Goal: Task Accomplishment & Management: Manage account settings

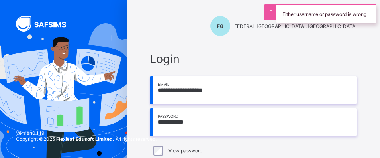
scroll to position [52, 0]
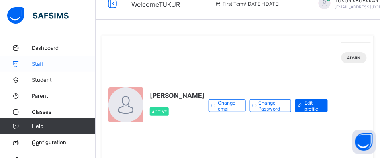
click at [27, 65] on icon at bounding box center [16, 64] width 32 height 6
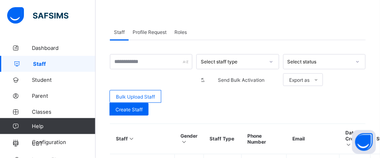
scroll to position [210, 0]
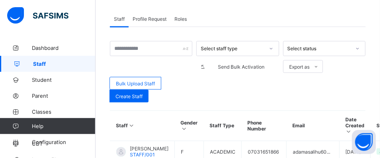
click at [273, 48] on icon at bounding box center [271, 49] width 5 height 8
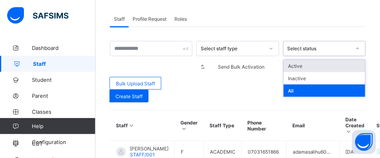
click at [316, 47] on div "Select status" at bounding box center [318, 49] width 63 height 6
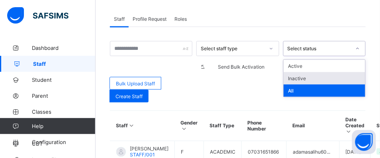
click at [299, 76] on div "Inactive" at bounding box center [324, 78] width 82 height 12
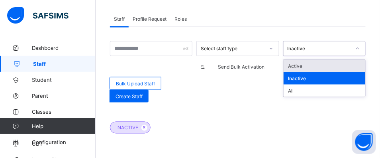
click at [317, 47] on div "Inactive" at bounding box center [318, 49] width 63 height 6
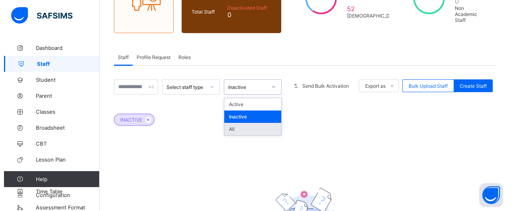
scroll to position [103, 0]
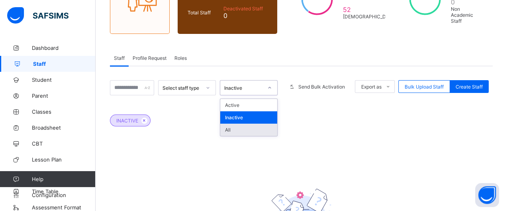
click at [243, 123] on div "All" at bounding box center [248, 129] width 57 height 12
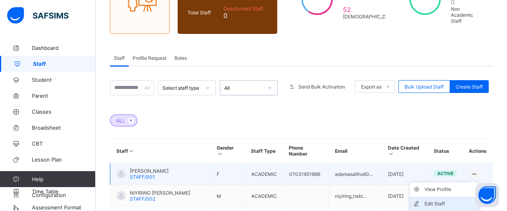
click at [379, 157] on div "Edit Staff" at bounding box center [449, 203] width 51 height 8
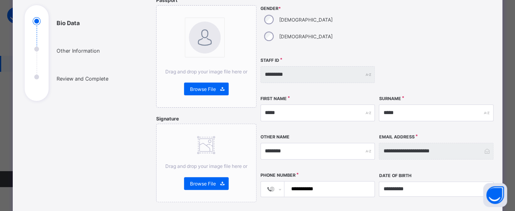
scroll to position [88, 0]
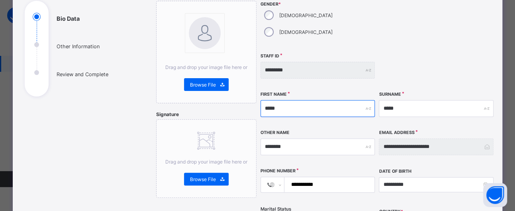
click at [326, 100] on input "*****" at bounding box center [317, 108] width 115 height 17
type input "*"
type input "*****"
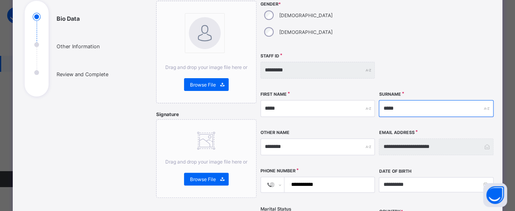
click at [379, 100] on input "*****" at bounding box center [435, 108] width 115 height 17
type input "*"
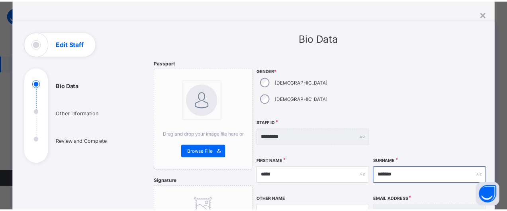
scroll to position [10, 0]
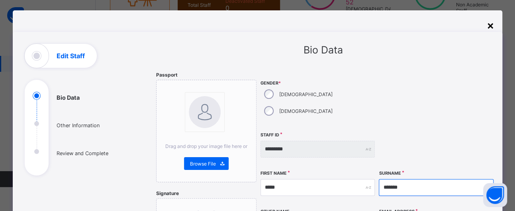
type input "*******"
click at [379, 27] on div "×" at bounding box center [490, 25] width 8 height 14
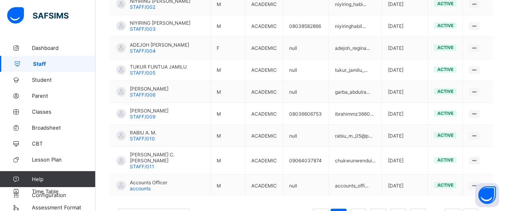
scroll to position [332, 0]
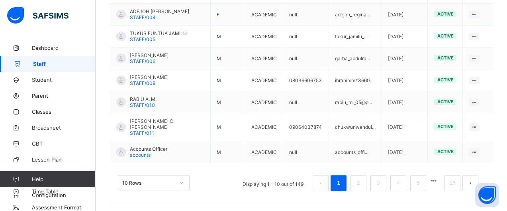
click at [183, 157] on div "10 Rows" at bounding box center [154, 182] width 72 height 15
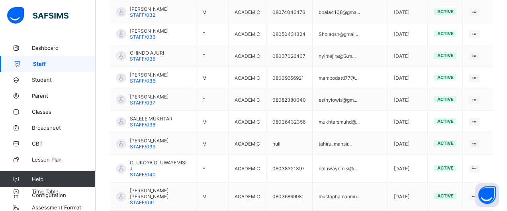
scroll to position [893, 0]
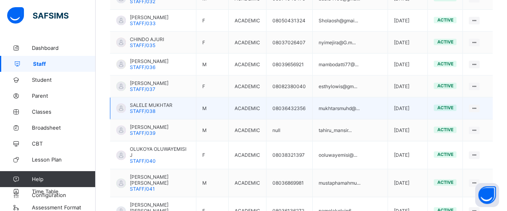
click at [379, 104] on div "active" at bounding box center [444, 107] width 23 height 6
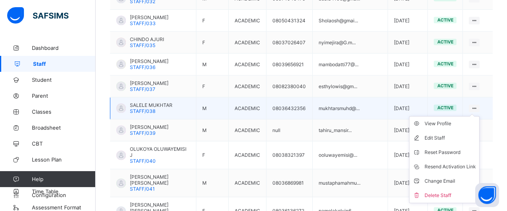
click at [379, 116] on ul "View Profile Edit Staff Reset Password Resend Activation Link Change Email Dele…" at bounding box center [444, 159] width 70 height 87
click at [379, 157] on div "Delete Staff" at bounding box center [449, 195] width 51 height 8
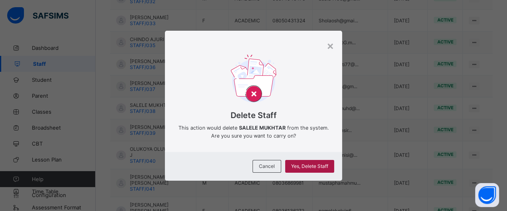
click at [297, 157] on span "Yes, Delete Staff" at bounding box center [309, 166] width 37 height 6
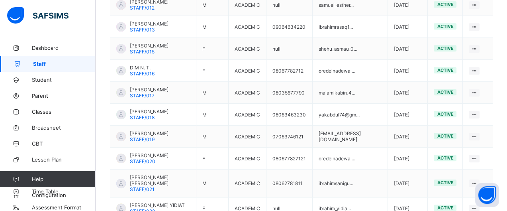
scroll to position [458, 0]
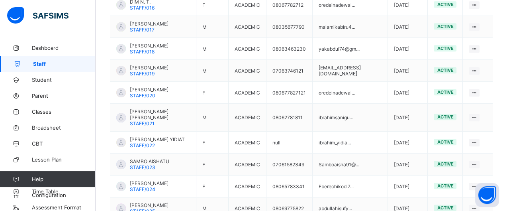
scroll to position [523, 0]
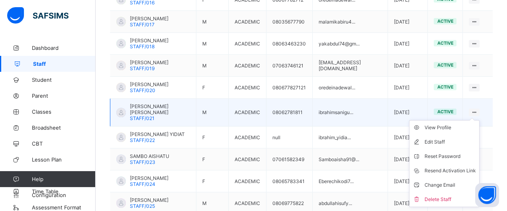
click at [480, 98] on td "View Profile Edit Staff Reset Password Resend Activation Link Change Email Dele…" at bounding box center [477, 112] width 30 height 28
click at [443, 195] on div "Delete Staff" at bounding box center [449, 199] width 51 height 8
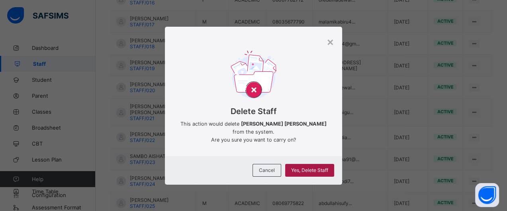
click at [316, 171] on span "Yes, Delete Staff" at bounding box center [309, 170] width 37 height 6
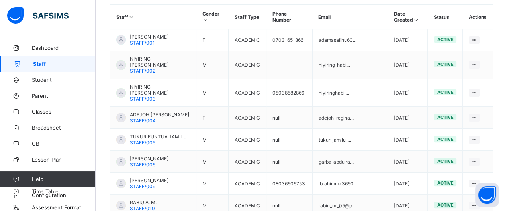
scroll to position [194, 0]
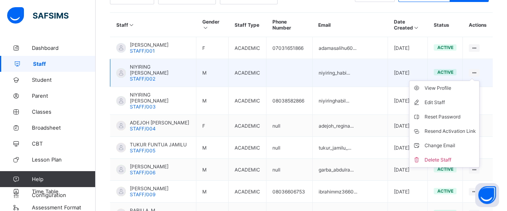
click at [479, 80] on ul "View Profile Edit Staff Reset Password Resend Activation Link Change Email Dele…" at bounding box center [444, 123] width 70 height 87
click at [456, 156] on div "Delete Staff" at bounding box center [449, 160] width 51 height 8
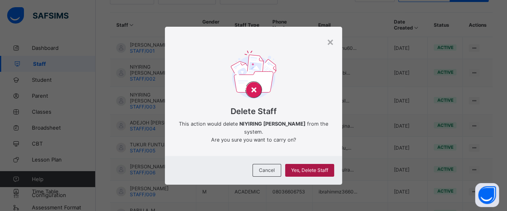
click at [318, 172] on span "Yes, Delete Staff" at bounding box center [309, 170] width 37 height 6
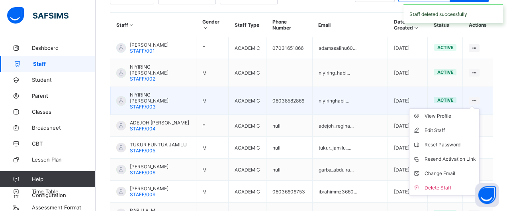
click at [477, 98] on icon at bounding box center [473, 101] width 7 height 6
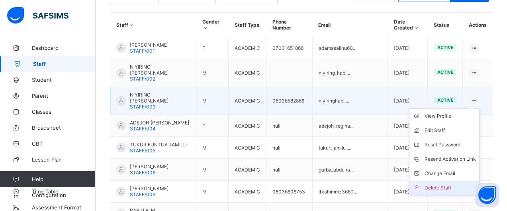
click at [456, 183] on div "Delete Staff" at bounding box center [449, 187] width 51 height 8
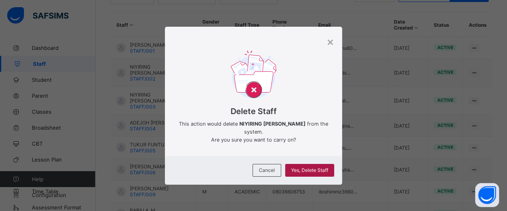
click at [328, 169] on span "Yes, Delete Staff" at bounding box center [309, 170] width 37 height 6
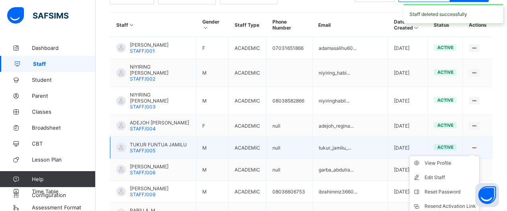
click at [479, 155] on ul "View Profile Edit Staff Reset Password Resend Activation Link Change Email Dele…" at bounding box center [444, 198] width 70 height 87
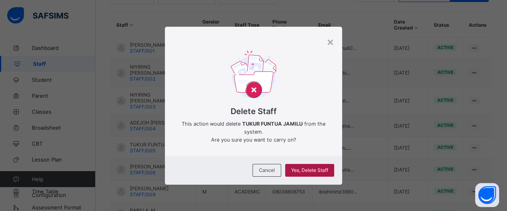
click at [298, 168] on span "Yes, Delete Staff" at bounding box center [309, 170] width 37 height 6
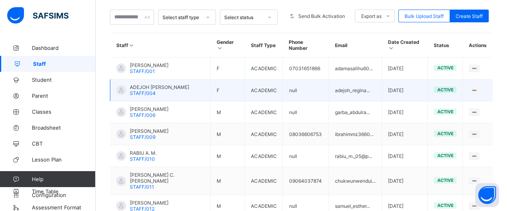
scroll to position [174, 0]
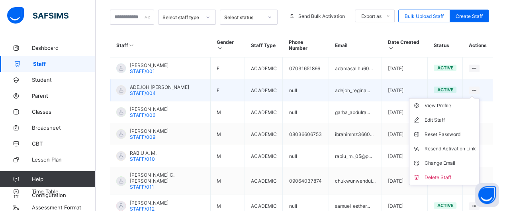
click at [479, 98] on ul "View Profile Edit Staff Reset Password Resend Activation Link Change Email Dele…" at bounding box center [444, 141] width 70 height 87
click at [477, 87] on icon at bounding box center [473, 90] width 7 height 6
click at [458, 173] on div "Delete Staff" at bounding box center [449, 177] width 51 height 8
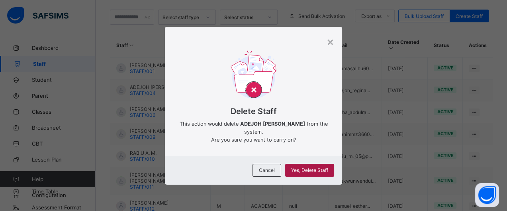
click at [328, 166] on div "Yes, Delete Staff" at bounding box center [309, 170] width 49 height 13
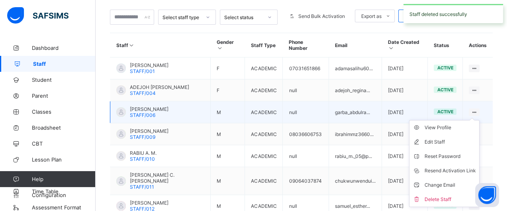
click at [479, 120] on ul "View Profile Edit Staff Reset Password Resend Activation Link Change Email Dele…" at bounding box center [444, 163] width 70 height 87
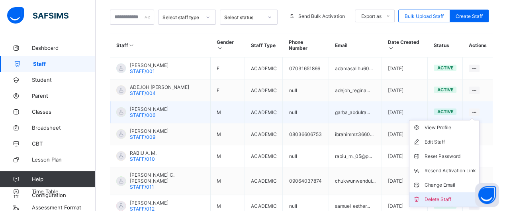
click at [451, 195] on div "Delete Staff" at bounding box center [449, 199] width 51 height 8
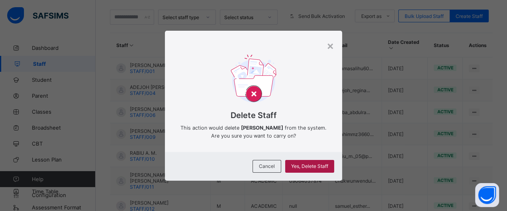
click at [314, 172] on div "Yes, Delete Staff" at bounding box center [309, 166] width 49 height 13
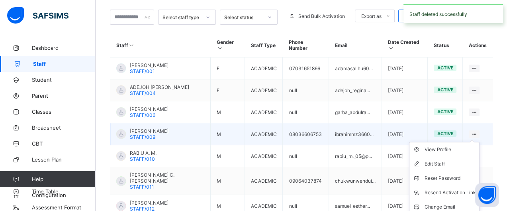
click at [479, 142] on ul "View Profile Edit Staff Reset Password Resend Activation Link Change Email Dele…" at bounding box center [444, 185] width 70 height 87
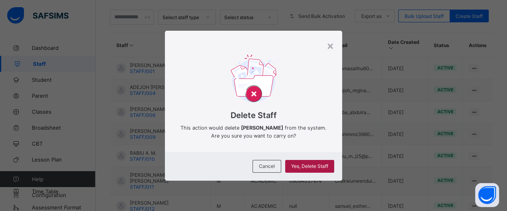
click at [324, 166] on span "Yes, Delete Staff" at bounding box center [309, 166] width 37 height 6
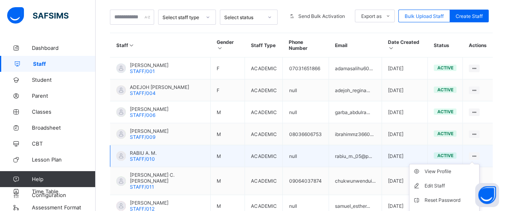
click at [479, 164] on ul "View Profile Edit Staff Reset Password Resend Activation Link Change Email Dele…" at bounding box center [444, 207] width 70 height 87
click at [478, 164] on ul "View Profile Edit Staff Reset Password Resend Activation Link Change Email Dele…" at bounding box center [444, 207] width 70 height 87
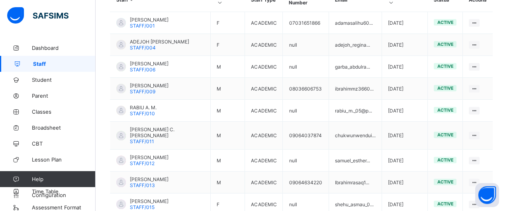
scroll to position [222, 0]
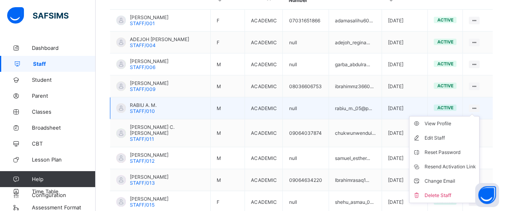
click at [479, 116] on ul "View Profile Edit Staff Reset Password Resend Activation Link Change Email Dele…" at bounding box center [444, 159] width 70 height 87
click at [450, 191] on div "Delete Staff" at bounding box center [449, 195] width 51 height 8
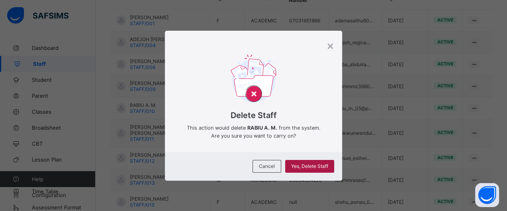
click at [304, 163] on span "Yes, Delete Staff" at bounding box center [309, 166] width 37 height 6
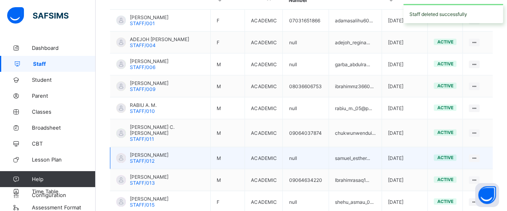
click at [481, 148] on td "View Profile Edit Staff Reset Password Resend Activation Link Change Email Dele…" at bounding box center [477, 158] width 30 height 22
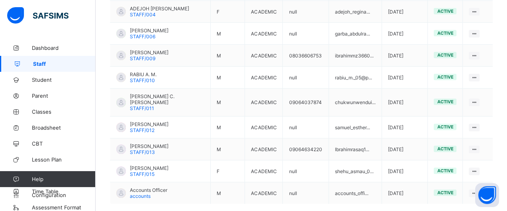
scroll to position [271, 0]
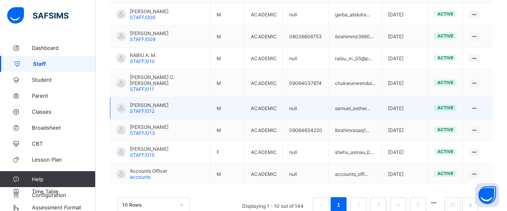
click at [475, 97] on td "View Profile Edit Staff Reset Password Resend Activation Link Change Email Dele…" at bounding box center [477, 108] width 30 height 22
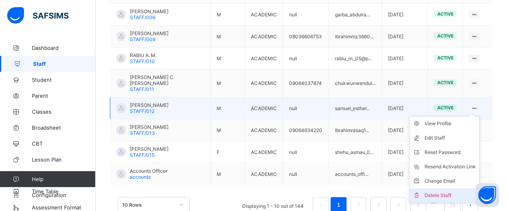
click at [441, 191] on div "Delete Staff" at bounding box center [449, 195] width 51 height 8
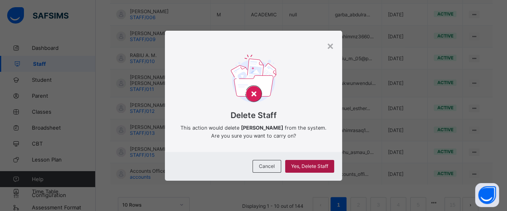
click at [290, 166] on div "Yes, Delete Staff" at bounding box center [309, 166] width 49 height 13
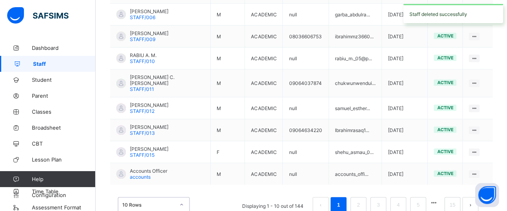
click at [183, 197] on div "option 20 Rows focused, 2 of 3. 3 results available. Use Up and Down to choose …" at bounding box center [154, 204] width 72 height 15
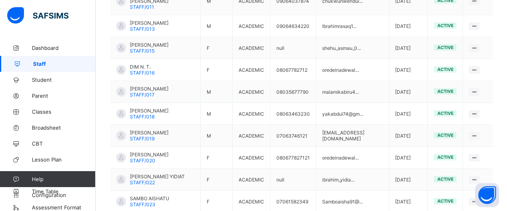
scroll to position [242, 0]
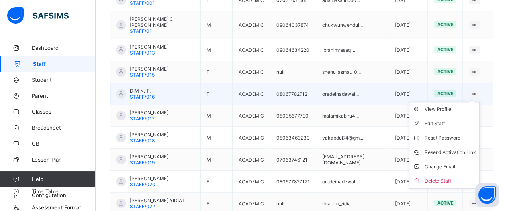
click at [477, 91] on icon at bounding box center [473, 94] width 7 height 6
click at [453, 177] on div "Delete Staff" at bounding box center [449, 181] width 51 height 8
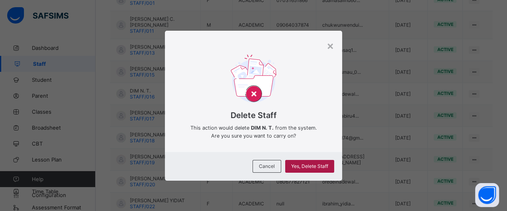
click at [330, 163] on div "Yes, Delete Staff" at bounding box center [309, 166] width 49 height 13
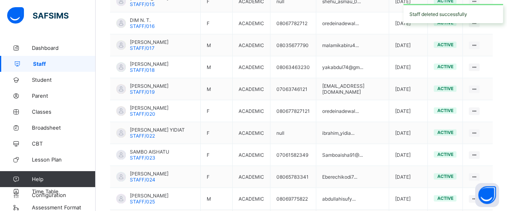
scroll to position [315, 0]
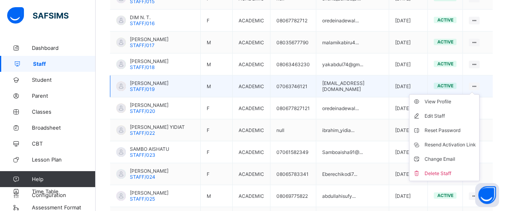
click at [479, 94] on ul "View Profile Edit Staff Reset Password Resend Activation Link Change Email Dele…" at bounding box center [444, 137] width 70 height 87
click at [455, 169] on div "Delete Staff" at bounding box center [449, 173] width 51 height 8
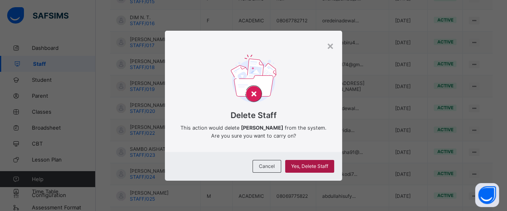
click at [311, 172] on div "Yes, Delete Staff" at bounding box center [309, 166] width 49 height 13
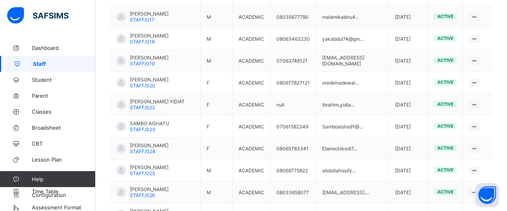
scroll to position [343, 0]
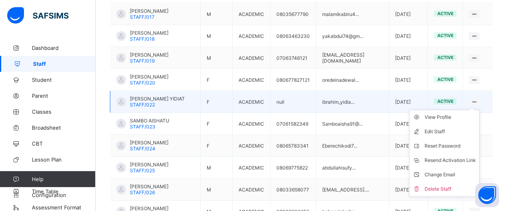
click at [479, 109] on ul "View Profile Edit Staff Reset Password Resend Activation Link Change Email Dele…" at bounding box center [444, 152] width 70 height 87
click at [450, 185] on div "Delete Staff" at bounding box center [449, 189] width 51 height 8
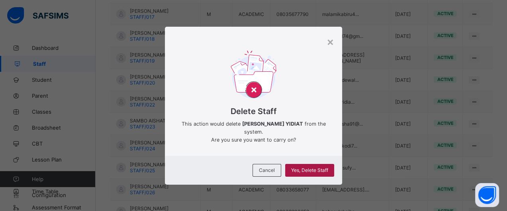
click at [324, 170] on span "Yes, Delete Staff" at bounding box center [309, 170] width 37 height 6
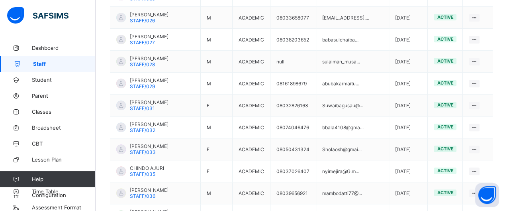
scroll to position [523, 0]
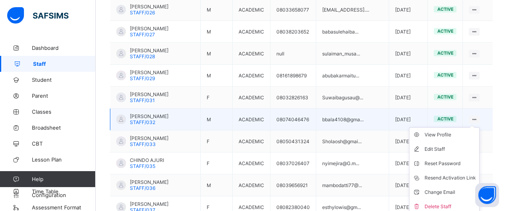
click at [479, 127] on ul "View Profile Edit Staff Reset Password Resend Activation Link Change Email Dele…" at bounding box center [444, 170] width 70 height 87
click at [456, 202] on div "Delete Staff" at bounding box center [449, 206] width 51 height 8
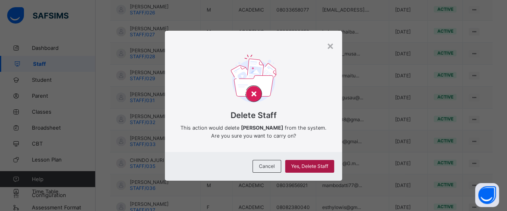
click at [328, 168] on span "Yes, Delete Staff" at bounding box center [309, 166] width 37 height 6
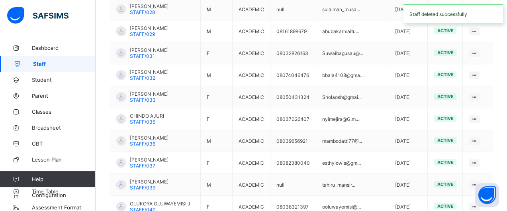
scroll to position [570, 0]
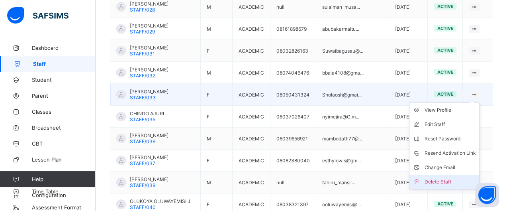
click at [451, 178] on div "Delete Staff" at bounding box center [449, 182] width 51 height 8
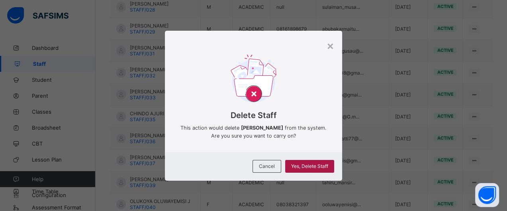
click at [308, 169] on span "Yes, Delete Staff" at bounding box center [309, 166] width 37 height 6
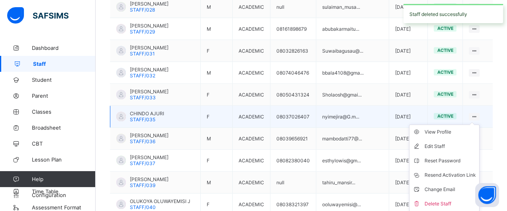
click at [479, 124] on ul "View Profile Edit Staff Reset Password Resend Activation Link Change Email Dele…" at bounding box center [444, 167] width 70 height 87
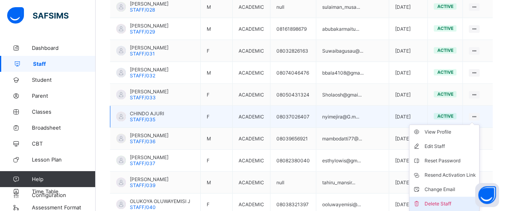
click at [452, 199] on div "Delete Staff" at bounding box center [449, 203] width 51 height 8
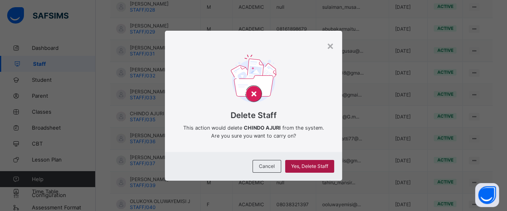
click at [316, 168] on span "Yes, Delete Staff" at bounding box center [309, 166] width 37 height 6
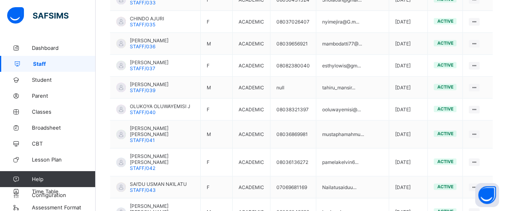
scroll to position [672, 0]
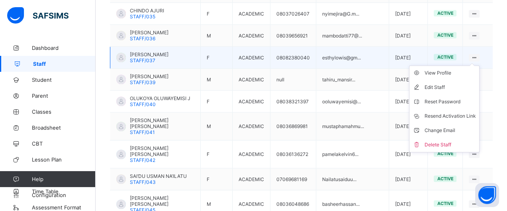
click at [479, 65] on ul "View Profile Edit Staff Reset Password Resend Activation Link Change Email Dele…" at bounding box center [444, 108] width 70 height 87
click at [458, 140] on div "Delete Staff" at bounding box center [449, 144] width 51 height 8
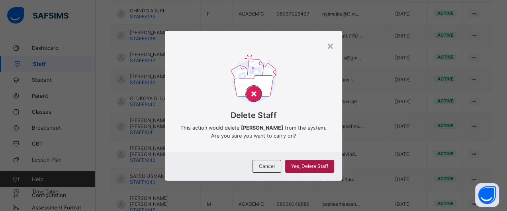
click at [328, 169] on span "Yes, Delete Staff" at bounding box center [309, 166] width 37 height 6
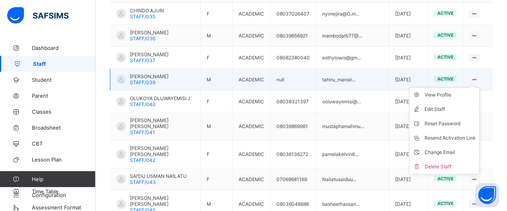
click at [479, 87] on ul "View Profile Edit Staff Reset Password Resend Activation Link Change Email Dele…" at bounding box center [444, 130] width 70 height 87
click at [457, 162] on div "Delete Staff" at bounding box center [449, 166] width 51 height 8
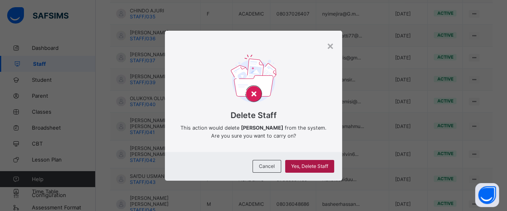
click at [320, 168] on span "Yes, Delete Staff" at bounding box center [309, 166] width 37 height 6
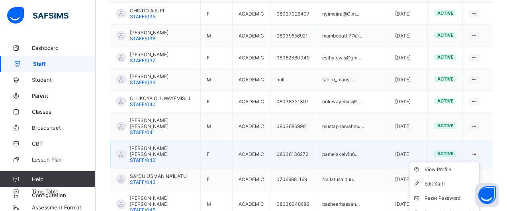
click at [476, 162] on ul "View Profile Edit Staff Reset Password Resend Activation Link Change Email Dele…" at bounding box center [444, 205] width 70 height 87
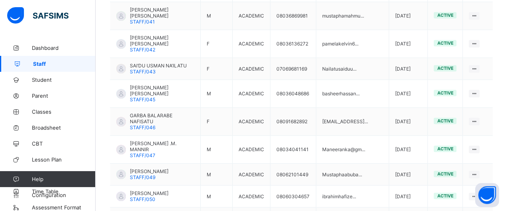
scroll to position [777, 0]
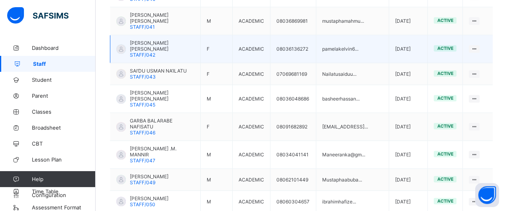
click at [476, 35] on td "View Profile Edit Staff Reset Password Resend Activation Link Change Email Dele…" at bounding box center [477, 49] width 30 height 28
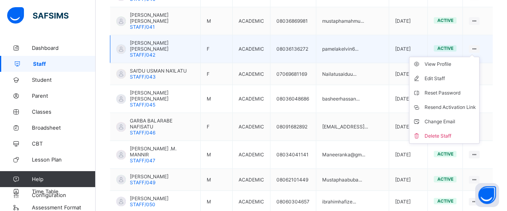
click at [479, 57] on ul "View Profile Edit Staff Reset Password Resend Activation Link Change Email Dele…" at bounding box center [444, 100] width 70 height 87
click at [449, 132] on div "Delete Staff" at bounding box center [449, 136] width 51 height 8
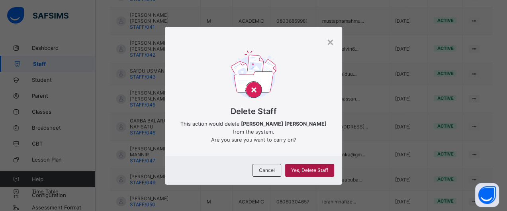
click at [328, 167] on span "Yes, Delete Staff" at bounding box center [309, 170] width 37 height 6
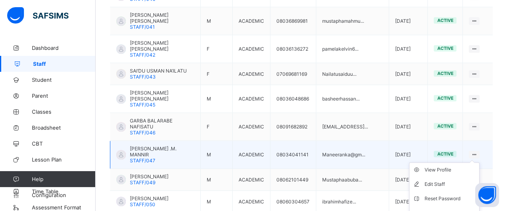
click at [479, 162] on ul "View Profile Edit Staff Reset Password Resend Activation Link Change Email Dele…" at bounding box center [444, 205] width 70 height 87
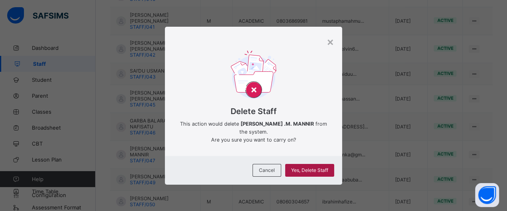
click at [330, 172] on div "Yes, Delete Staff" at bounding box center [309, 170] width 49 height 13
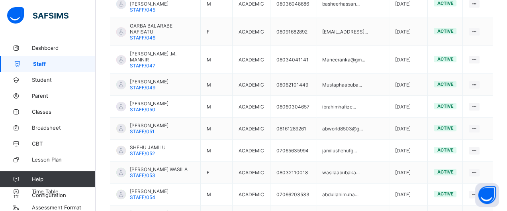
scroll to position [877, 0]
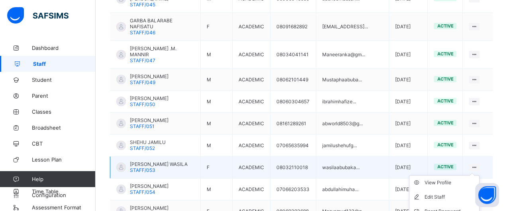
click at [477, 164] on icon at bounding box center [473, 167] width 7 height 6
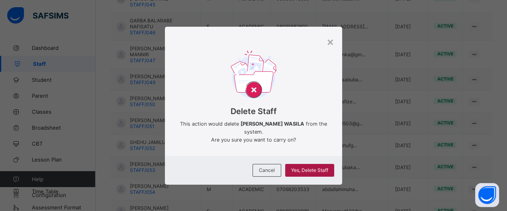
click at [307, 165] on div "Yes, Delete Staff" at bounding box center [309, 170] width 49 height 13
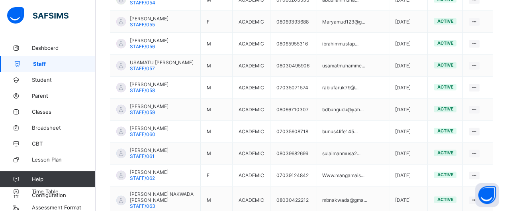
scroll to position [1072, 0]
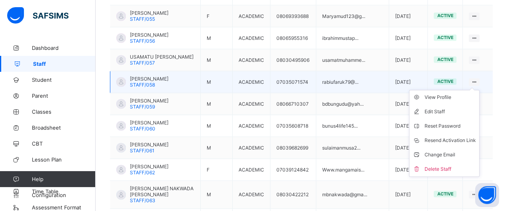
click at [479, 90] on ul "View Profile Edit Staff Reset Password Resend Activation Link Change Email Dele…" at bounding box center [444, 133] width 70 height 87
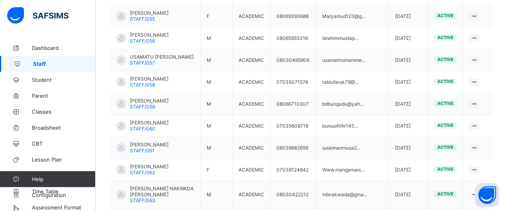
click at [0, 0] on div "Delete Staff" at bounding box center [0, 0] width 0 height 0
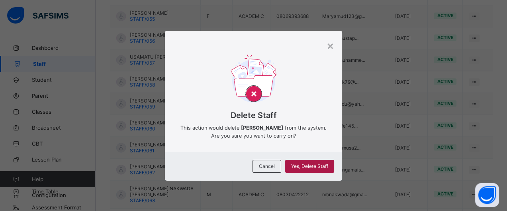
click at [307, 168] on span "Yes, Delete Staff" at bounding box center [309, 166] width 37 height 6
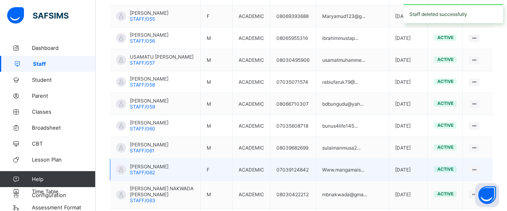
drag, startPoint x: 306, startPoint y: 168, endPoint x: 412, endPoint y: 124, distance: 114.0
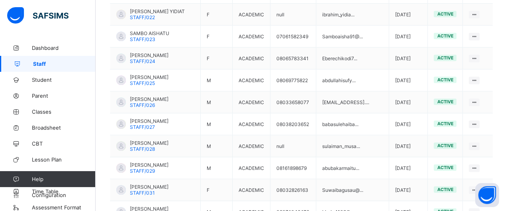
scroll to position [441, 0]
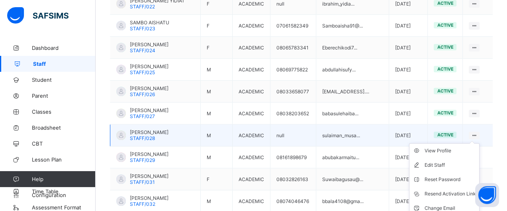
click at [479, 143] on ul "View Profile Edit Staff Reset Password Resend Activation Link Change Email Dele…" at bounding box center [444, 186] width 70 height 87
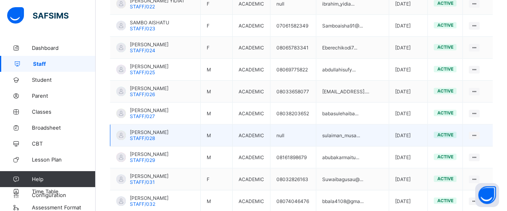
click at [482, 125] on td "View Profile Edit Staff Reset Password Resend Activation Link Change Email Dele…" at bounding box center [477, 135] width 30 height 22
click at [480, 124] on td "View Profile Edit Staff Reset Password Resend Activation Link Change Email Dele…" at bounding box center [477, 135] width 30 height 22
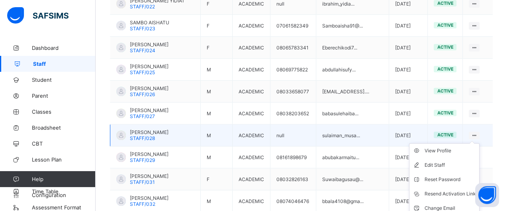
click at [477, 132] on icon at bounding box center [473, 135] width 7 height 6
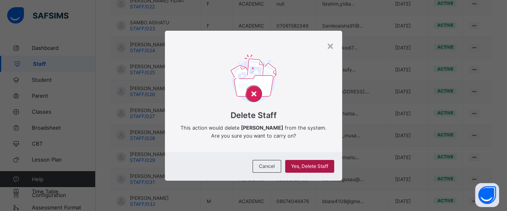
click at [319, 168] on span "Yes, Delete Staff" at bounding box center [309, 166] width 37 height 6
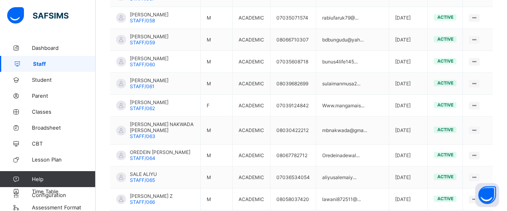
scroll to position [1142, 0]
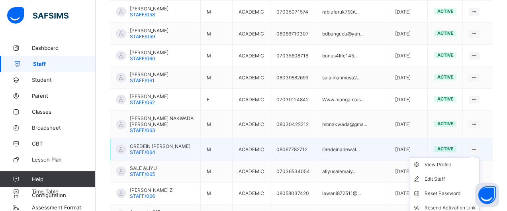
click at [479, 157] on ul "View Profile Edit Staff Reset Password Resend Activation Link Change Email Dele…" at bounding box center [444, 200] width 70 height 87
click at [477, 146] on icon at bounding box center [473, 149] width 7 height 6
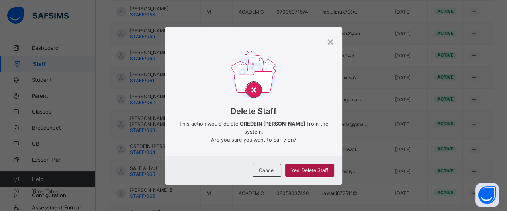
click at [325, 170] on span "Yes, Delete Staff" at bounding box center [309, 170] width 37 height 6
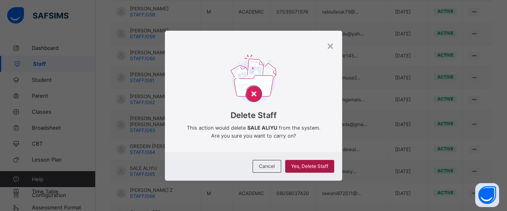
click at [330, 164] on div "Yes, Delete Staff" at bounding box center [309, 166] width 49 height 13
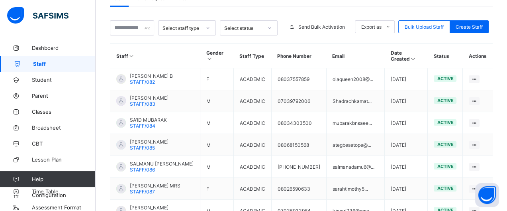
scroll to position [166, 0]
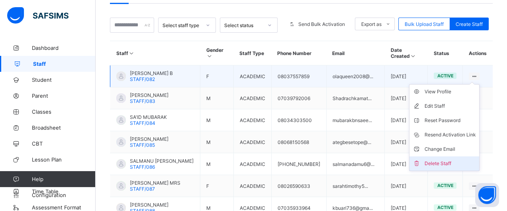
click at [450, 159] on div "Delete Staff" at bounding box center [449, 163] width 51 height 8
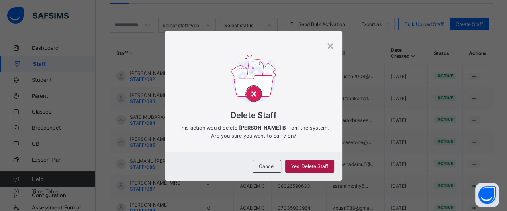
click at [324, 162] on div "Yes, Delete Staff" at bounding box center [309, 166] width 49 height 13
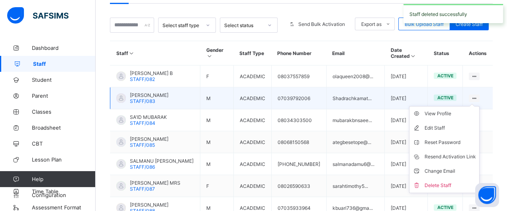
click at [479, 106] on ul "View Profile Edit Staff Reset Password Resend Activation Link Change Email Dele…" at bounding box center [444, 149] width 70 height 87
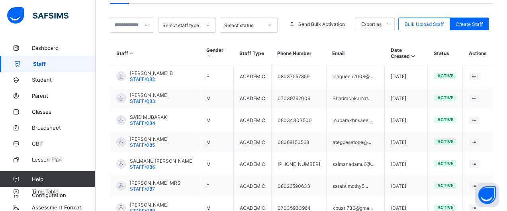
click at [0, 0] on div "Delete Staff" at bounding box center [0, 0] width 0 height 0
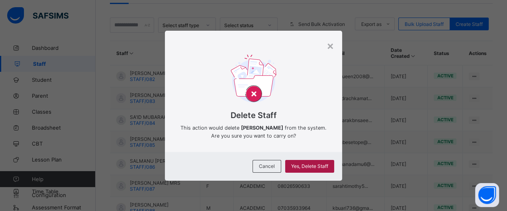
click at [325, 172] on div "Yes, Delete Staff" at bounding box center [309, 166] width 49 height 13
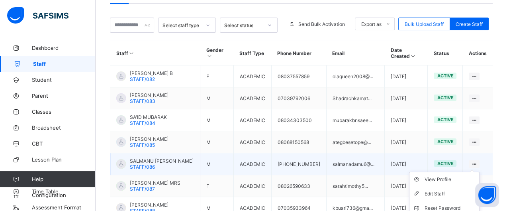
click at [479, 172] on ul "View Profile Edit Staff Reset Password Resend Activation Link Change Email Dele…" at bounding box center [444, 215] width 70 height 87
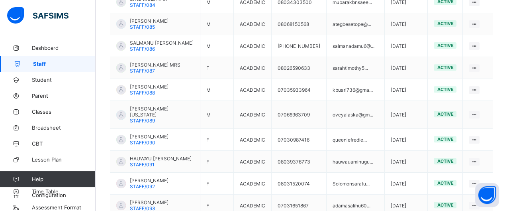
scroll to position [295, 0]
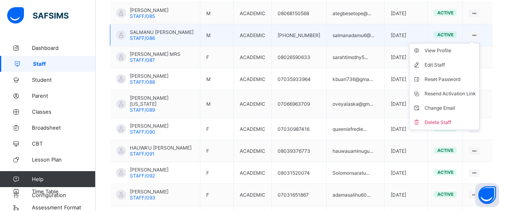
click at [478, 43] on ul "View Profile Edit Staff Reset Password Resend Activation Link Change Email Dele…" at bounding box center [444, 86] width 70 height 87
click at [455, 118] on div "Delete Staff" at bounding box center [449, 122] width 51 height 8
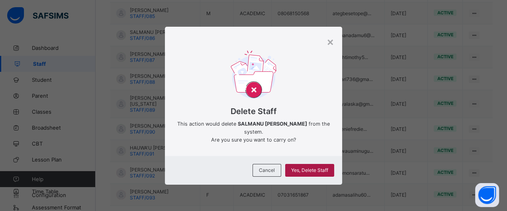
click at [326, 170] on span "Yes, Delete Staff" at bounding box center [309, 170] width 37 height 6
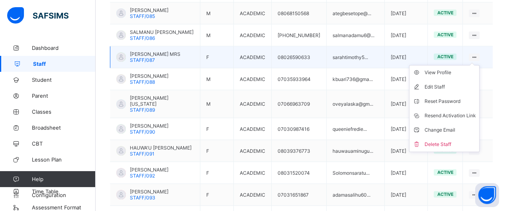
click at [477, 54] on icon at bounding box center [473, 57] width 7 height 6
click at [448, 140] on div "Delete Staff" at bounding box center [449, 144] width 51 height 8
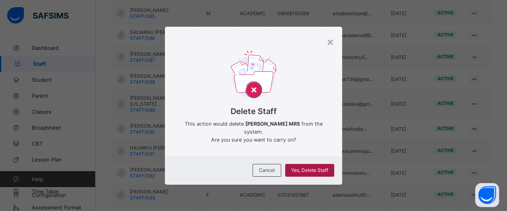
click at [311, 167] on span "Yes, Delete Staff" at bounding box center [309, 170] width 37 height 6
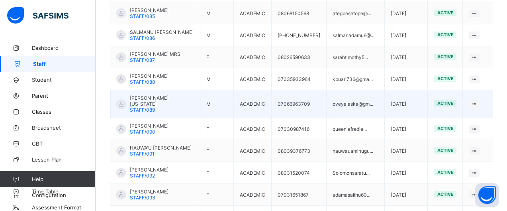
click at [483, 93] on td "View Profile Edit Staff Reset Password Resend Activation Link Change Email Dele…" at bounding box center [477, 104] width 30 height 28
click at [479, 100] on div "View Profile Edit Staff Reset Password Resend Activation Link Change Email Dele…" at bounding box center [473, 104] width 11 height 8
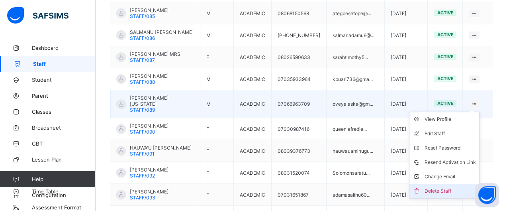
click at [458, 187] on div "Delete Staff" at bounding box center [449, 191] width 51 height 8
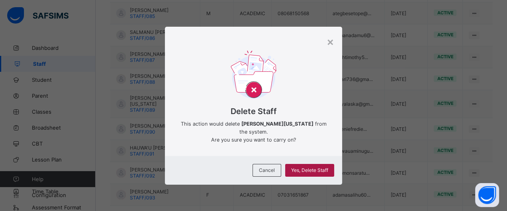
click at [315, 172] on span "Yes, Delete Staff" at bounding box center [309, 170] width 37 height 6
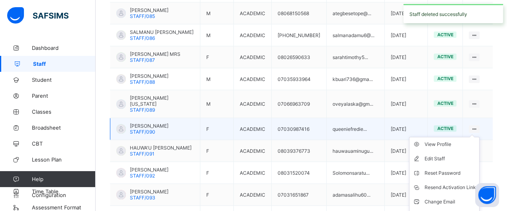
click at [479, 137] on ul "View Profile Edit Staff Reset Password Resend Activation Link Change Email Dele…" at bounding box center [444, 180] width 70 height 87
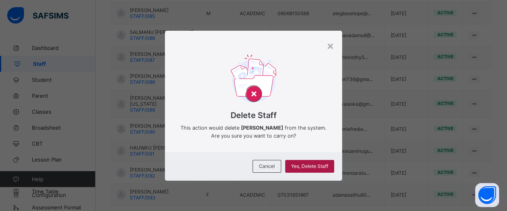
click at [301, 168] on span "Yes, Delete Staff" at bounding box center [309, 166] width 37 height 6
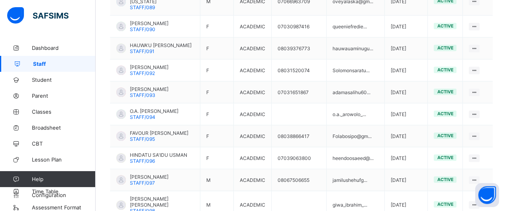
scroll to position [410, 0]
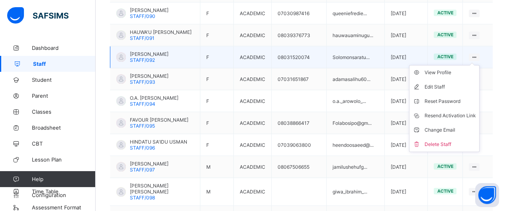
click at [476, 53] on div at bounding box center [473, 57] width 11 height 8
click at [453, 140] on div "Delete Staff" at bounding box center [449, 144] width 51 height 8
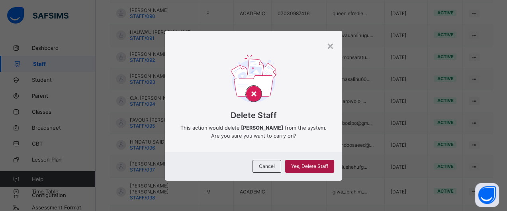
click at [320, 168] on span "Yes, Delete Staff" at bounding box center [309, 166] width 37 height 6
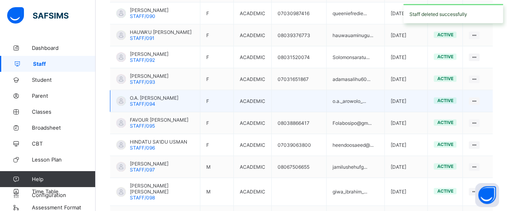
click at [353, 90] on td "o.a._arowolo_..." at bounding box center [355, 101] width 58 height 22
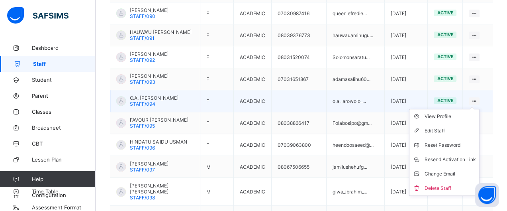
click at [477, 98] on icon at bounding box center [473, 101] width 7 height 6
click at [456, 184] on div "Delete Staff" at bounding box center [449, 188] width 51 height 8
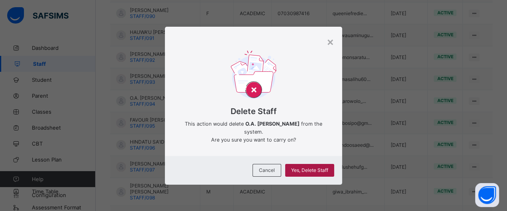
click at [326, 170] on div "Yes, Delete Staff" at bounding box center [309, 170] width 49 height 13
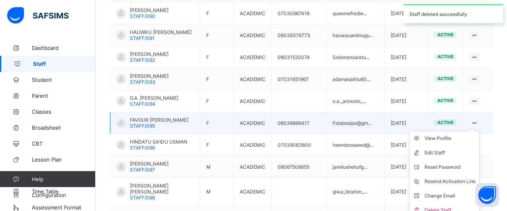
click at [479, 131] on ul "View Profile Edit Staff Reset Password Resend Activation Link Change Email Dele…" at bounding box center [444, 174] width 70 height 87
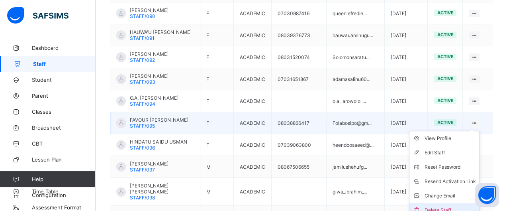
click at [456, 206] on div "Delete Staff" at bounding box center [449, 210] width 51 height 8
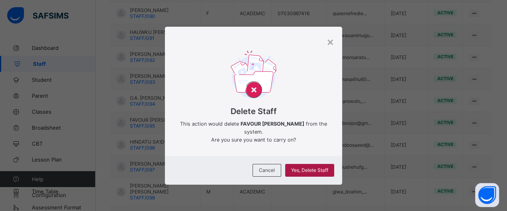
click at [303, 167] on span "Yes, Delete Staff" at bounding box center [309, 170] width 37 height 6
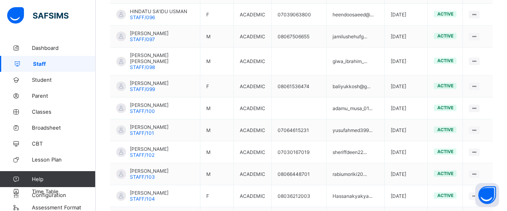
scroll to position [527, 0]
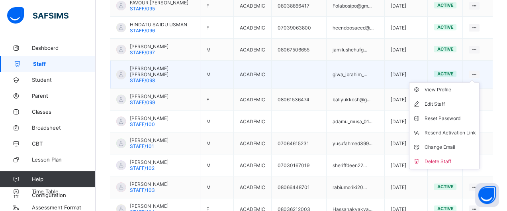
click at [478, 70] on div at bounding box center [473, 74] width 11 height 8
click at [462, 157] on div "Delete Staff" at bounding box center [449, 161] width 51 height 8
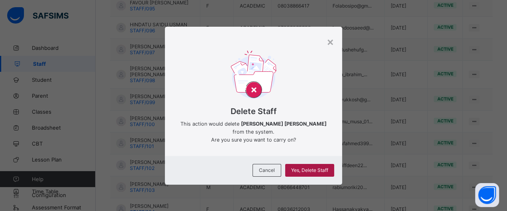
click at [326, 167] on span "Yes, Delete Staff" at bounding box center [309, 170] width 37 height 6
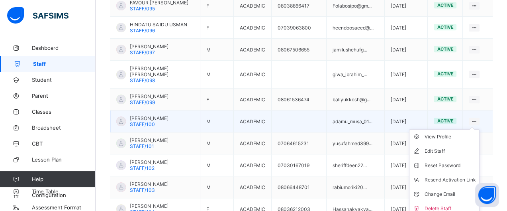
click at [479, 129] on ul "View Profile Edit Staff Reset Password Resend Activation Link Change Email Dele…" at bounding box center [444, 172] width 70 height 87
click at [455, 204] on div "Delete Staff" at bounding box center [449, 208] width 51 height 8
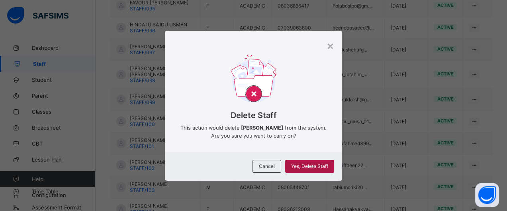
click at [316, 162] on div "Yes, Delete Staff" at bounding box center [309, 166] width 49 height 13
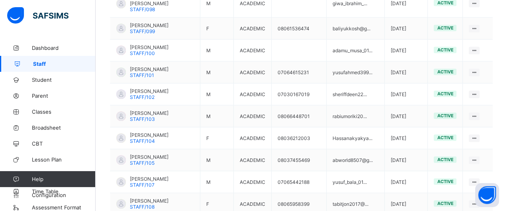
scroll to position [603, 0]
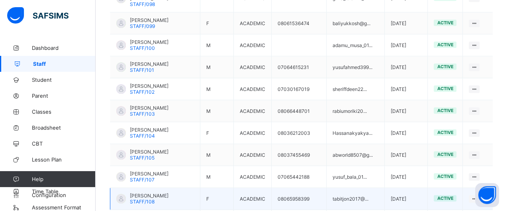
click at [387, 187] on td "2025-09-22" at bounding box center [405, 198] width 43 height 22
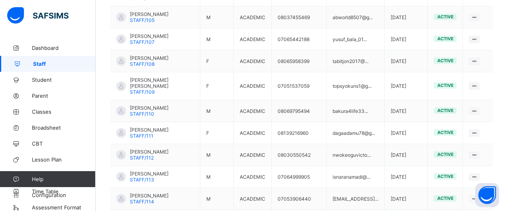
scroll to position [735, 0]
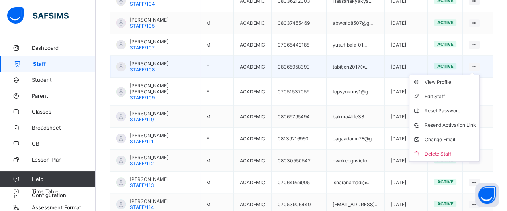
click at [479, 74] on ul "View Profile Edit Staff Reset Password Resend Activation Link Change Email Dele…" at bounding box center [444, 117] width 70 height 87
click at [453, 150] on div "Delete Staff" at bounding box center [449, 154] width 51 height 8
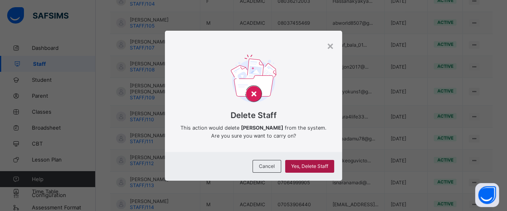
click at [318, 167] on span "Yes, Delete Staff" at bounding box center [309, 166] width 37 height 6
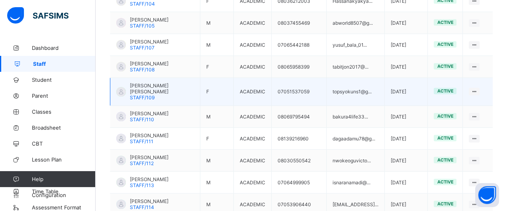
click at [481, 78] on td "View Profile Edit Staff Reset Password Resend Activation Link Change Email Dele…" at bounding box center [477, 92] width 30 height 28
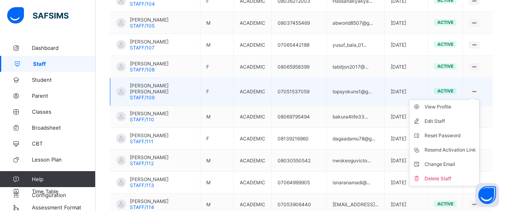
click at [479, 99] on ul "View Profile Edit Staff Reset Password Resend Activation Link Change Email Dele…" at bounding box center [444, 142] width 70 height 87
click at [459, 174] on div "Delete Staff" at bounding box center [449, 178] width 51 height 8
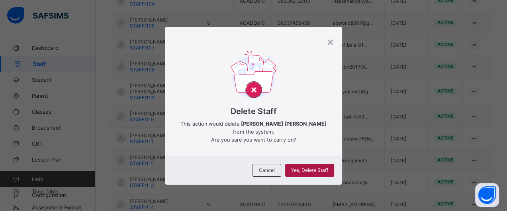
click at [322, 168] on span "Yes, Delete Staff" at bounding box center [309, 170] width 37 height 6
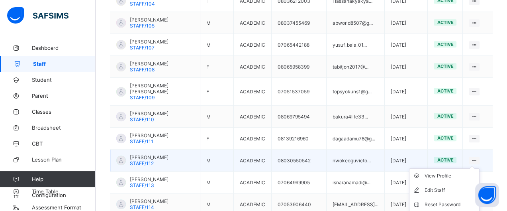
click at [479, 168] on ul "View Profile Edit Staff Reset Password Resend Activation Link Change Email Dele…" at bounding box center [444, 211] width 70 height 87
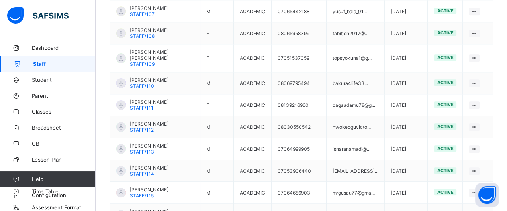
scroll to position [784, 0]
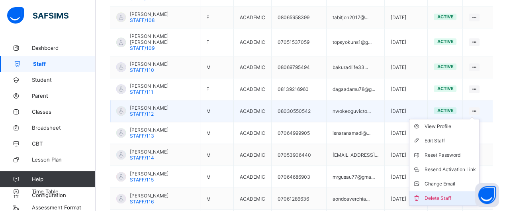
click at [458, 194] on div "Delete Staff" at bounding box center [449, 198] width 51 height 8
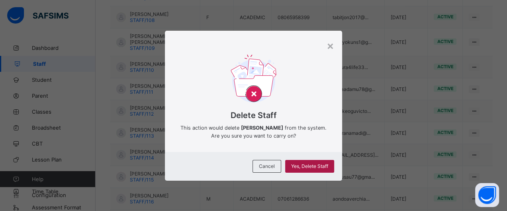
click at [326, 167] on span "Yes, Delete Staff" at bounding box center [309, 166] width 37 height 6
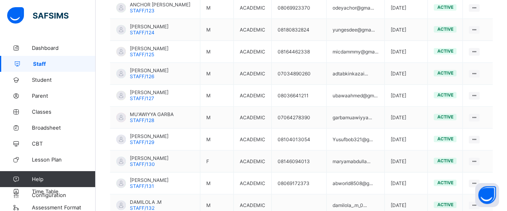
scroll to position [1136, 0]
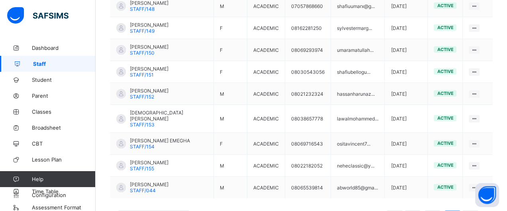
scroll to position [266, 0]
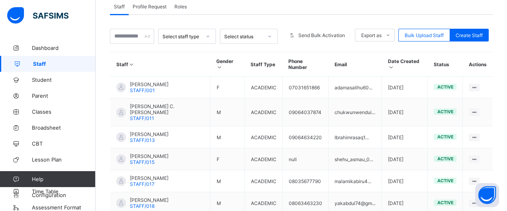
scroll to position [50, 0]
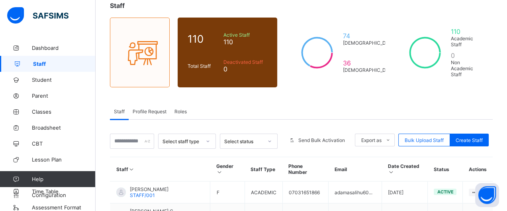
click at [210, 137] on icon at bounding box center [207, 141] width 5 height 8
click at [143, 133] on input "text" at bounding box center [132, 140] width 44 height 15
type input "*********"
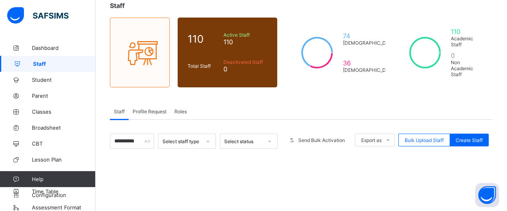
click at [149, 133] on div "*********" at bounding box center [132, 140] width 44 height 15
click at [148, 133] on div "*********" at bounding box center [132, 140] width 44 height 15
click at [147, 133] on div "*********" at bounding box center [132, 140] width 44 height 15
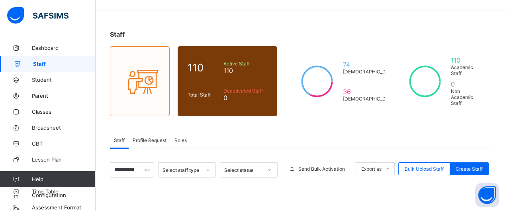
scroll to position [20, 0]
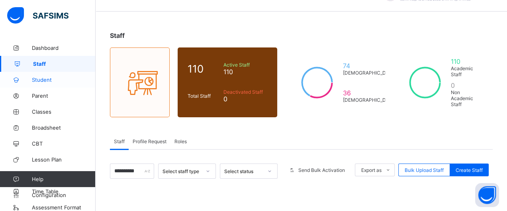
click at [47, 79] on span "Student" at bounding box center [64, 79] width 64 height 6
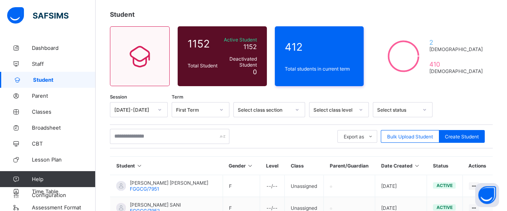
scroll to position [42, 0]
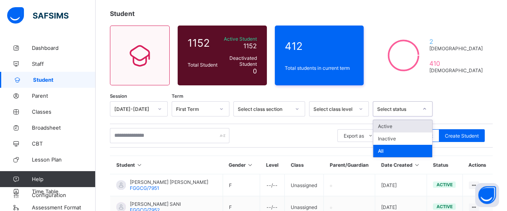
click at [425, 108] on icon at bounding box center [424, 109] width 5 height 8
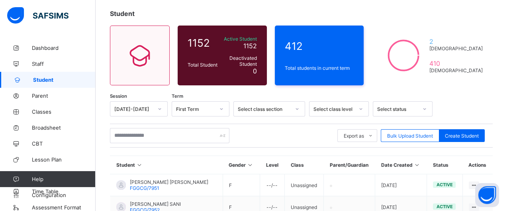
click at [454, 109] on div at bounding box center [460, 108] width 48 height 15
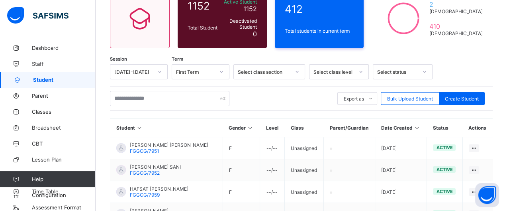
scroll to position [80, 0]
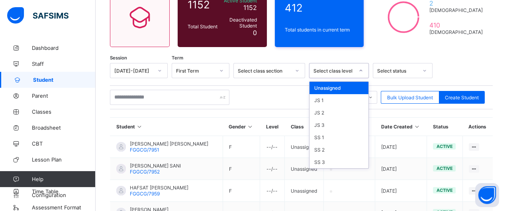
click at [360, 69] on icon at bounding box center [360, 70] width 5 height 8
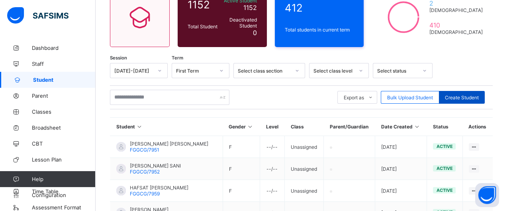
click at [462, 98] on span "Create Student" at bounding box center [462, 97] width 34 height 6
select select "**"
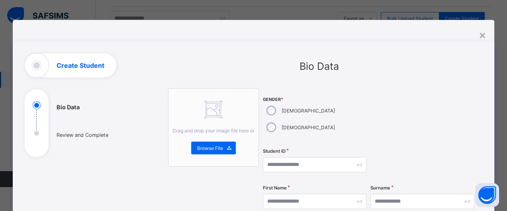
scroll to position [162, 0]
drag, startPoint x: 479, startPoint y: 86, endPoint x: 480, endPoint y: 120, distance: 34.2
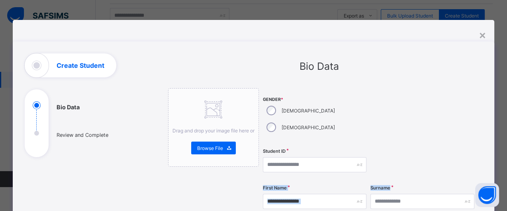
drag, startPoint x: 499, startPoint y: 165, endPoint x: 500, endPoint y: 176, distance: 11.2
click at [500, 176] on div "**********" at bounding box center [253, 105] width 507 height 211
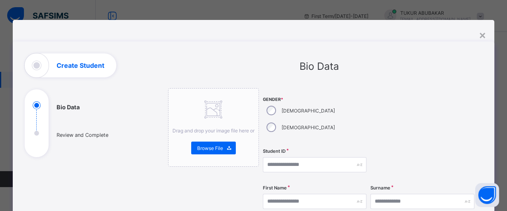
click at [443, 106] on div at bounding box center [421, 116] width 103 height 56
drag, startPoint x: 500, startPoint y: 131, endPoint x: 468, endPoint y: 134, distance: 31.6
click at [483, 134] on div "**********" at bounding box center [253, 105] width 507 height 211
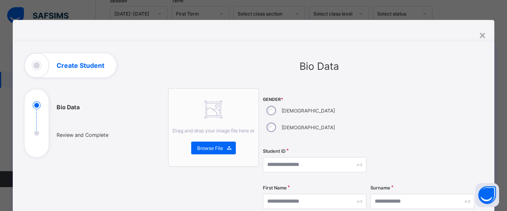
click at [406, 110] on div at bounding box center [421, 116] width 103 height 56
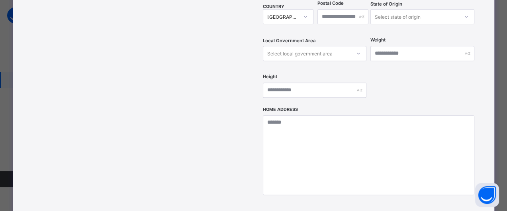
scroll to position [337, 0]
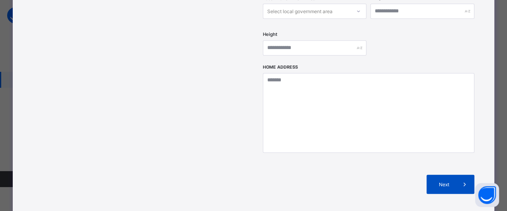
click at [460, 174] on span at bounding box center [464, 183] width 19 height 19
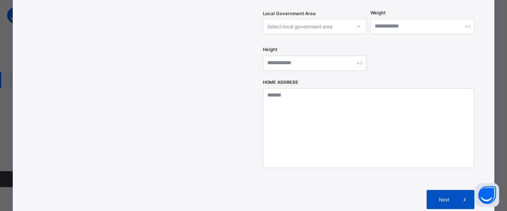
click at [471, 189] on span at bounding box center [464, 198] width 19 height 19
click at [464, 195] on icon at bounding box center [464, 199] width 9 height 8
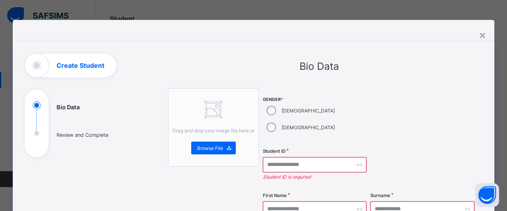
scroll to position [32, 0]
click at [226, 146] on icon at bounding box center [229, 147] width 6 height 5
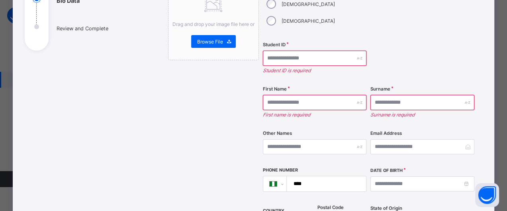
scroll to position [0, 0]
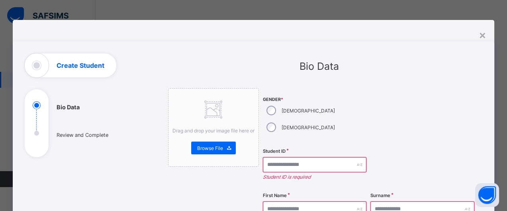
click at [57, 64] on h1 "Create Student" at bounding box center [81, 65] width 48 height 6
drag, startPoint x: 33, startPoint y: 62, endPoint x: 95, endPoint y: 72, distance: 62.1
click at [95, 72] on div "Create Student" at bounding box center [71, 65] width 92 height 24
click at [484, 31] on div "×" at bounding box center [482, 35] width 8 height 14
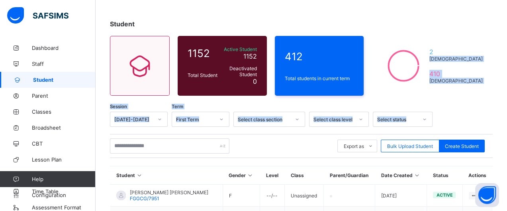
drag, startPoint x: 484, startPoint y: 31, endPoint x: 472, endPoint y: 100, distance: 69.9
click at [453, 113] on div at bounding box center [460, 118] width 48 height 15
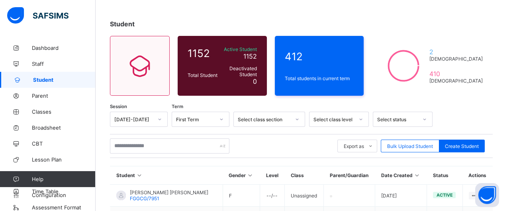
click at [424, 119] on icon at bounding box center [424, 119] width 5 height 8
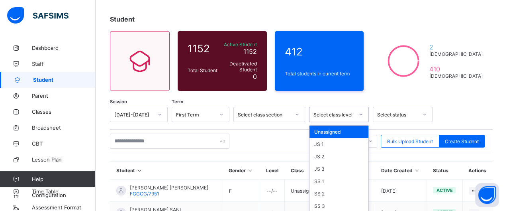
click at [361, 117] on div at bounding box center [361, 114] width 14 height 13
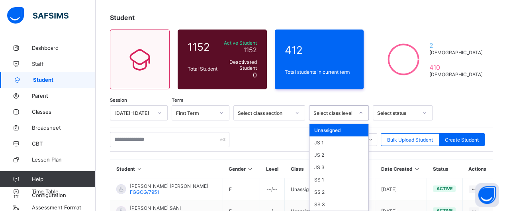
scroll to position [39, 0]
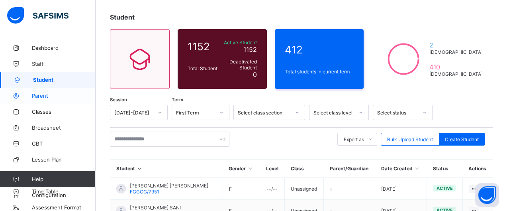
click at [45, 96] on span "Parent" at bounding box center [64, 95] width 64 height 6
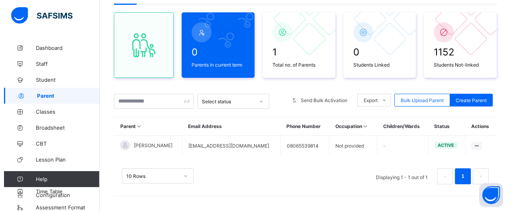
scroll to position [64, 0]
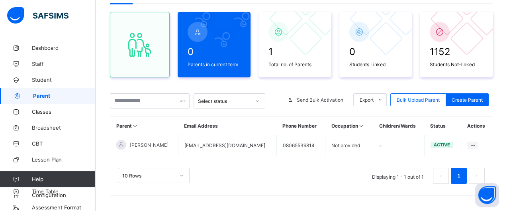
click at [233, 99] on div "Select status" at bounding box center [224, 101] width 53 height 6
click at [162, 98] on input "text" at bounding box center [150, 100] width 80 height 15
click at [297, 174] on div "10 Rows Displaying 1 - 1 out of 1 1" at bounding box center [301, 176] width 367 height 16
click at [467, 95] on div "Create Parent" at bounding box center [466, 99] width 43 height 13
select select "**"
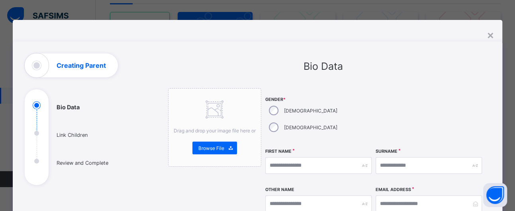
click at [505, 66] on div "**********" at bounding box center [257, 105] width 515 height 211
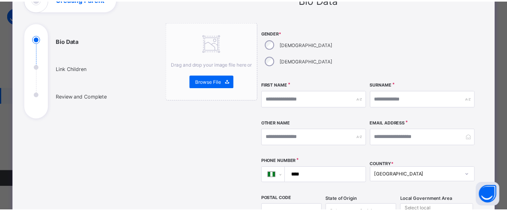
scroll to position [0, 0]
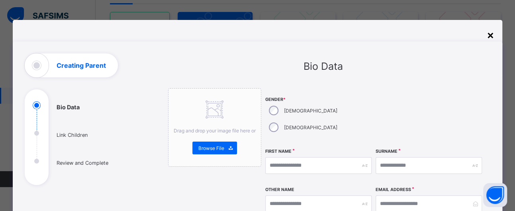
click at [490, 34] on div "×" at bounding box center [490, 35] width 8 height 14
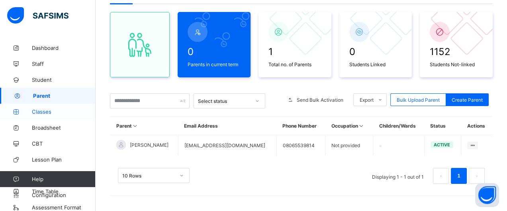
click at [47, 110] on span "Classes" at bounding box center [64, 111] width 64 height 6
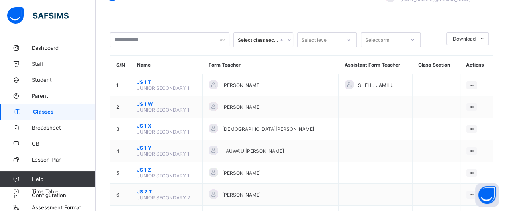
scroll to position [64, 0]
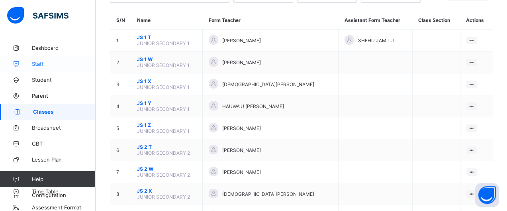
click at [33, 63] on span "Staff" at bounding box center [64, 63] width 64 height 6
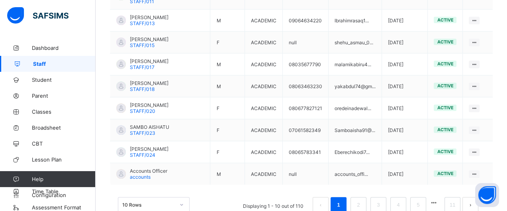
scroll to position [277, 0]
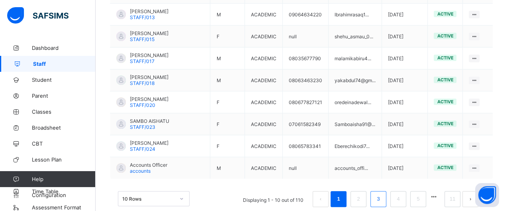
click at [383, 191] on li "3" at bounding box center [378, 199] width 16 height 16
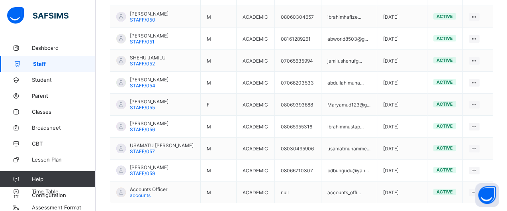
scroll to position [266, 0]
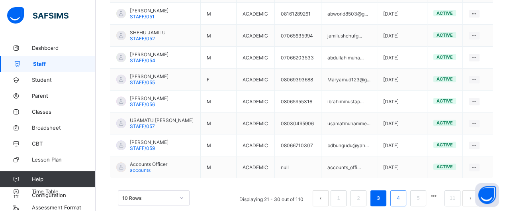
click at [402, 193] on link "4" at bounding box center [398, 198] width 8 height 10
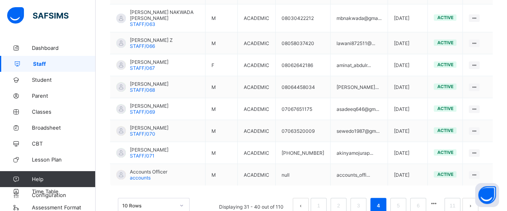
scroll to position [277, 0]
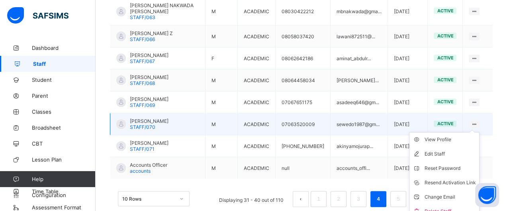
click at [477, 121] on icon at bounding box center [473, 124] width 7 height 6
click at [451, 207] on div "Delete Staff" at bounding box center [449, 211] width 51 height 8
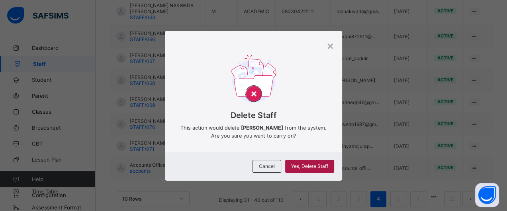
click at [313, 165] on span "Yes, Delete Staff" at bounding box center [309, 166] width 37 height 6
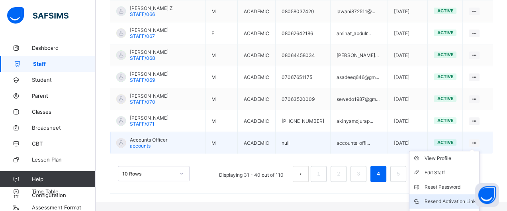
scroll to position [313, 0]
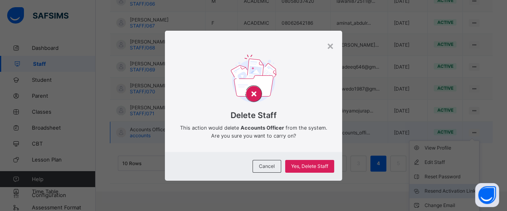
scroll to position [277, 0]
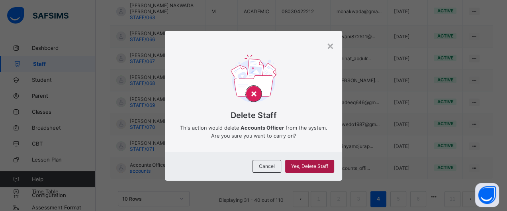
click at [321, 165] on span "Yes, Delete Staff" at bounding box center [309, 166] width 37 height 6
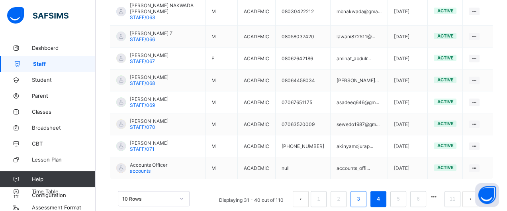
click at [362, 193] on link "3" at bounding box center [358, 198] width 8 height 10
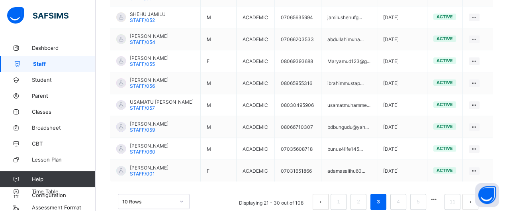
scroll to position [265, 0]
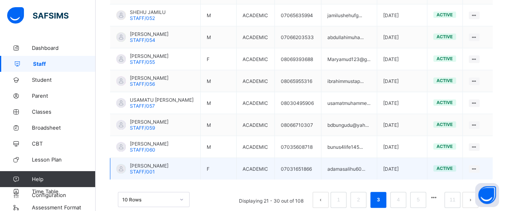
click at [356, 158] on td "adamasalihu60..." at bounding box center [349, 169] width 56 height 22
click at [477, 166] on icon at bounding box center [473, 169] width 7 height 6
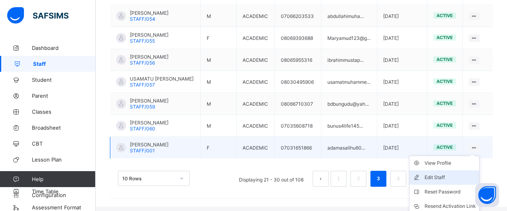
scroll to position [302, 0]
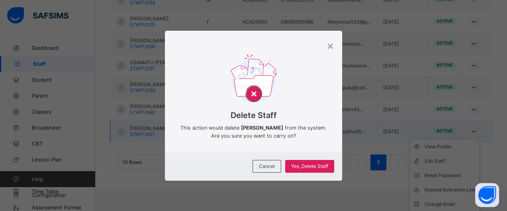
scroll to position [266, 0]
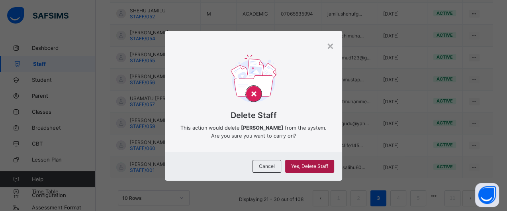
click at [328, 168] on span "Yes, Delete Staff" at bounding box center [309, 166] width 37 height 6
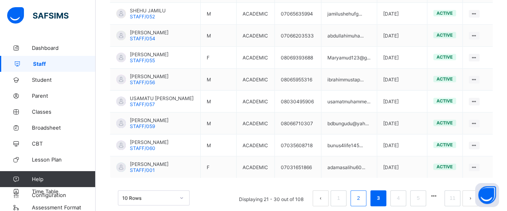
click at [366, 190] on li "2" at bounding box center [358, 198] width 16 height 16
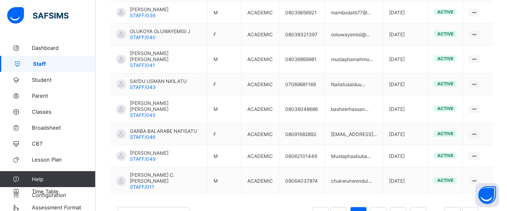
scroll to position [283, 0]
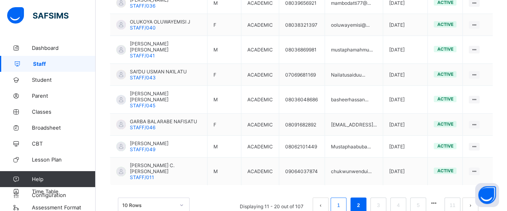
click at [346, 197] on li "1" at bounding box center [338, 205] width 16 height 16
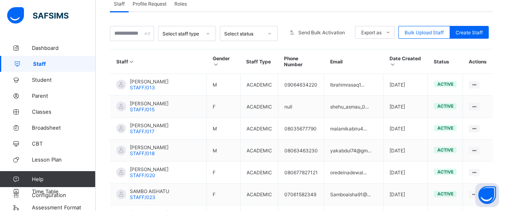
scroll to position [160, 0]
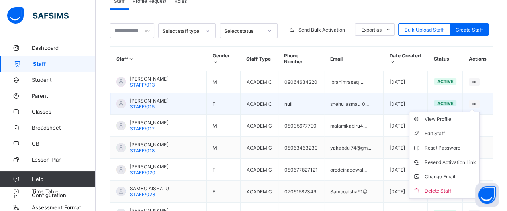
click at [479, 111] on ul "View Profile Edit Staff Reset Password Resend Activation Link Change Email Dele…" at bounding box center [444, 154] width 70 height 87
click at [458, 183] on li "Delete Staff" at bounding box center [444, 190] width 70 height 14
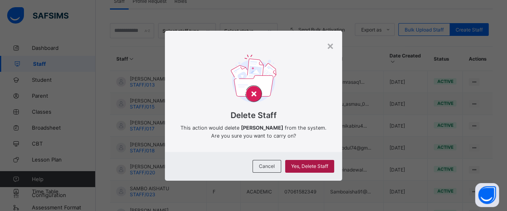
click at [308, 167] on span "Yes, Delete Staff" at bounding box center [309, 166] width 37 height 6
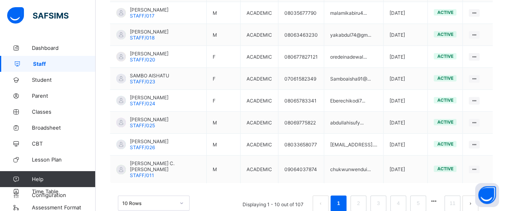
scroll to position [277, 0]
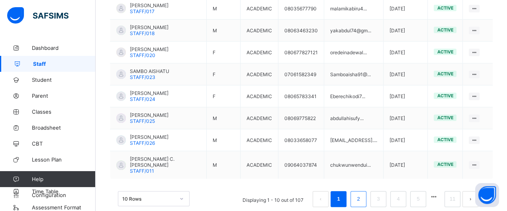
click at [362, 193] on link "2" at bounding box center [358, 198] width 8 height 10
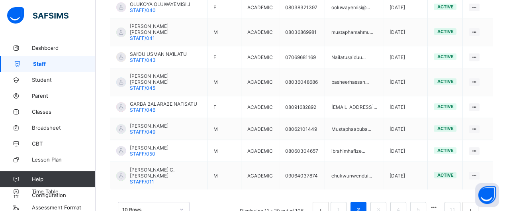
scroll to position [283, 0]
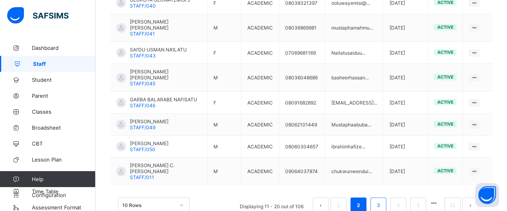
click at [382, 200] on link "3" at bounding box center [378, 205] width 8 height 10
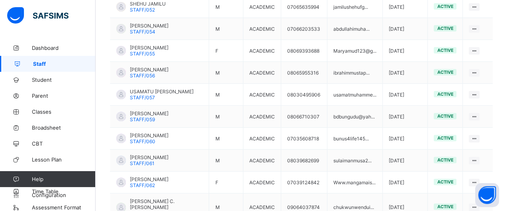
scroll to position [277, 0]
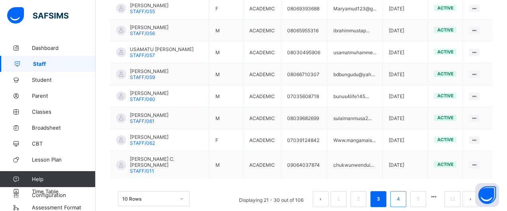
click at [404, 191] on li "4" at bounding box center [398, 199] width 16 height 16
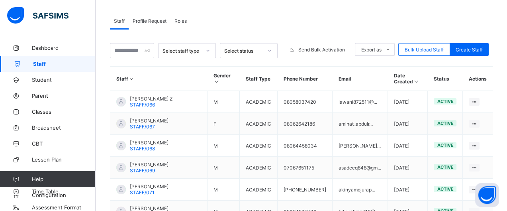
scroll to position [146, 0]
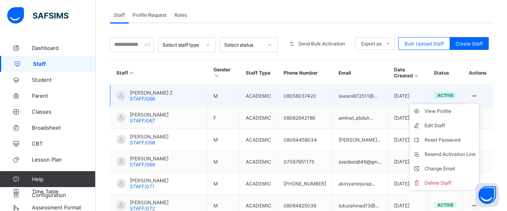
click at [477, 103] on ul "View Profile Edit Staff Reset Password Resend Activation Link Change Email Dele…" at bounding box center [444, 146] width 70 height 87
click at [457, 179] on div "Delete Staff" at bounding box center [449, 183] width 51 height 8
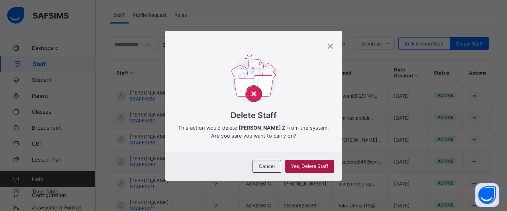
click at [323, 168] on span "Yes, Delete Staff" at bounding box center [309, 166] width 37 height 6
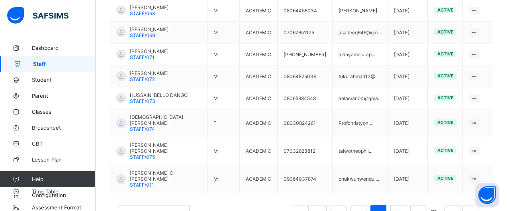
scroll to position [277, 0]
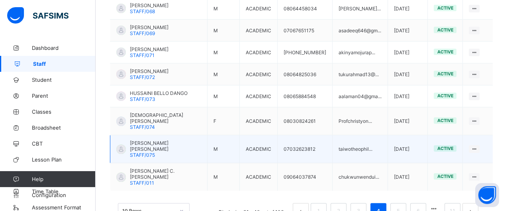
click at [484, 135] on td "View Profile Edit Staff Reset Password Resend Activation Link Change Email Dele…" at bounding box center [477, 149] width 30 height 28
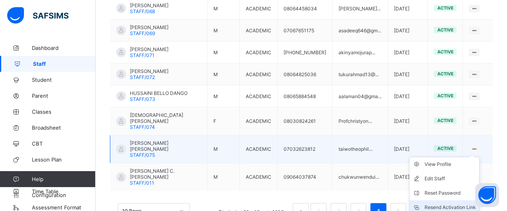
click at [457, 203] on div "Resend Activation Link" at bounding box center [449, 207] width 51 height 8
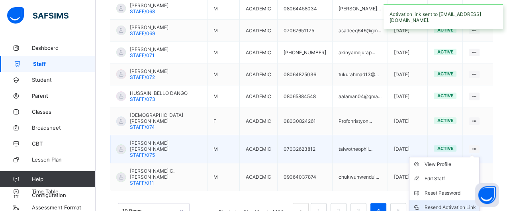
scroll to position [286, 0]
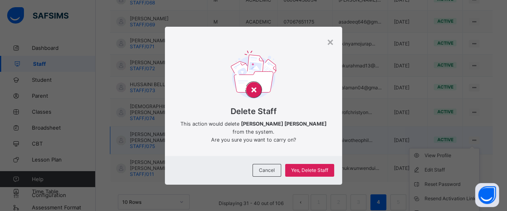
scroll to position [277, 0]
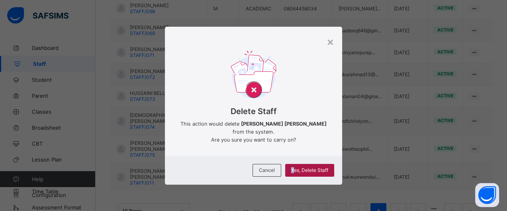
click at [293, 170] on span "Yes, Delete Staff" at bounding box center [309, 170] width 37 height 6
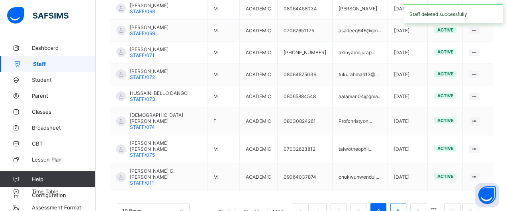
click at [402, 205] on link "5" at bounding box center [398, 210] width 8 height 10
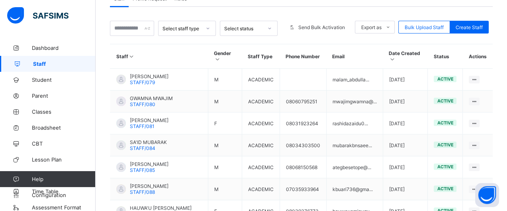
scroll to position [170, 0]
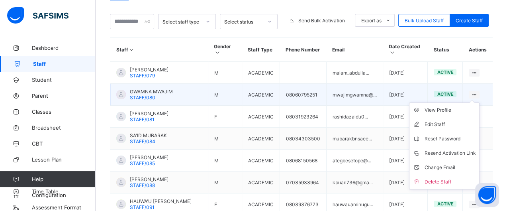
click at [479, 102] on ul "View Profile Edit Staff Reset Password Resend Activation Link Change Email Dele…" at bounding box center [444, 145] width 70 height 87
click at [461, 178] on div "Delete Staff" at bounding box center [449, 182] width 51 height 8
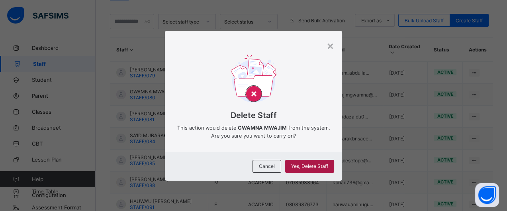
click at [332, 164] on div "Yes, Delete Staff" at bounding box center [309, 166] width 49 height 13
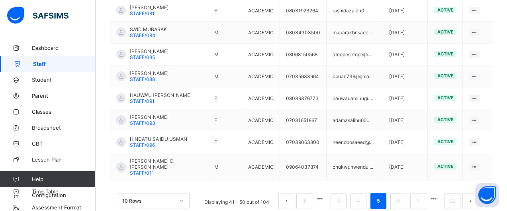
scroll to position [277, 0]
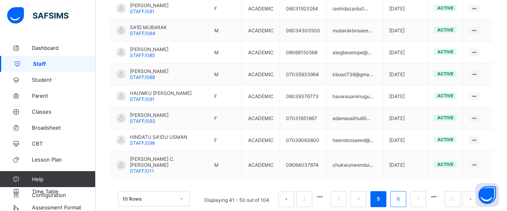
click at [402, 193] on link "6" at bounding box center [398, 198] width 8 height 10
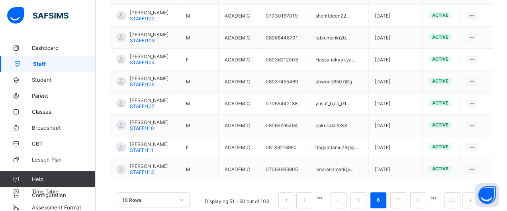
scroll to position [266, 0]
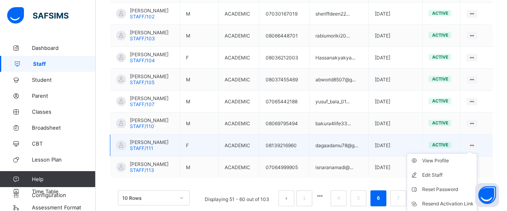
click at [477, 153] on ul "View Profile Edit Staff Reset Password Resend Activation Link Change Email Dele…" at bounding box center [441, 196] width 70 height 87
click at [475, 142] on icon at bounding box center [471, 145] width 7 height 6
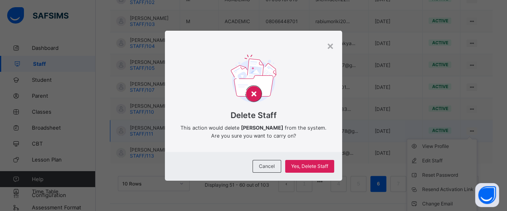
scroll to position [266, 0]
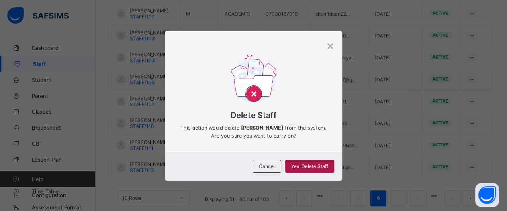
click at [327, 167] on span "Yes, Delete Staff" at bounding box center [309, 166] width 37 height 6
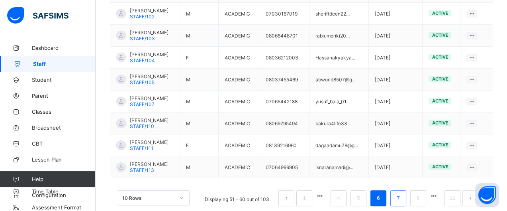
click at [402, 193] on link "7" at bounding box center [398, 198] width 8 height 10
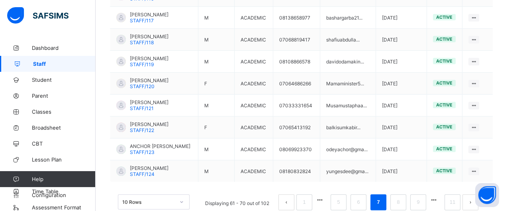
scroll to position [263, 0]
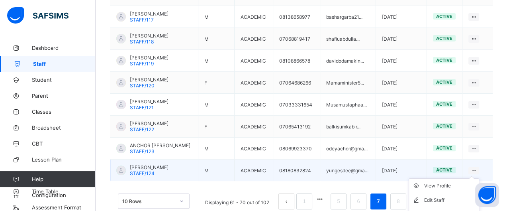
click at [477, 167] on icon at bounding box center [473, 170] width 7 height 6
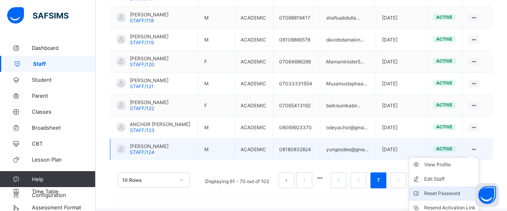
scroll to position [302, 0]
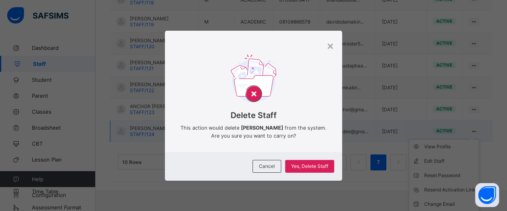
scroll to position [266, 0]
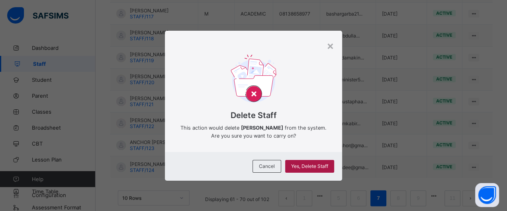
click at [323, 166] on div "Yes, Delete Staff" at bounding box center [309, 166] width 49 height 13
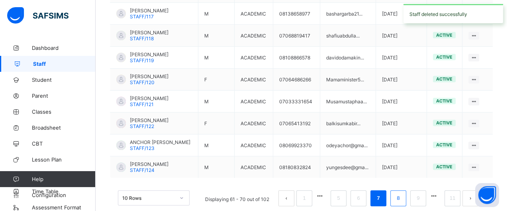
click at [402, 193] on link "8" at bounding box center [398, 198] width 8 height 10
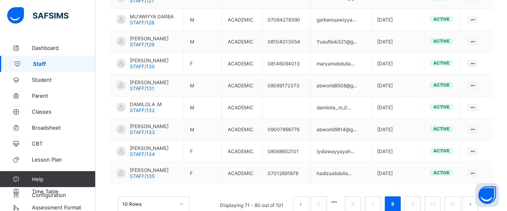
scroll to position [263, 0]
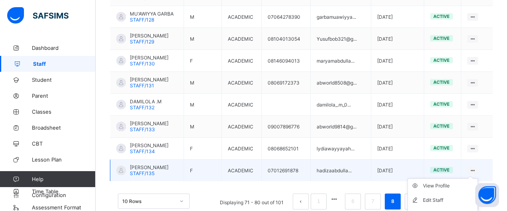
click at [476, 167] on icon at bounding box center [472, 170] width 7 height 6
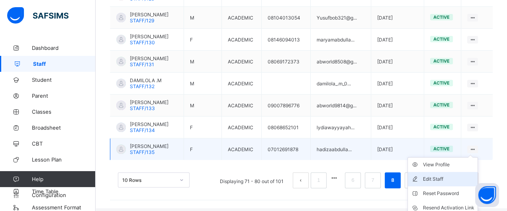
scroll to position [302, 0]
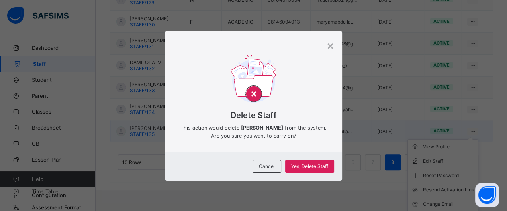
scroll to position [266, 0]
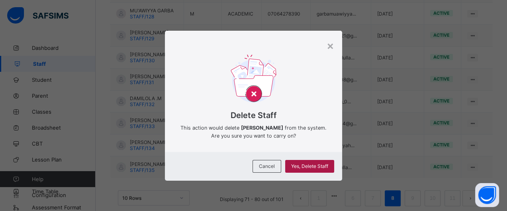
click at [297, 167] on span "Yes, Delete Staff" at bounding box center [309, 166] width 37 height 6
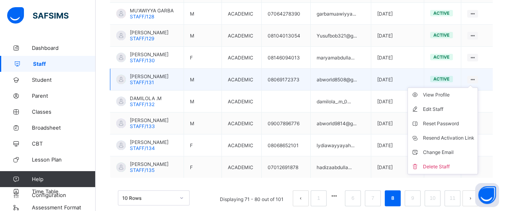
click at [476, 76] on icon at bounding box center [472, 79] width 7 height 6
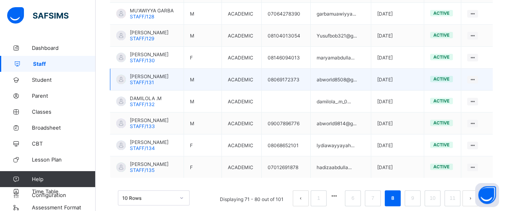
click at [488, 69] on td "View Profile Edit Staff Reset Password Resend Activation Link Change Email Dele…" at bounding box center [476, 79] width 31 height 22
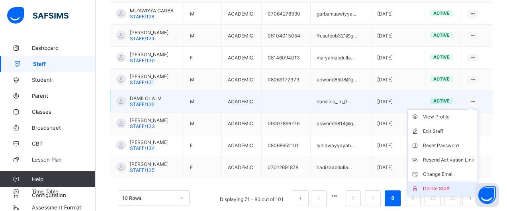
click at [456, 184] on div "Delete Staff" at bounding box center [448, 188] width 51 height 8
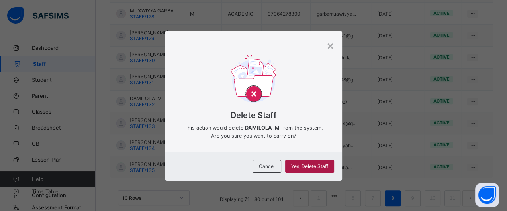
click at [328, 163] on span "Yes, Delete Staff" at bounding box center [309, 166] width 37 height 6
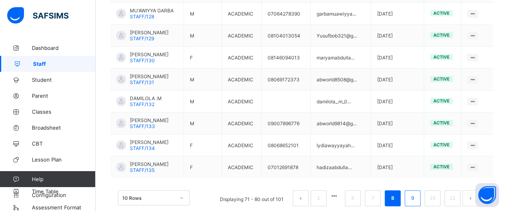
click at [416, 193] on link "9" at bounding box center [412, 198] width 8 height 10
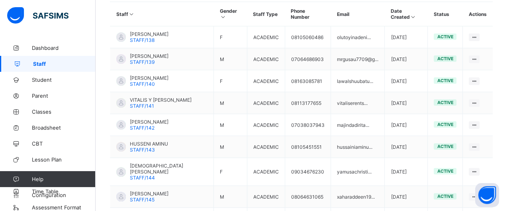
scroll to position [206, 0]
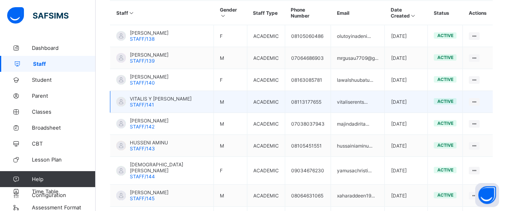
click at [484, 91] on td "View Profile Edit Staff Reset Password Resend Activation Link Change Email Dele…" at bounding box center [477, 102] width 30 height 22
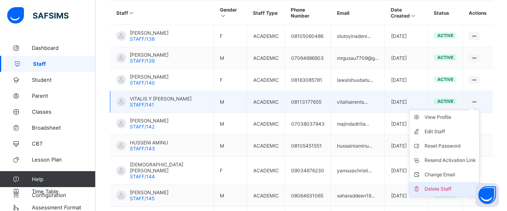
click at [456, 181] on li "Delete Staff" at bounding box center [444, 188] width 70 height 14
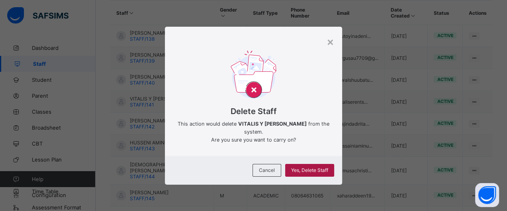
click at [330, 164] on div "Yes, Delete Staff" at bounding box center [309, 170] width 49 height 13
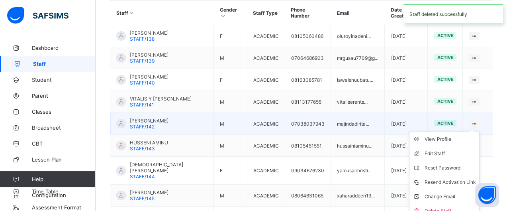
click at [479, 131] on ul "View Profile Edit Staff Reset Password Resend Activation Link Change Email Dele…" at bounding box center [444, 174] width 70 height 87
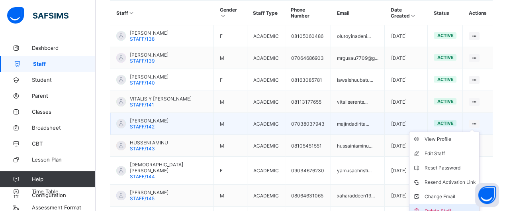
click at [455, 207] on div "Delete Staff" at bounding box center [449, 211] width 51 height 8
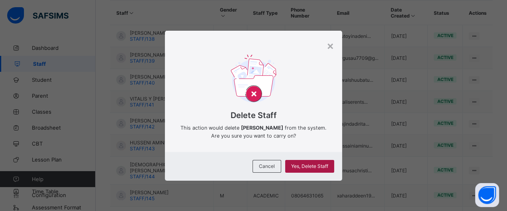
click at [303, 166] on span "Yes, Delete Staff" at bounding box center [309, 166] width 37 height 6
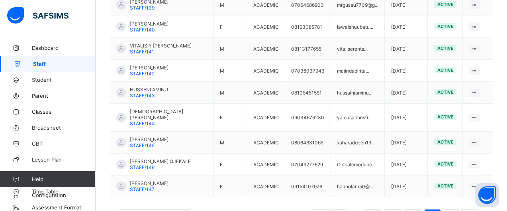
scroll to position [266, 0]
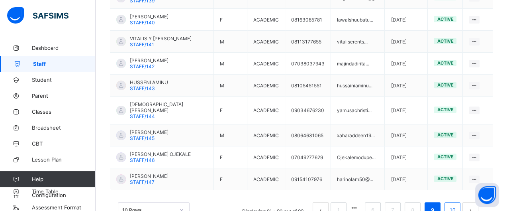
click at [457, 205] on link "10" at bounding box center [452, 210] width 10 height 10
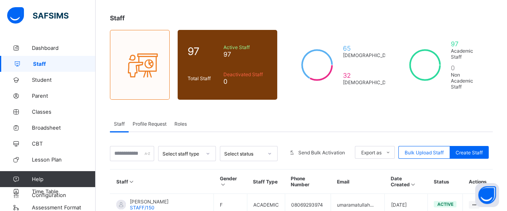
scroll to position [0, 0]
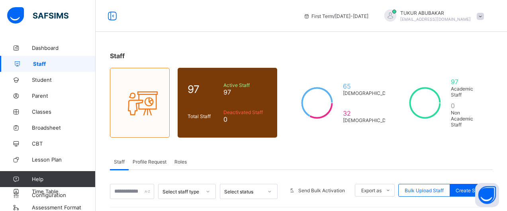
scroll to position [13, 0]
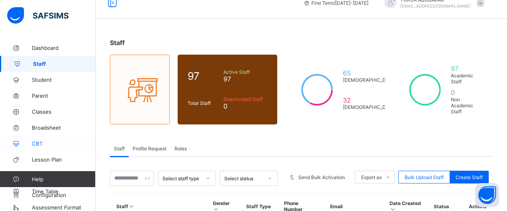
click at [33, 143] on span "CBT" at bounding box center [64, 143] width 64 height 6
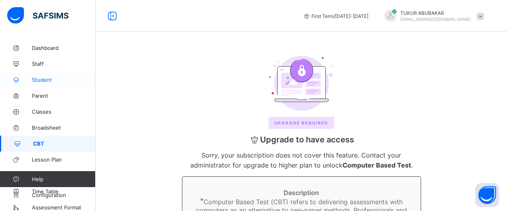
click at [43, 82] on span "Student" at bounding box center [64, 79] width 64 height 6
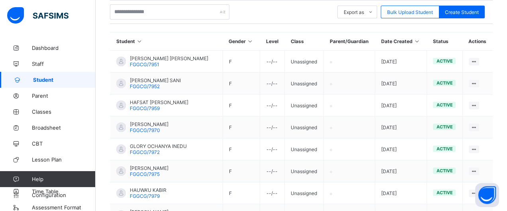
scroll to position [168, 0]
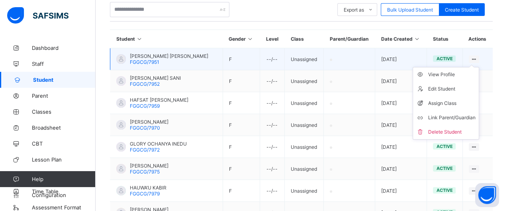
click at [476, 56] on icon at bounding box center [473, 59] width 7 height 6
click at [462, 115] on div "Link Parent/Guardian" at bounding box center [451, 117] width 47 height 8
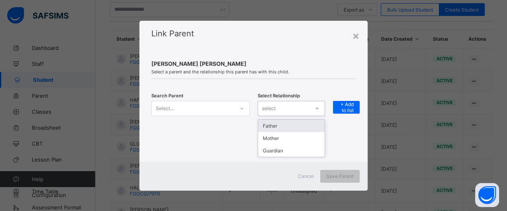
click at [292, 106] on div "select" at bounding box center [283, 108] width 51 height 11
click at [228, 110] on div "Select..." at bounding box center [193, 108] width 82 height 11
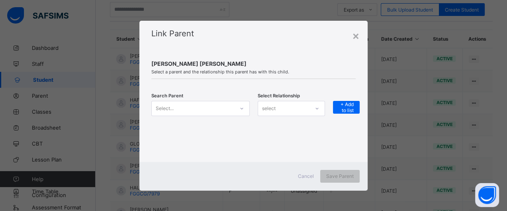
click at [339, 66] on span "[PERSON_NAME] [PERSON_NAME]" at bounding box center [253, 63] width 204 height 7
click at [356, 37] on div "×" at bounding box center [356, 36] width 8 height 14
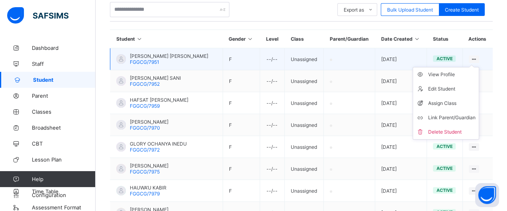
click at [478, 67] on ul "View Profile Edit Student Assign Class Link Parent/Guardian Delete Student" at bounding box center [445, 103] width 66 height 72
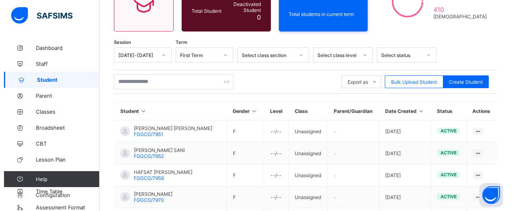
scroll to position [92, 0]
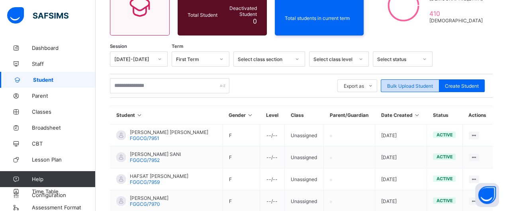
click at [433, 88] on div "Bulk Upload Student" at bounding box center [409, 85] width 59 height 13
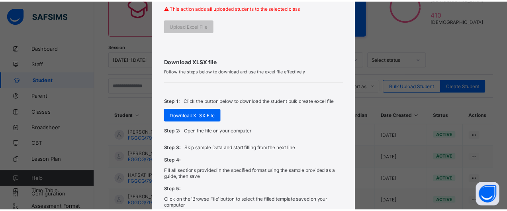
scroll to position [254, 0]
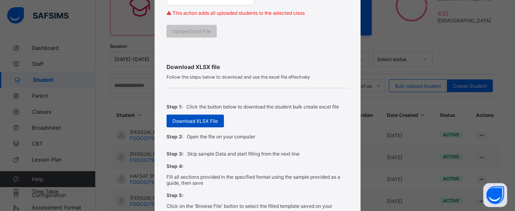
click at [212, 119] on span "Download XLSX File" at bounding box center [194, 121] width 45 height 6
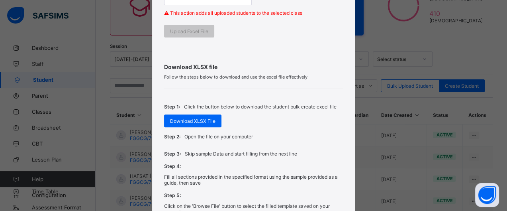
click at [365, 30] on div "Bulk Upload Student Upload XLSX File Select your XLSX file from your computer t…" at bounding box center [253, 105] width 507 height 211
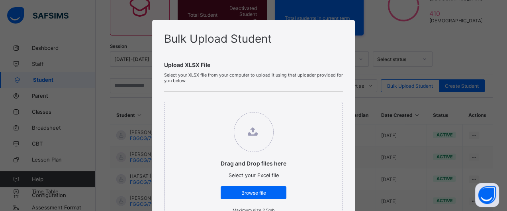
scroll to position [0, 0]
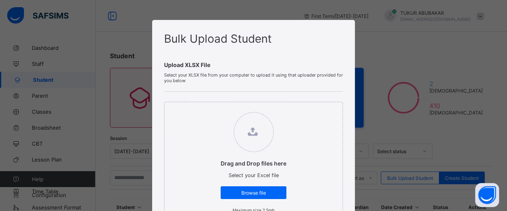
click at [360, 56] on div "Bulk Upload Student Upload XLSX File Select your XLSX file from your computer t…" at bounding box center [253, 105] width 507 height 211
click at [455, 63] on div "Bulk Upload Student Upload XLSX File Select your XLSX file from your computer t…" at bounding box center [253, 105] width 507 height 211
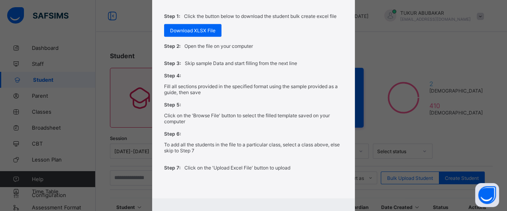
scroll to position [374, 0]
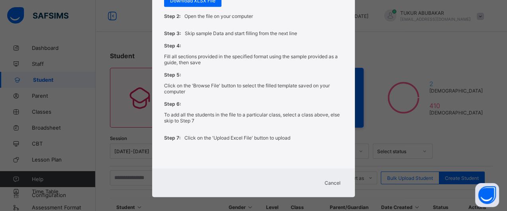
click at [338, 179] on span "Cancel" at bounding box center [332, 182] width 16 height 6
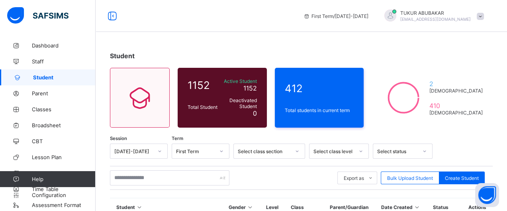
scroll to position [4, 0]
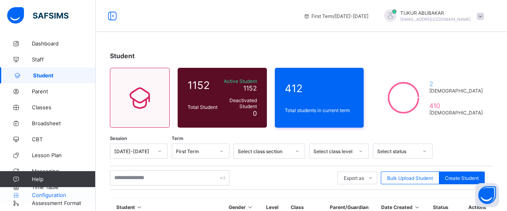
click at [42, 201] on link "Configuration" at bounding box center [47, 195] width 95 height 16
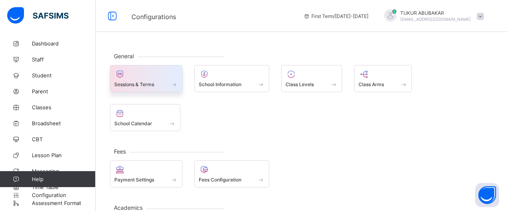
click at [174, 81] on span at bounding box center [174, 84] width 8 height 7
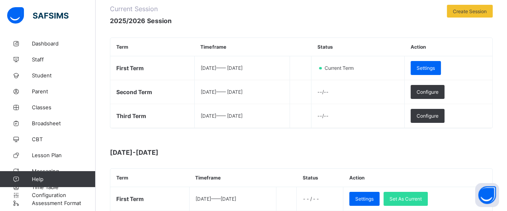
scroll to position [96, 0]
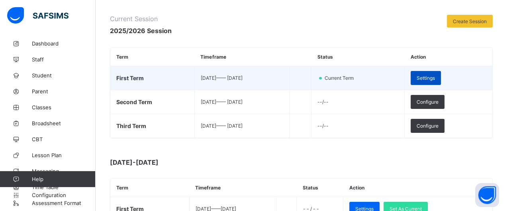
click at [435, 73] on div "Settings" at bounding box center [425, 78] width 30 height 14
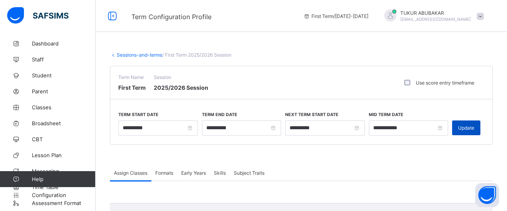
click at [471, 127] on span "Update" at bounding box center [466, 128] width 16 height 6
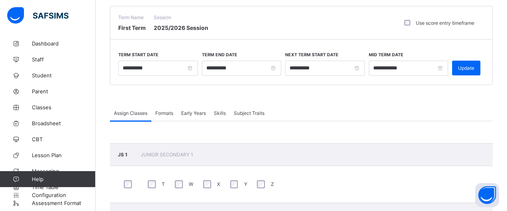
scroll to position [57, 0]
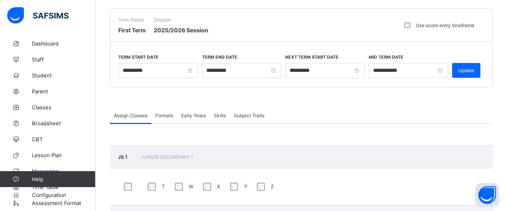
click at [166, 116] on span "Formats" at bounding box center [164, 115] width 18 height 6
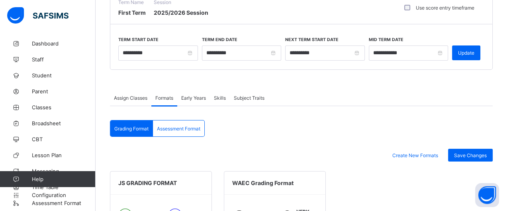
scroll to position [74, 0]
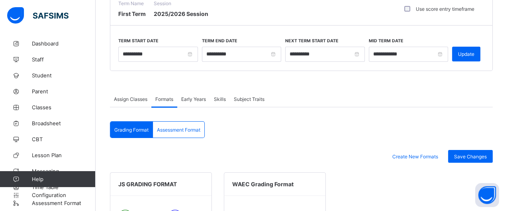
click at [197, 132] on div "Assessment Format" at bounding box center [178, 129] width 51 height 16
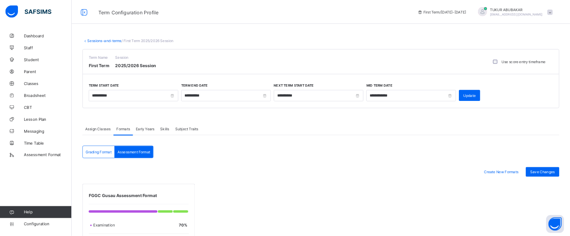
scroll to position [0, 0]
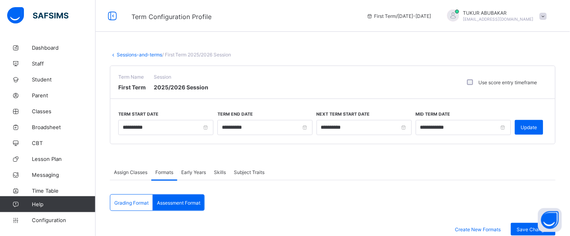
click at [51, 203] on span "Help" at bounding box center [63, 204] width 63 height 6
click at [70, 91] on link "Parent" at bounding box center [48, 96] width 96 height 16
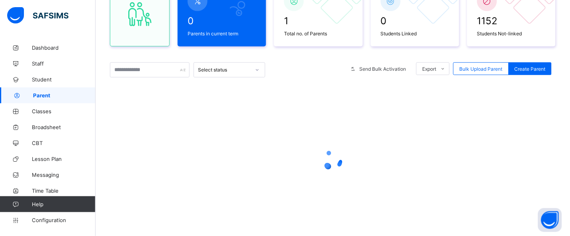
scroll to position [38, 0]
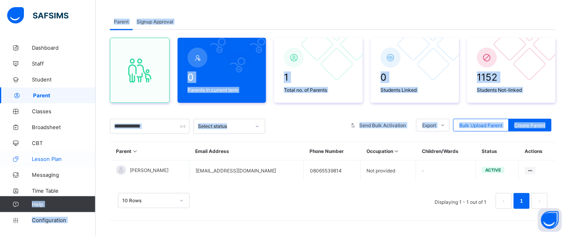
drag, startPoint x: 96, startPoint y: 155, endPoint x: 94, endPoint y: 160, distance: 4.7
click at [94, 180] on div "Term Configuration Profile First Term / [DATE]-[DATE] [PERSON_NAME] [EMAIL_ADDR…" at bounding box center [285, 99] width 570 height 275
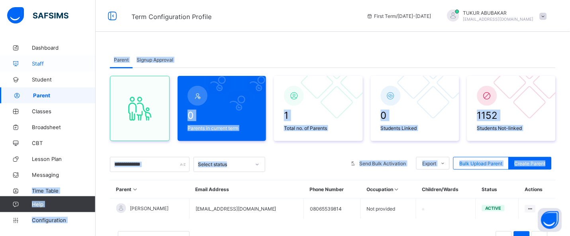
click at [59, 61] on span "Staff" at bounding box center [64, 63] width 64 height 6
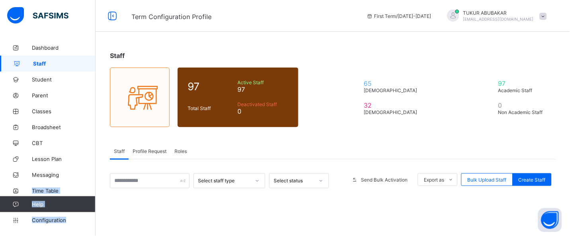
click at [59, 61] on span "Staff" at bounding box center [64, 63] width 62 height 6
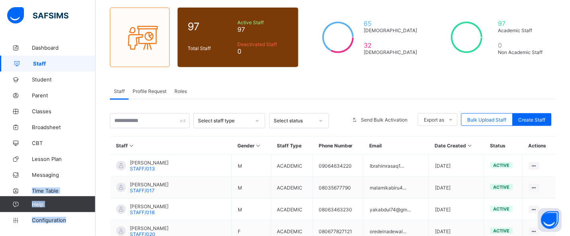
scroll to position [67, 0]
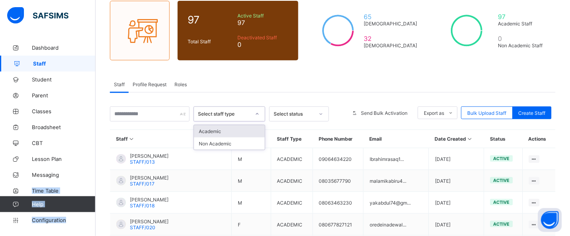
click at [221, 115] on div "Select staff type" at bounding box center [224, 114] width 53 height 6
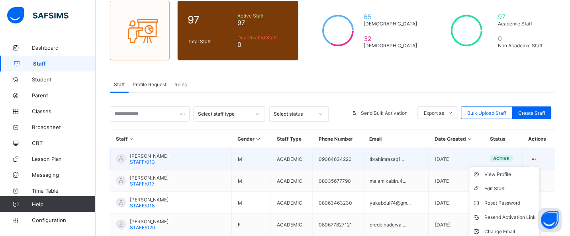
click at [506, 167] on ul "View Profile Edit Staff Reset Password Resend Activation Link Change Email Dele…" at bounding box center [504, 210] width 70 height 87
click at [506, 157] on icon at bounding box center [534, 159] width 7 height 6
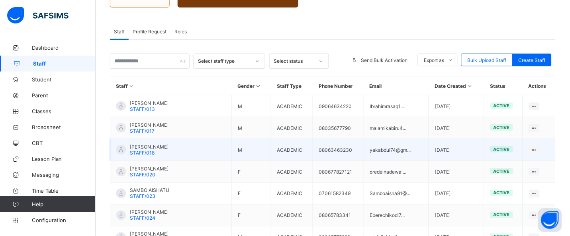
scroll to position [126, 0]
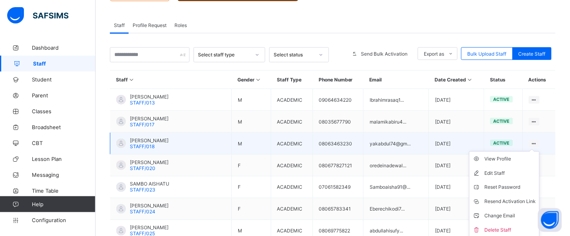
click at [506, 152] on ul "View Profile Edit Staff Reset Password Resend Activation Link Change Email Dele…" at bounding box center [504, 195] width 70 height 87
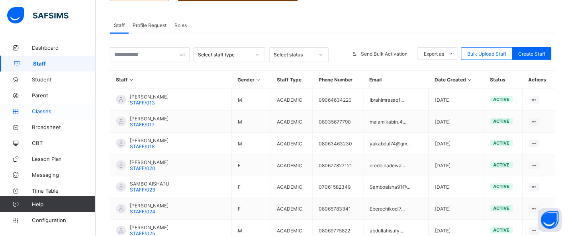
click at [35, 111] on span "Classes" at bounding box center [64, 111] width 64 height 6
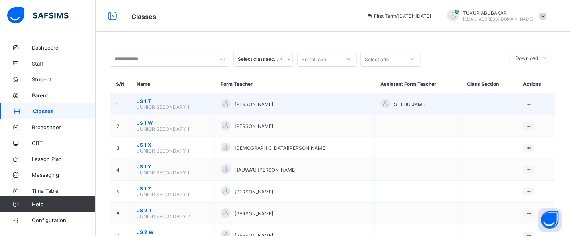
click at [411, 107] on div "SHEHU JAMILU" at bounding box center [417, 104] width 74 height 11
click at [506, 103] on icon at bounding box center [528, 104] width 7 height 6
click at [506, 135] on div "Assign form Teacher" at bounding box center [507, 134] width 45 height 8
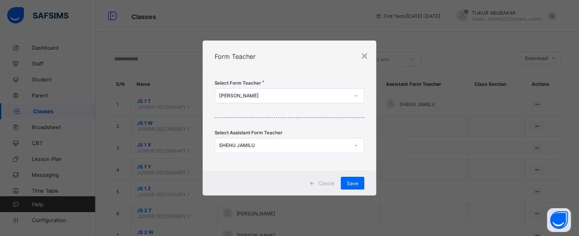
click at [273, 146] on div "SHEHU JAMILU" at bounding box center [284, 146] width 131 height 6
click at [355, 146] on icon at bounding box center [356, 146] width 5 height 8
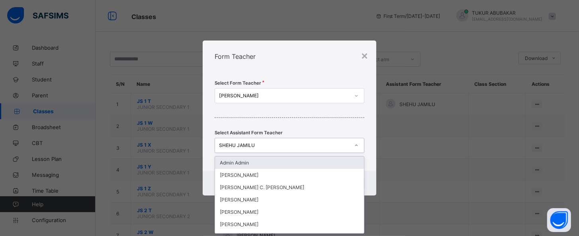
click at [336, 146] on div "SHEHU JAMILU" at bounding box center [284, 146] width 131 height 6
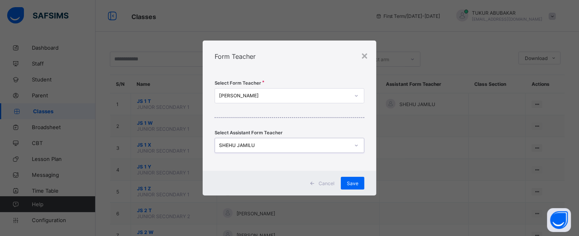
click at [335, 146] on div "SHEHU JAMILU" at bounding box center [284, 146] width 131 height 6
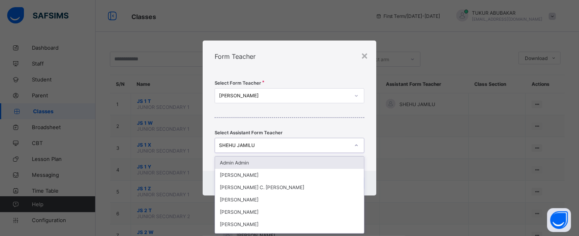
click at [335, 146] on div "SHEHU JAMILU" at bounding box center [284, 146] width 131 height 6
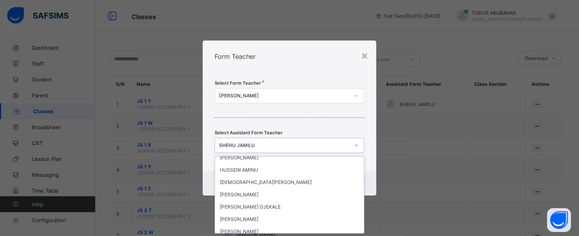
scroll to position [871, 0]
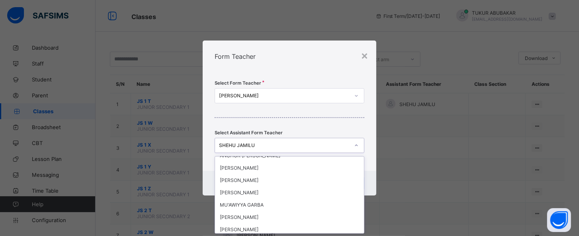
click at [347, 61] on div "Form Teacher" at bounding box center [290, 57] width 174 height 32
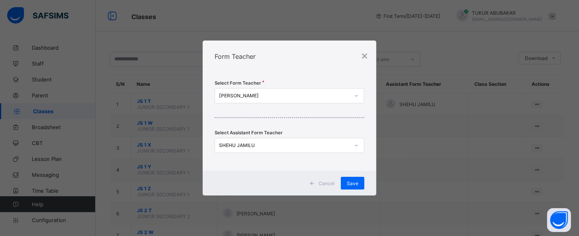
click at [254, 148] on div "SHEHU JAMILU" at bounding box center [284, 146] width 131 height 6
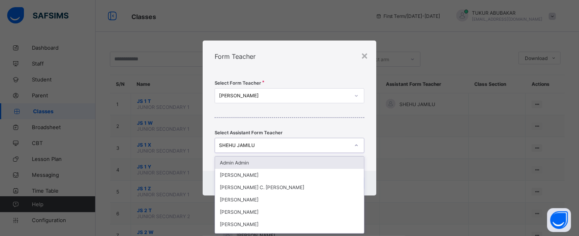
scroll to position [0, 0]
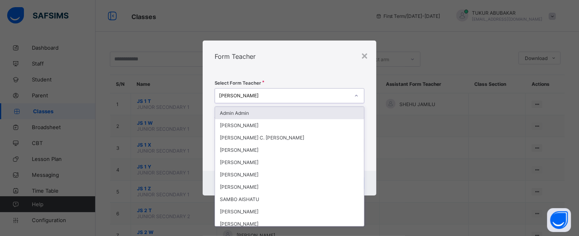
click at [363, 94] on div at bounding box center [356, 96] width 15 height 14
click at [368, 172] on div "Cancel Save" at bounding box center [290, 183] width 174 height 25
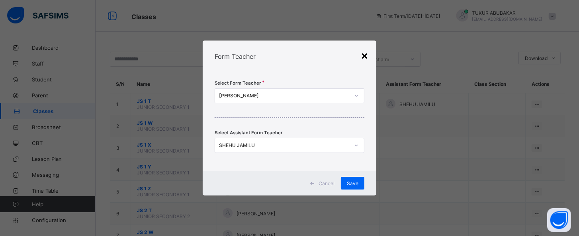
click at [364, 58] on div "×" at bounding box center [365, 56] width 8 height 14
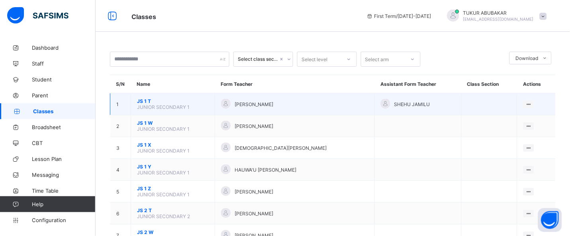
click at [394, 106] on span "SHEHU JAMILU" at bounding box center [412, 104] width 36 height 6
click at [380, 104] on div at bounding box center [385, 104] width 10 height 10
click at [506, 102] on icon at bounding box center [528, 104] width 7 height 6
click at [506, 132] on div "Assign form Teacher" at bounding box center [507, 134] width 45 height 8
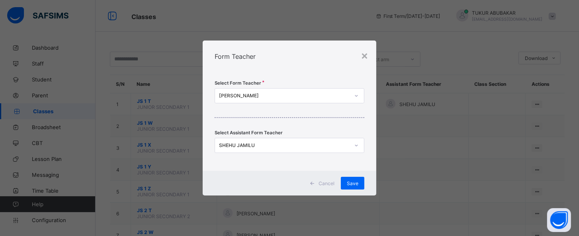
click at [287, 148] on div "SHEHU JAMILU" at bounding box center [284, 146] width 131 height 6
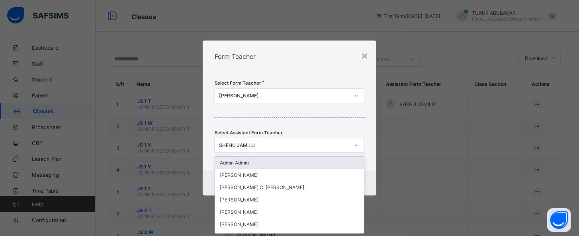
drag, startPoint x: 350, startPoint y: 147, endPoint x: 560, endPoint y: 13, distance: 248.7
click at [506, 13] on div "× Form Teacher Select Form Teacher IBRAHIM HAFIZU Select Assistant Form Teacher…" at bounding box center [289, 118] width 579 height 236
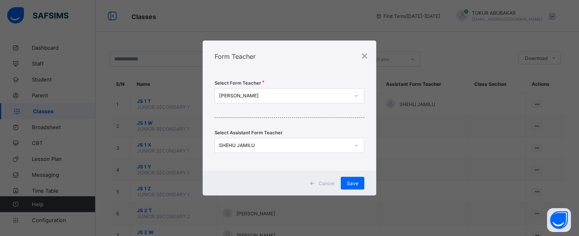
click at [356, 144] on icon at bounding box center [356, 146] width 5 height 8
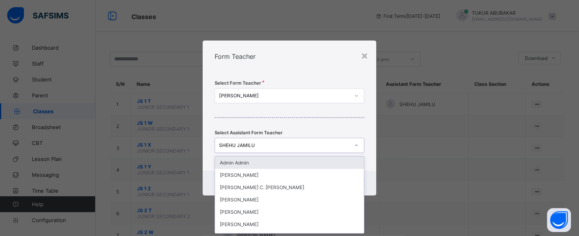
click at [334, 168] on div "Admin Admin" at bounding box center [289, 163] width 149 height 12
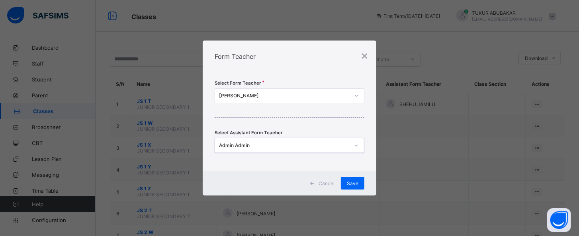
click at [357, 146] on icon at bounding box center [356, 146] width 3 height 2
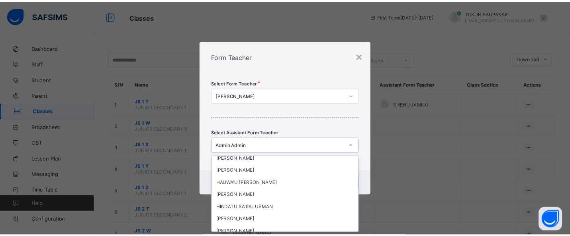
scroll to position [582, 0]
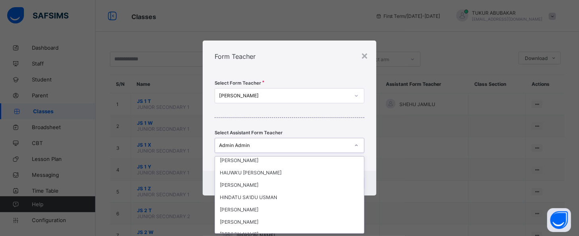
click at [367, 183] on div "Cancel Save" at bounding box center [290, 183] width 174 height 25
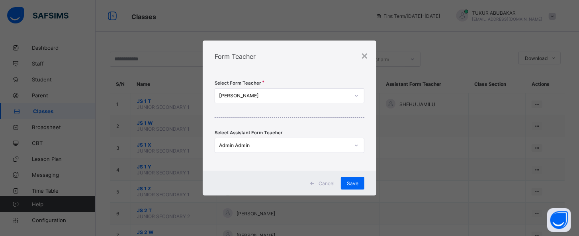
click at [363, 57] on div "×" at bounding box center [365, 56] width 8 height 14
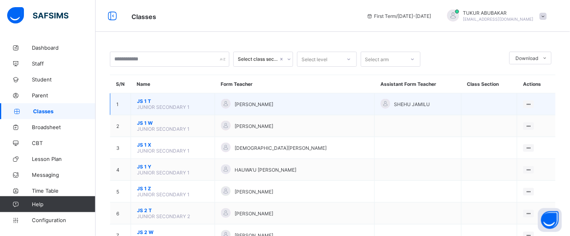
click at [184, 111] on td "JS 1 T JUNIOR SECONDARY 1" at bounding box center [173, 105] width 84 height 22
click at [506, 103] on div at bounding box center [528, 105] width 11 height 8
click at [506, 125] on li "View Class" at bounding box center [502, 120] width 64 height 14
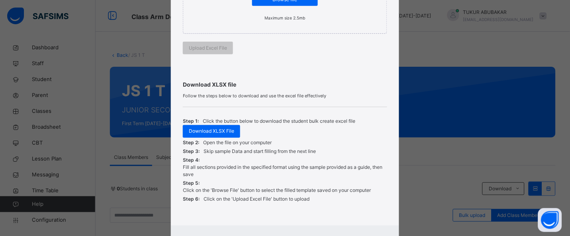
scroll to position [228, 0]
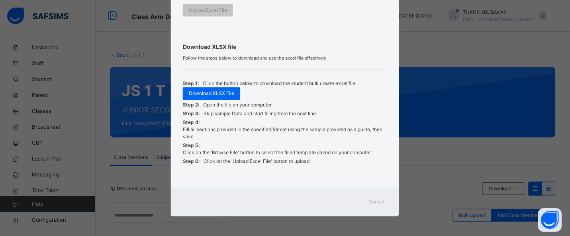
click at [382, 201] on span "Cancel" at bounding box center [377, 202] width 16 height 7
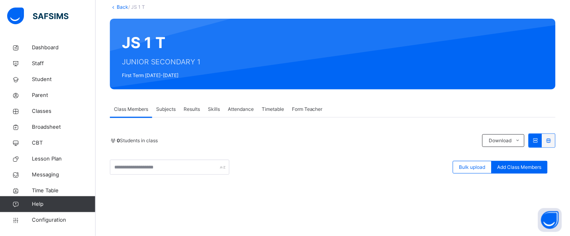
scroll to position [31, 0]
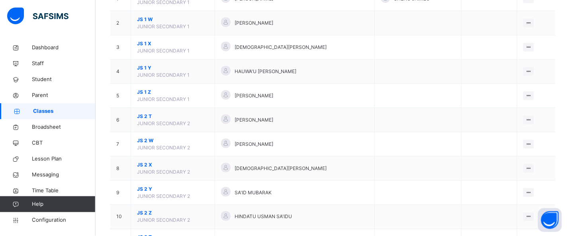
scroll to position [99, 0]
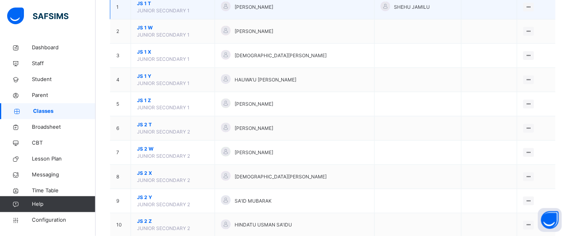
click at [176, 10] on span "JUNIOR SECONDARY 1" at bounding box center [163, 11] width 53 height 6
click at [506, 16] on ul "View Class Assign form Teacher" at bounding box center [501, 30] width 64 height 29
click at [506, 25] on div "View Class" at bounding box center [507, 23] width 45 height 8
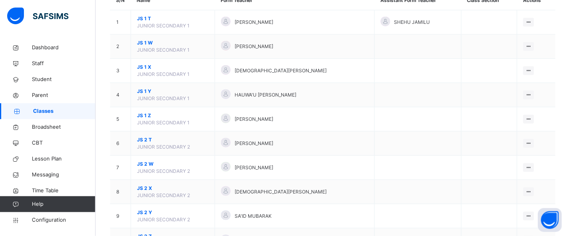
scroll to position [143, 0]
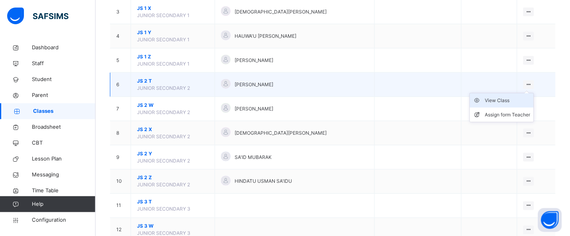
click at [506, 103] on div "View Class" at bounding box center [507, 101] width 45 height 8
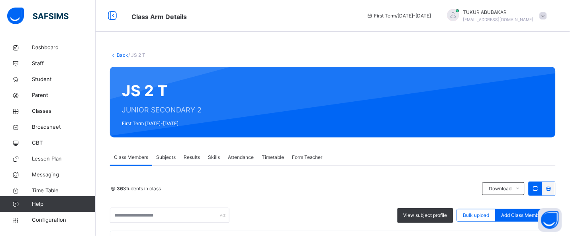
scroll to position [58, 0]
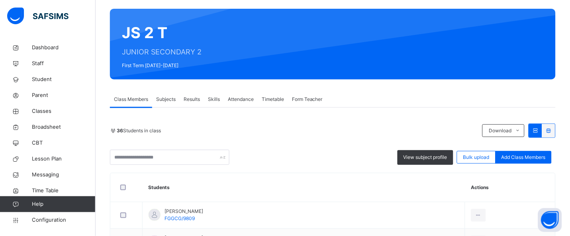
click at [166, 101] on span "Subjects" at bounding box center [166, 99] width 20 height 7
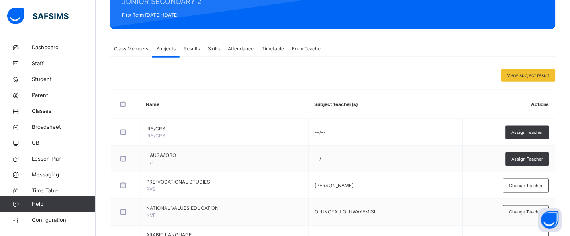
scroll to position [110, 0]
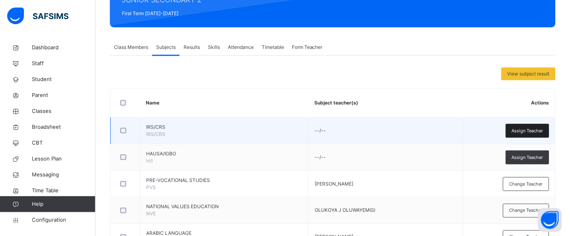
click at [506, 132] on span "Assign Teacher" at bounding box center [526, 131] width 31 height 7
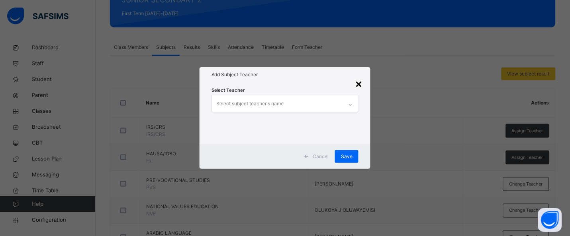
click at [359, 84] on div "×" at bounding box center [359, 83] width 8 height 17
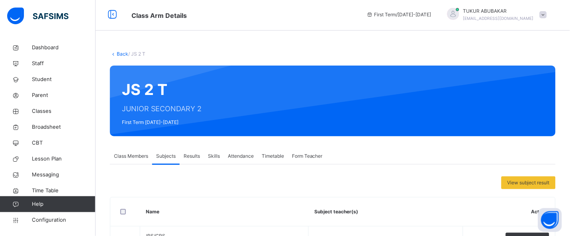
scroll to position [0, 0]
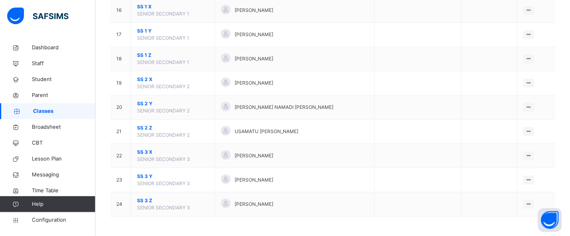
scroll to position [461, 0]
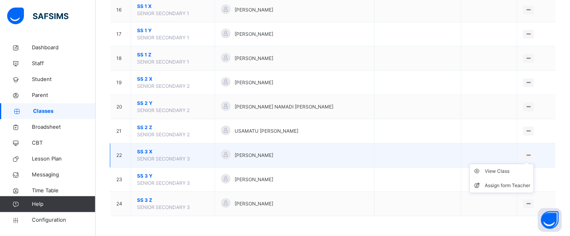
click at [506, 154] on icon at bounding box center [528, 155] width 7 height 6
click at [506, 172] on div "View Class" at bounding box center [507, 172] width 45 height 8
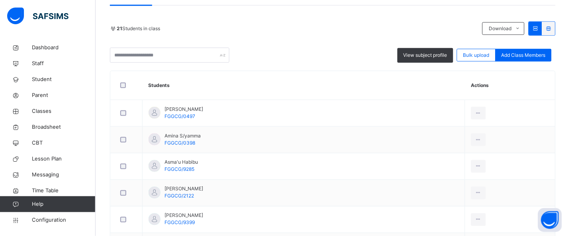
scroll to position [138, 0]
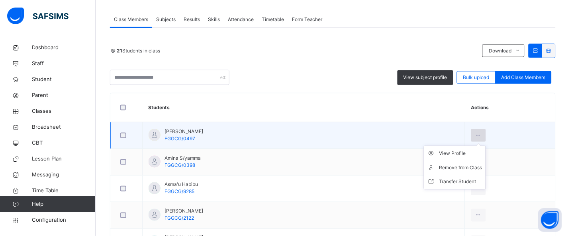
click at [476, 135] on icon at bounding box center [478, 135] width 7 height 7
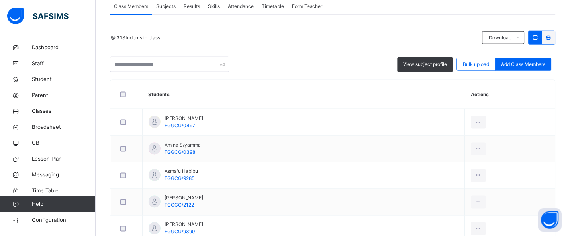
scroll to position [148, 0]
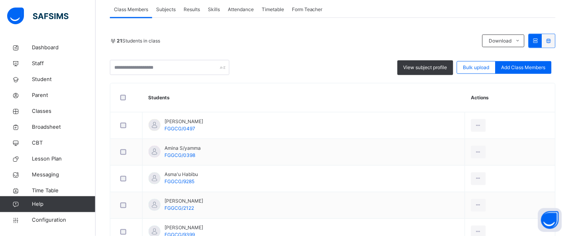
click at [171, 8] on span "Subjects" at bounding box center [166, 9] width 20 height 7
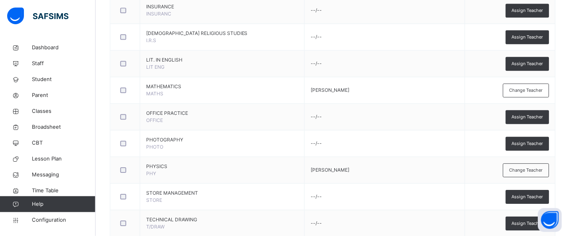
scroll to position [1007, 0]
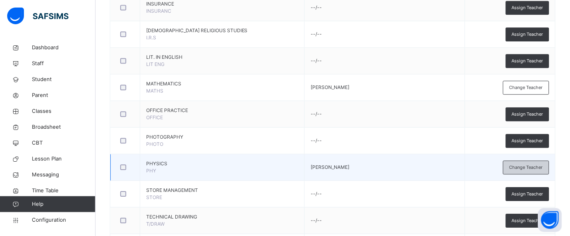
click at [506, 168] on span "Change Teacher" at bounding box center [525, 167] width 33 height 7
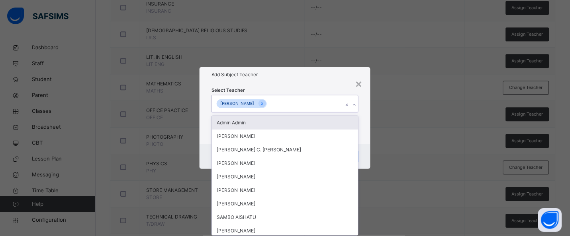
click at [258, 104] on div "MANSUR MAINASARA" at bounding box center [238, 103] width 42 height 9
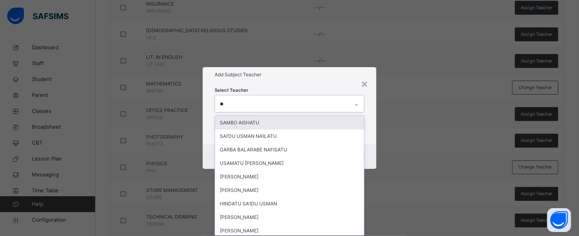
type input "***"
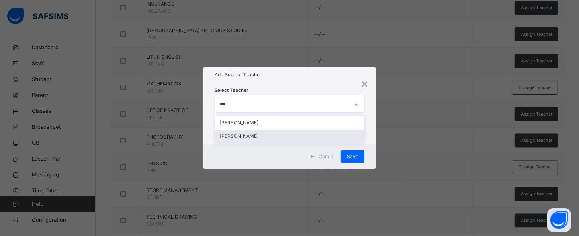
click at [280, 139] on div "[PERSON_NAME]" at bounding box center [289, 137] width 149 height 14
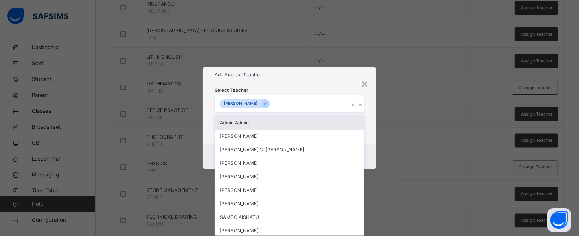
click at [369, 152] on div "Cancel Save" at bounding box center [290, 156] width 174 height 25
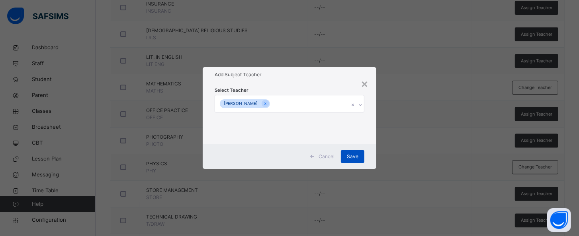
click at [352, 154] on span "Save" at bounding box center [353, 156] width 12 height 7
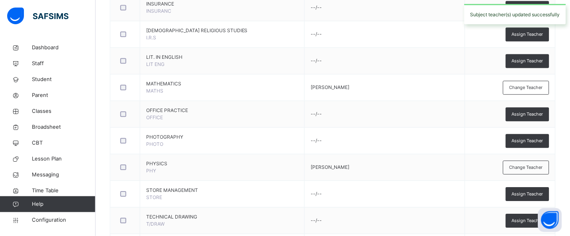
click at [351, 157] on td "MANSUR MAINASARA" at bounding box center [384, 167] width 160 height 27
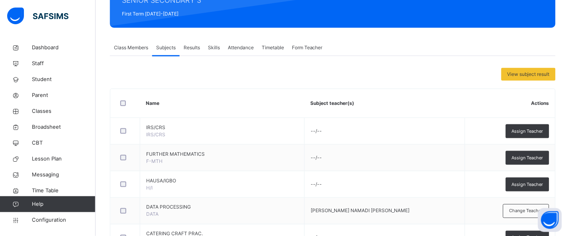
scroll to position [0, 0]
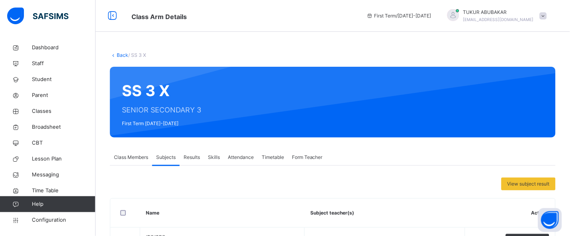
click at [117, 55] on link "Back" at bounding box center [123, 55] width 12 height 6
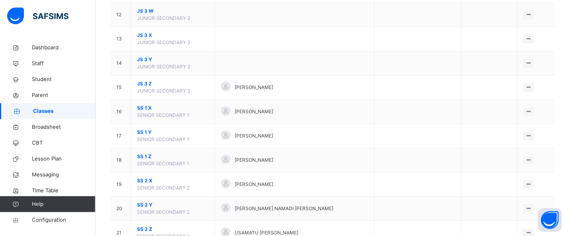
scroll to position [461, 0]
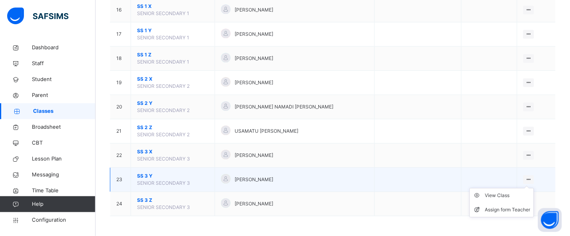
click at [506, 188] on ul "View Class Assign form Teacher" at bounding box center [501, 202] width 64 height 29
click at [506, 197] on div "View Class" at bounding box center [507, 196] width 45 height 8
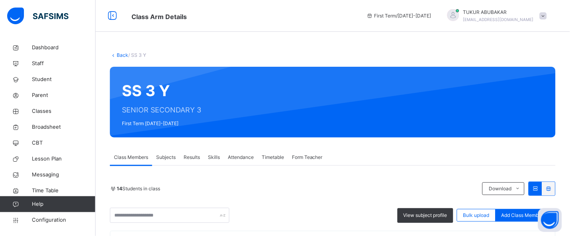
click at [167, 156] on span "Subjects" at bounding box center [166, 157] width 20 height 7
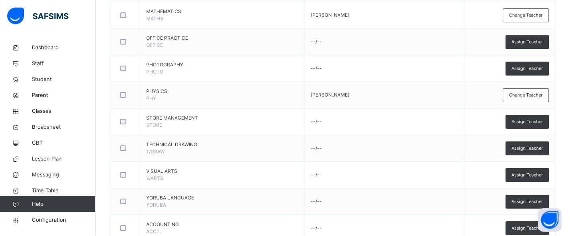
scroll to position [1059, 0]
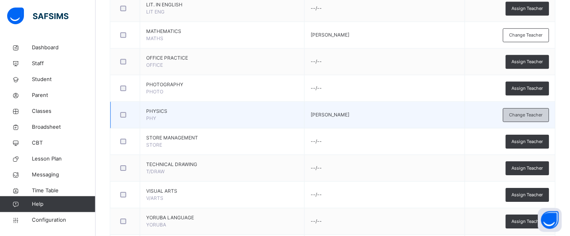
click at [506, 119] on div "Change Teacher" at bounding box center [526, 115] width 46 height 14
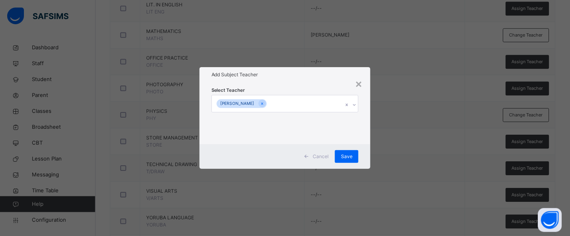
click at [277, 108] on div "MANSUR MAINASARA" at bounding box center [277, 104] width 131 height 17
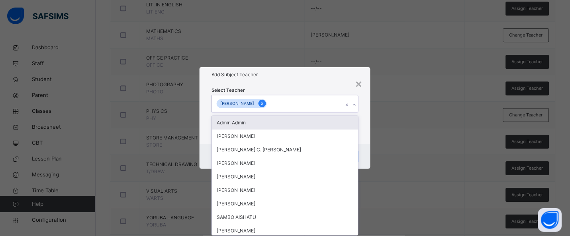
click at [263, 105] on icon at bounding box center [262, 104] width 2 height 2
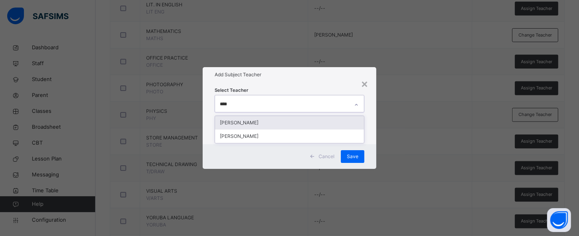
type input "*****"
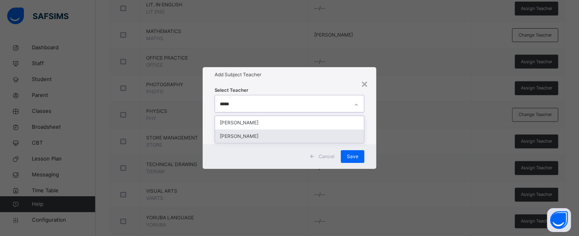
click at [266, 138] on div "[PERSON_NAME]" at bounding box center [289, 137] width 149 height 14
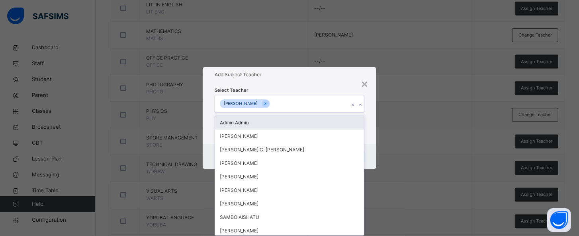
click at [392, 111] on div "× Add Subject Teacher Select Teacher option TUKUR ABUBAKAR, selected. option Ad…" at bounding box center [289, 118] width 579 height 236
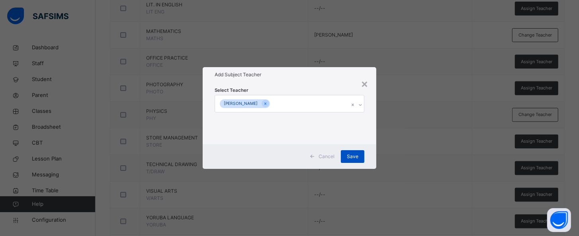
click at [355, 160] on span "Save" at bounding box center [353, 156] width 12 height 7
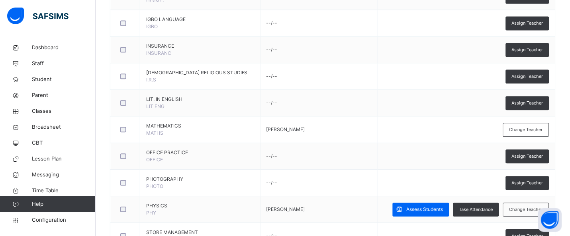
scroll to position [961, 0]
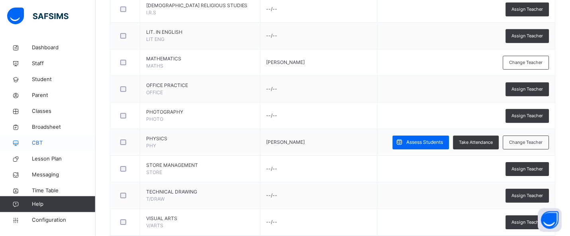
click at [75, 143] on span "CBT" at bounding box center [64, 143] width 64 height 8
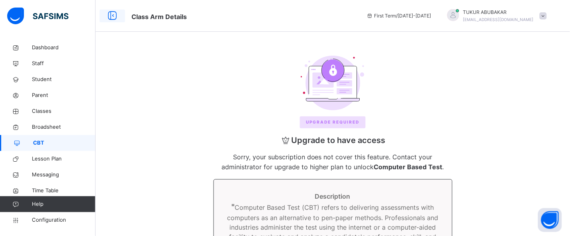
click at [110, 16] on icon at bounding box center [112, 16] width 14 height 14
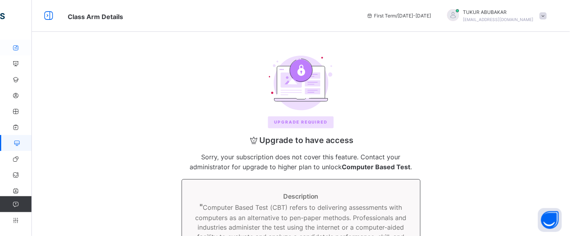
click at [16, 48] on icon at bounding box center [16, 48] width 32 height 6
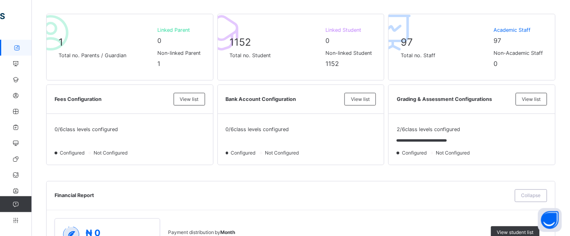
scroll to position [195, 0]
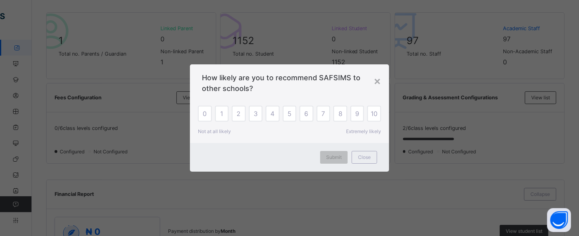
drag, startPoint x: 578, startPoint y: 31, endPoint x: 578, endPoint y: 83, distance: 52.5
click at [379, 83] on div "×" at bounding box center [377, 80] width 8 height 17
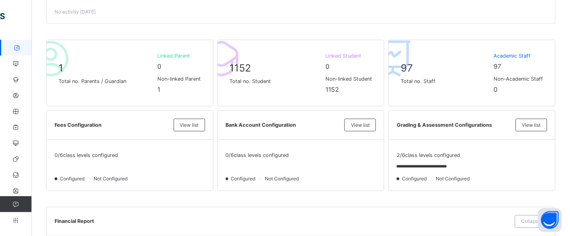
scroll to position [0, 0]
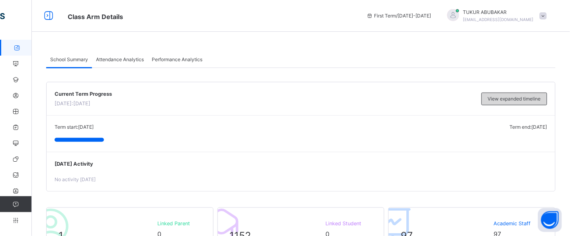
click at [506, 104] on div "View expanded timeline" at bounding box center [514, 99] width 66 height 13
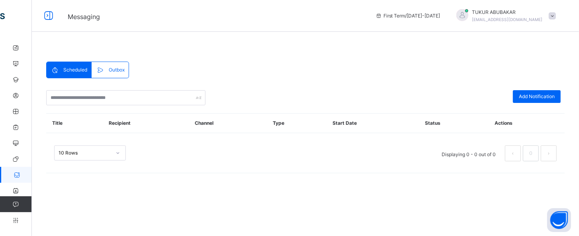
click at [120, 156] on icon at bounding box center [117, 153] width 5 height 8
click at [173, 177] on div "Add Notification Title Recipient Channel Type Start Date Status Actions 10 Rows…" at bounding box center [305, 133] width 518 height 94
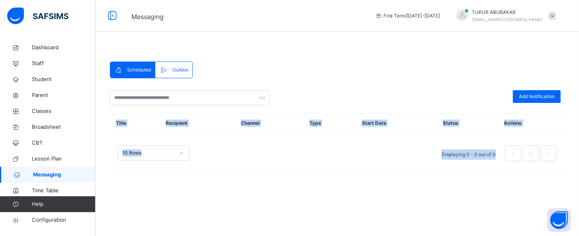
drag, startPoint x: 578, startPoint y: 137, endPoint x: 578, endPoint y: 194, distance: 56.5
click at [506, 194] on div "Scheduled Outbox Scheduled Outbox Add Notification Title Recipient Channel Type…" at bounding box center [337, 121] width 483 height 163
click at [69, 127] on span "Broadsheet" at bounding box center [64, 127] width 64 height 8
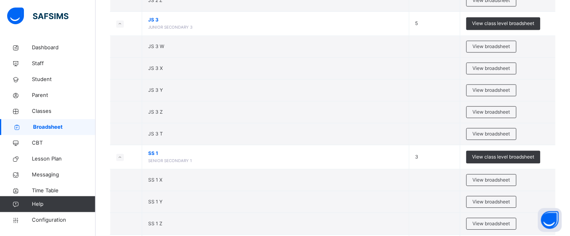
scroll to position [359, 0]
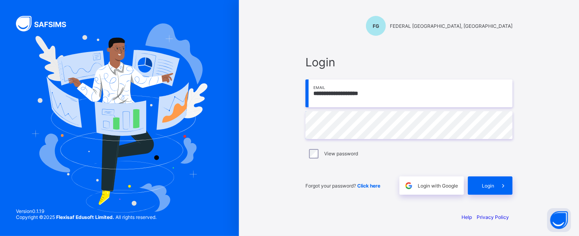
click at [399, 96] on input "**********" at bounding box center [408, 94] width 207 height 28
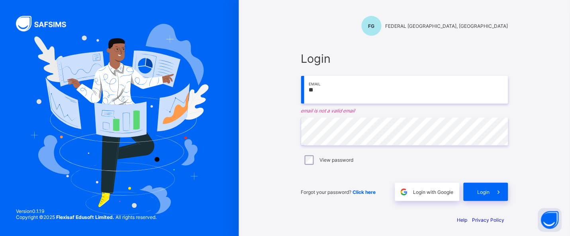
type input "*"
click at [494, 189] on span at bounding box center [499, 192] width 18 height 18
click at [349, 87] on input "*********" at bounding box center [404, 90] width 207 height 28
drag, startPoint x: 349, startPoint y: 87, endPoint x: 309, endPoint y: 92, distance: 40.4
click at [309, 92] on input "*********" at bounding box center [404, 90] width 207 height 28
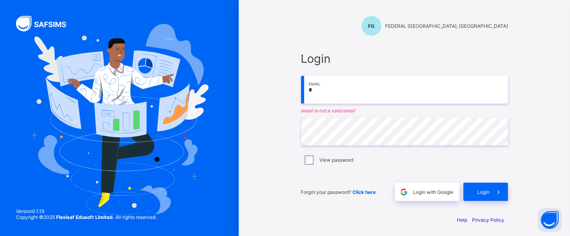
type input "**********"
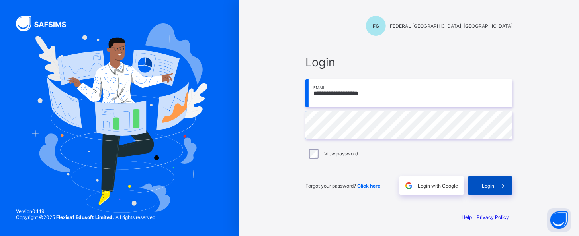
click at [484, 191] on div "Login" at bounding box center [490, 186] width 45 height 18
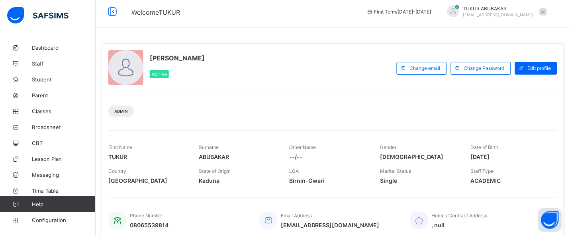
scroll to position [4, 0]
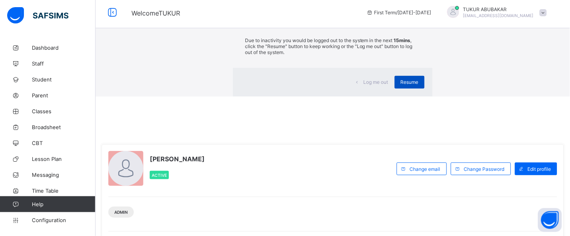
click at [400, 85] on span "Resume" at bounding box center [409, 82] width 18 height 6
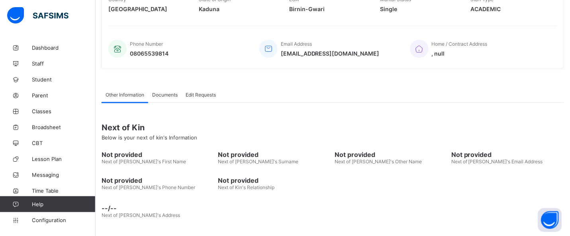
scroll to position [0, 0]
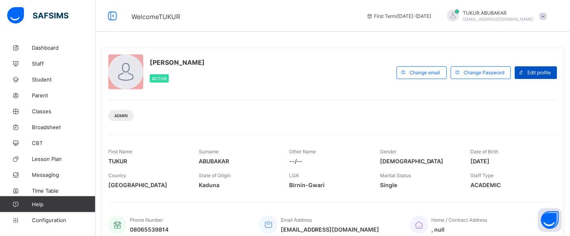
click at [541, 76] on div "Edit profile" at bounding box center [536, 72] width 42 height 13
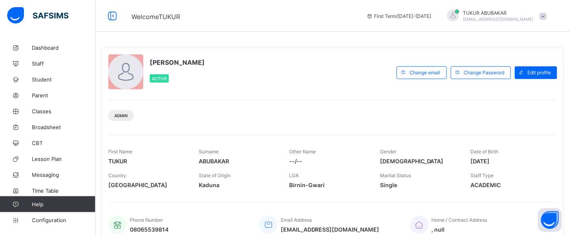
type input "*"
type textarea "*"
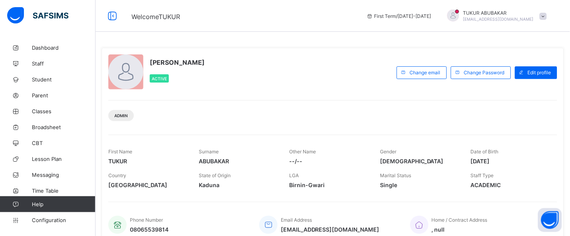
type textarea "**********"
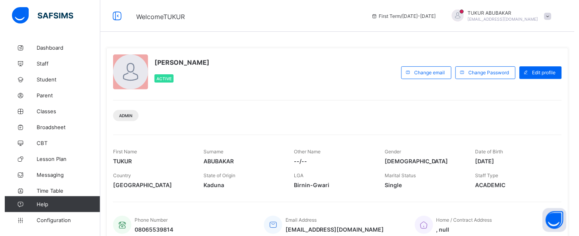
scroll to position [201, 0]
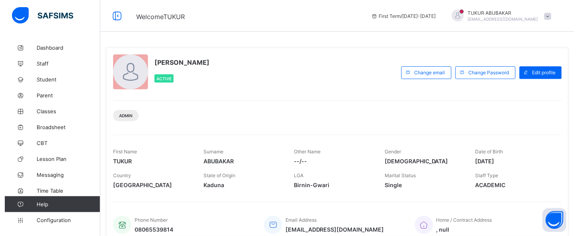
scroll to position [177, 0]
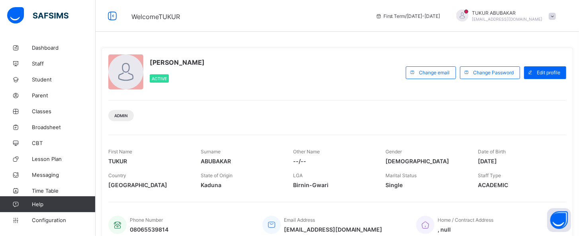
type input "*"
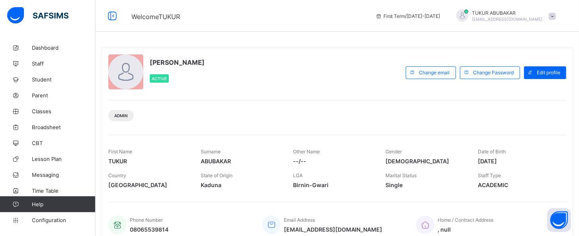
type input "**"
type input "***"
type input "****"
type input "*****"
type input "******"
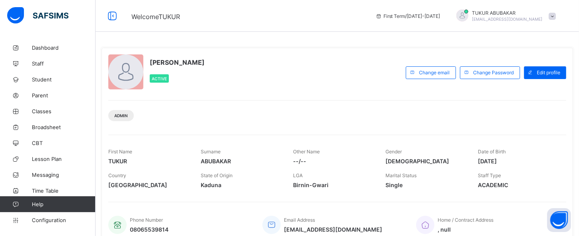
type input "*******"
type input "********"
type input "*"
type input "**"
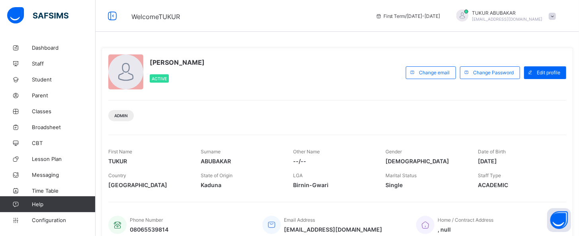
type input "***"
type input "****"
type input "*****"
type input "******"
type input "*******"
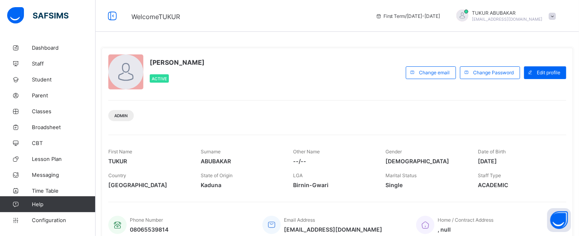
type input "********"
type input "*"
type input "**"
type input "***"
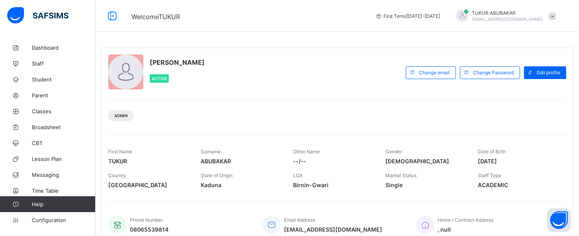
type input "****"
type input "*****"
type input "**********"
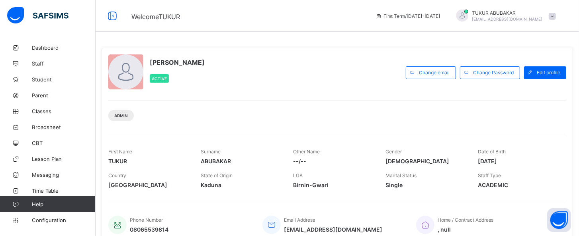
type input "**********"
type input "*********"
type input "********"
type input "*******"
type input "******"
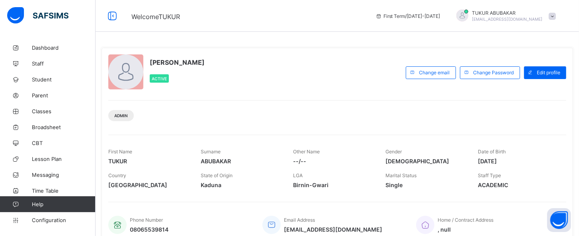
type input "*****"
type input "***"
type input "**"
type input "*"
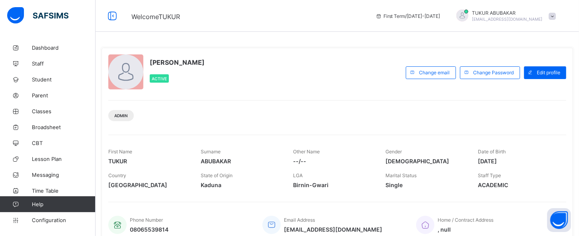
type input "*"
type input "**"
type input "***"
type input "**********"
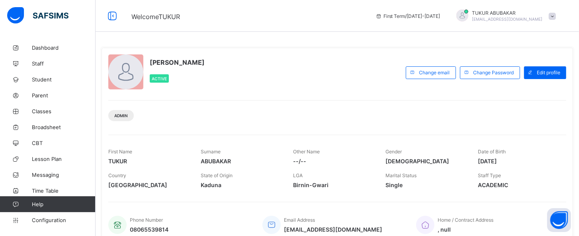
type textarea "**********"
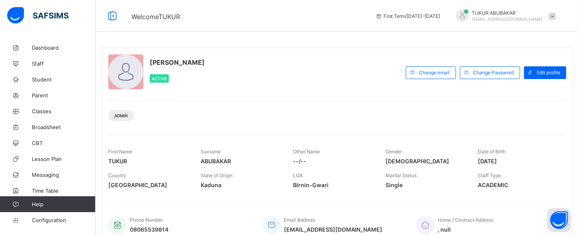
type input "*"
type input "**********"
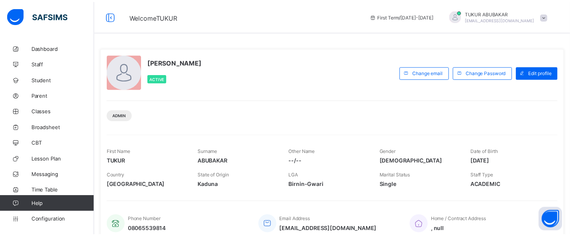
scroll to position [171, 0]
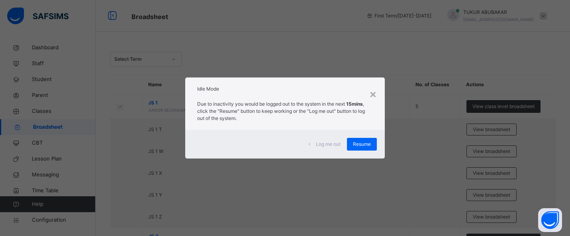
scroll to position [359, 0]
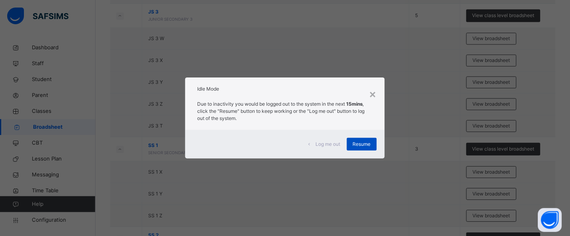
click at [368, 149] on div "Resume" at bounding box center [362, 144] width 30 height 13
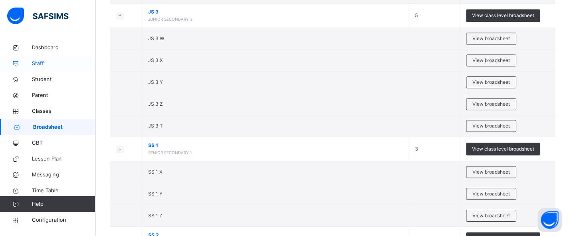
click at [51, 63] on span "Staff" at bounding box center [64, 64] width 64 height 8
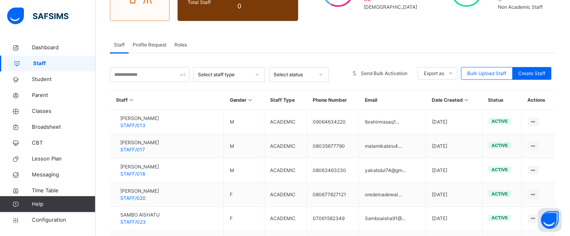
scroll to position [117, 0]
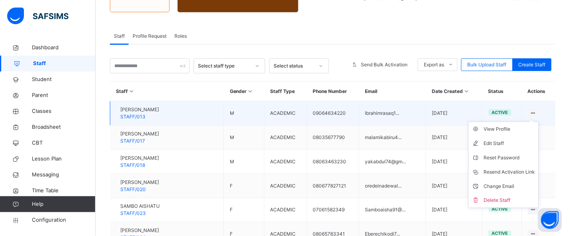
click at [536, 111] on icon at bounding box center [533, 113] width 7 height 6
click at [501, 127] on div "View Profile" at bounding box center [509, 129] width 51 height 8
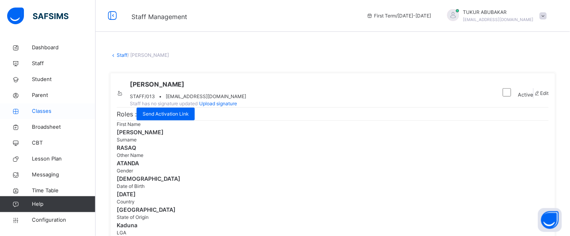
click at [50, 109] on span "Classes" at bounding box center [64, 111] width 64 height 8
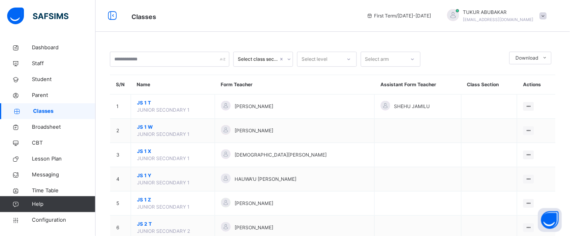
click at [555, 65] on div "Select class section Select level Select arm Download Pdf Report Excel Report" at bounding box center [332, 59] width 445 height 15
click at [199, 60] on input "text" at bounding box center [169, 59] width 119 height 15
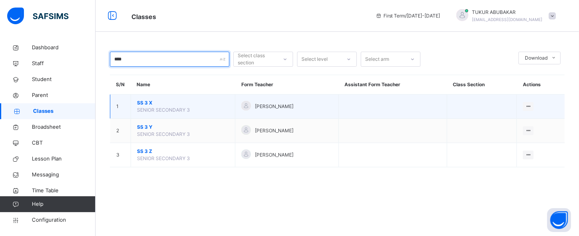
type input "****"
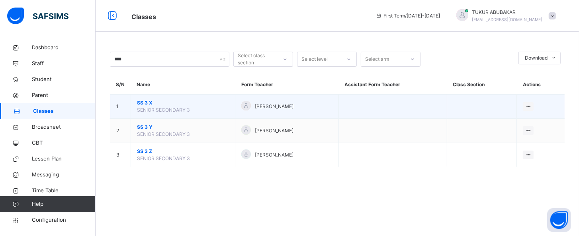
click at [302, 114] on td "[PERSON_NAME]" at bounding box center [286, 107] width 103 height 24
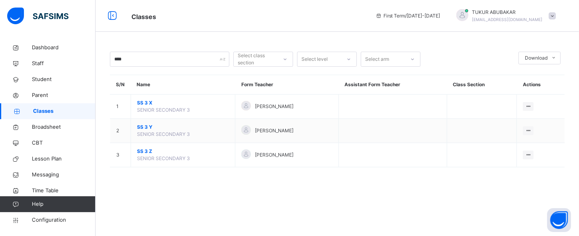
drag, startPoint x: 339, startPoint y: 105, endPoint x: 323, endPoint y: 174, distance: 70.2
click at [323, 174] on div "**** Select class section Select level Select arm Download Pdf Report Excel Rep…" at bounding box center [337, 114] width 483 height 148
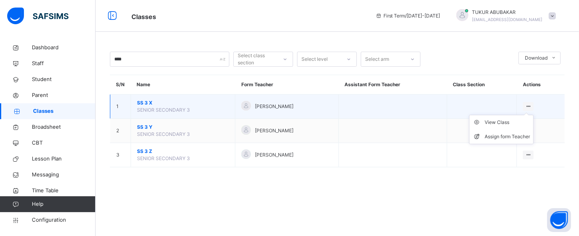
click at [532, 115] on ul "View Class Assign form Teacher" at bounding box center [501, 129] width 64 height 29
click at [515, 125] on div "View Class" at bounding box center [506, 123] width 45 height 8
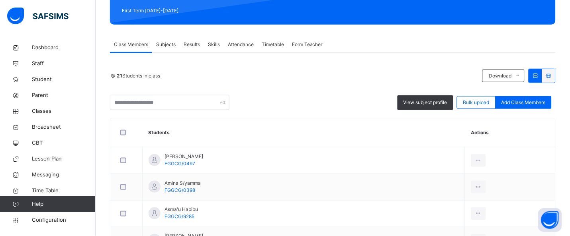
scroll to position [115, 0]
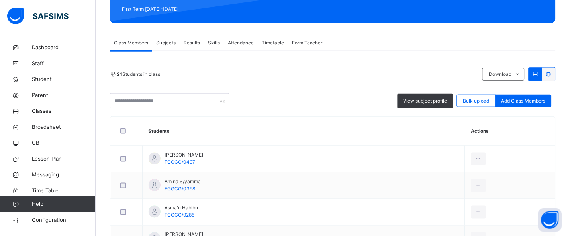
click at [188, 45] on span "Results" at bounding box center [191, 42] width 16 height 7
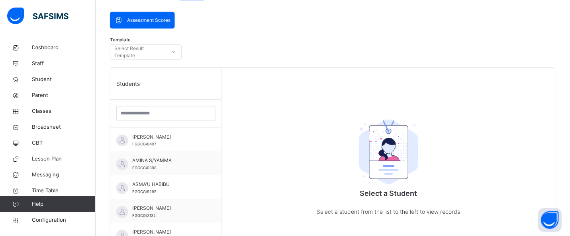
scroll to position [164, 0]
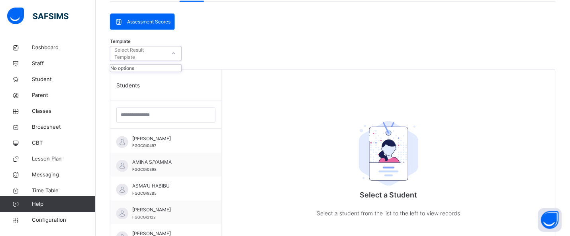
click at [155, 53] on div "Select Result Template" at bounding box center [139, 53] width 51 height 15
click at [169, 55] on div at bounding box center [174, 53] width 14 height 13
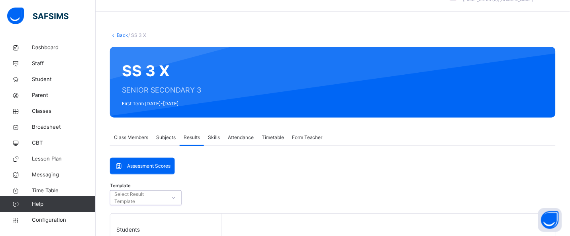
scroll to position [27, 0]
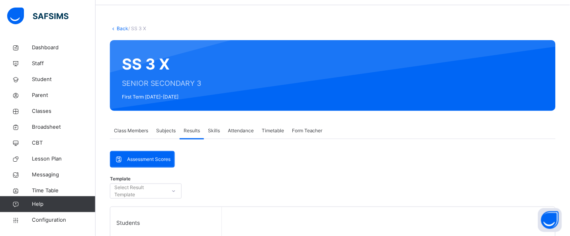
click at [243, 130] on span "Attendance" at bounding box center [241, 130] width 26 height 7
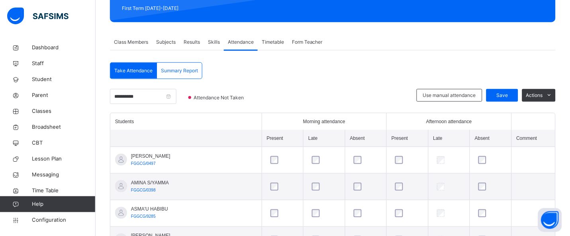
scroll to position [114, 0]
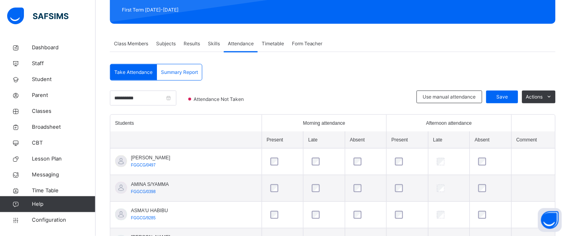
click at [176, 71] on span "Summary Report" at bounding box center [179, 72] width 37 height 7
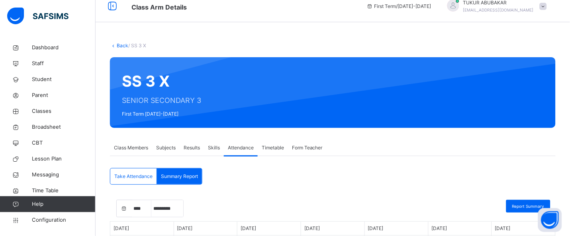
scroll to position [12, 0]
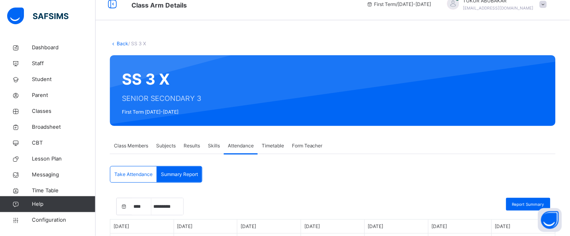
click at [271, 144] on span "Timetable" at bounding box center [272, 145] width 22 height 7
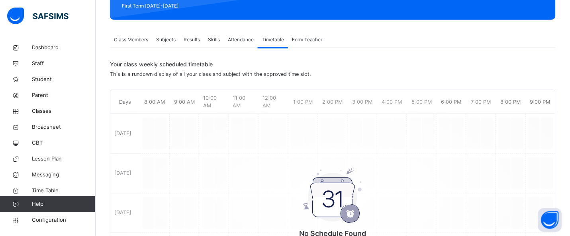
scroll to position [121, 0]
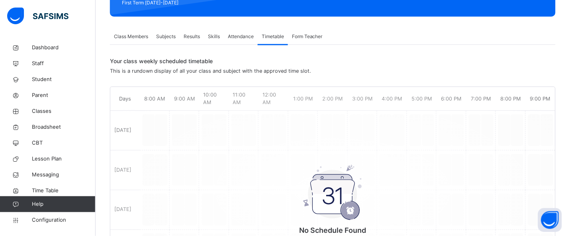
click at [156, 99] on div "No Schedule Found There are no subjects has been allocated a time slot for this…" at bounding box center [332, 191] width 445 height 201
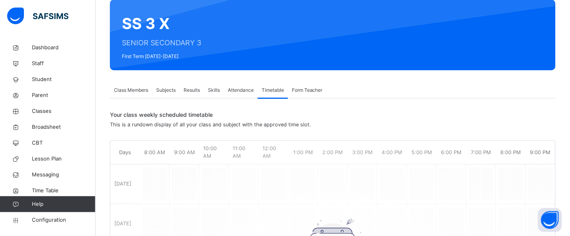
scroll to position [47, 0]
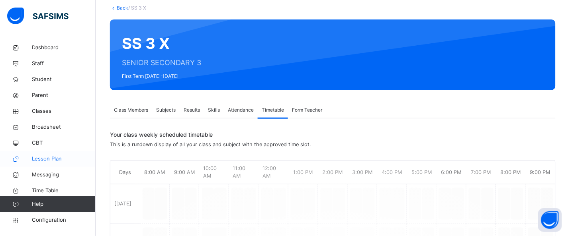
click at [43, 160] on span "Lesson Plan" at bounding box center [64, 159] width 64 height 8
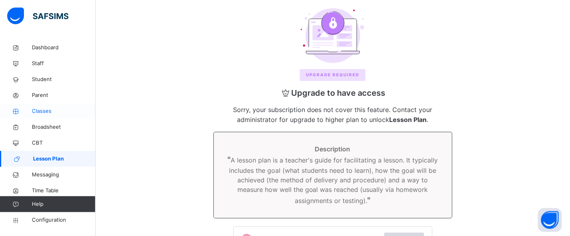
click at [48, 113] on span "Classes" at bounding box center [64, 111] width 64 height 8
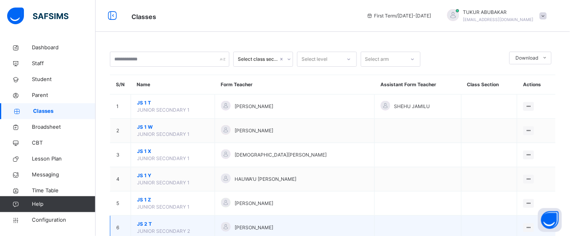
click at [261, 222] on div "[PERSON_NAME]" at bounding box center [294, 228] width 147 height 12
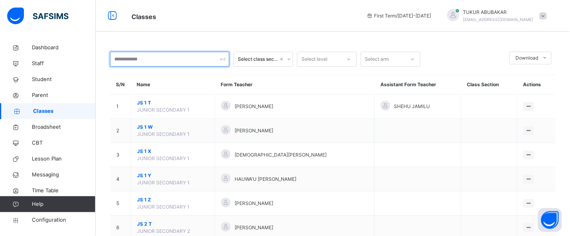
click at [199, 58] on input "text" at bounding box center [169, 59] width 119 height 15
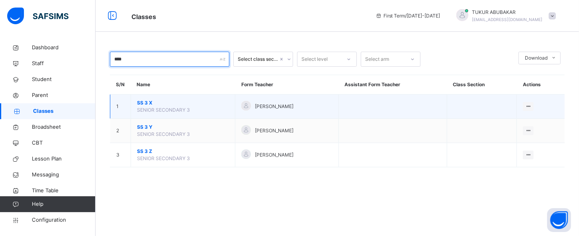
type input "****"
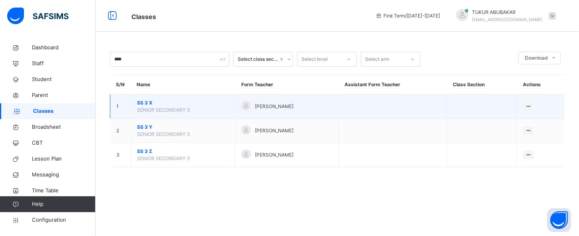
click at [181, 107] on span "SENIOR SECONDARY 3" at bounding box center [163, 110] width 53 height 6
click at [283, 109] on span "[PERSON_NAME]" at bounding box center [274, 106] width 39 height 7
click at [515, 124] on div "View Class" at bounding box center [506, 123] width 45 height 8
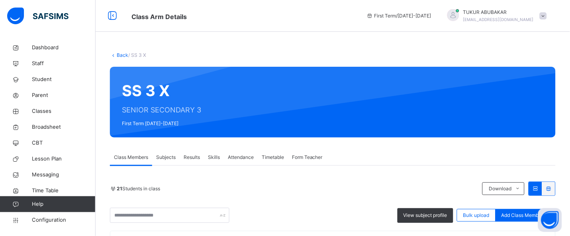
click at [174, 159] on span "Subjects" at bounding box center [166, 157] width 20 height 7
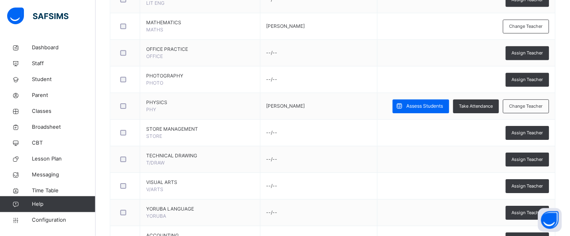
scroll to position [1097, 0]
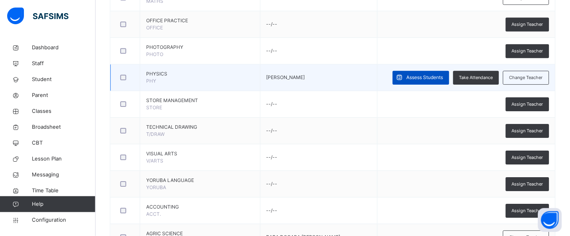
click at [440, 80] on span "Assess Students" at bounding box center [424, 77] width 37 height 7
click at [490, 77] on span "Take Attendance" at bounding box center [476, 77] width 34 height 7
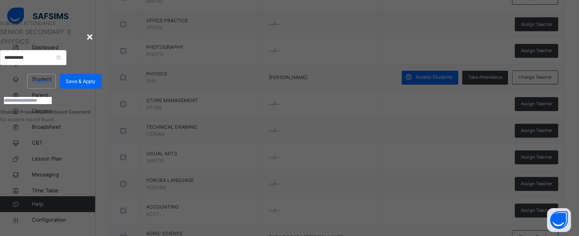
click at [52, 104] on input "search" at bounding box center [28, 100] width 48 height 7
click at [66, 65] on input "**********" at bounding box center [33, 57] width 66 height 15
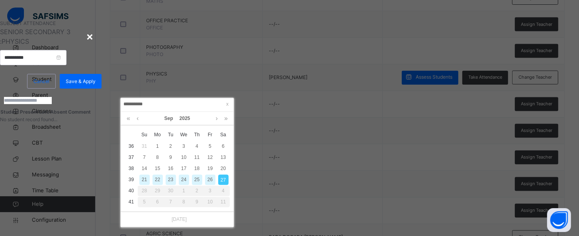
click at [101, 93] on div "**********" at bounding box center [50, 69] width 101 height 47
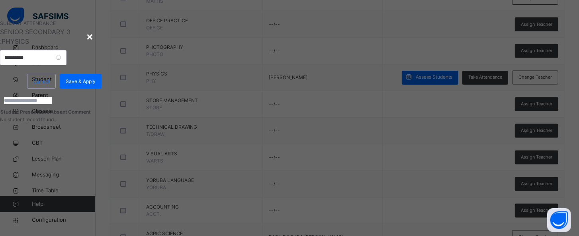
click at [94, 45] on div "×" at bounding box center [90, 36] width 8 height 17
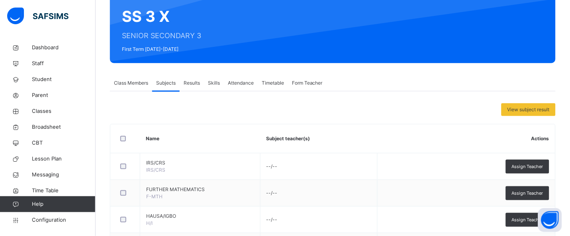
scroll to position [77, 0]
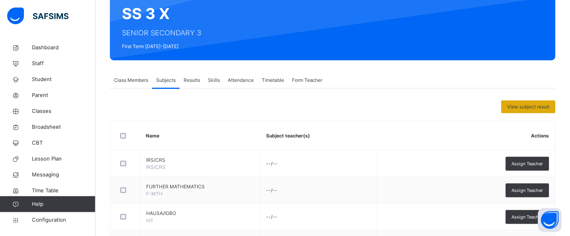
click at [538, 106] on span "View subject result" at bounding box center [528, 106] width 42 height 7
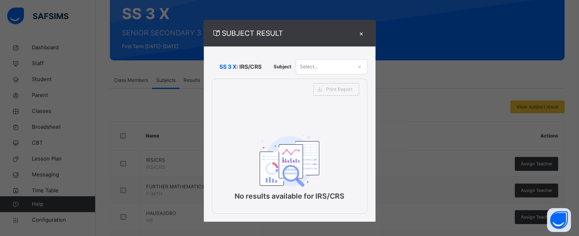
click at [343, 66] on div "Select..." at bounding box center [324, 66] width 56 height 12
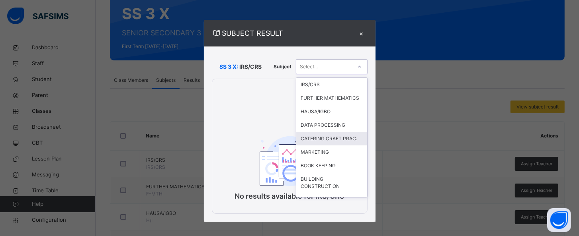
type input "*"
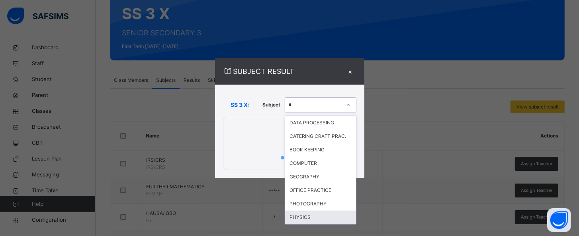
click at [301, 218] on div "PHYSICS" at bounding box center [320, 218] width 71 height 14
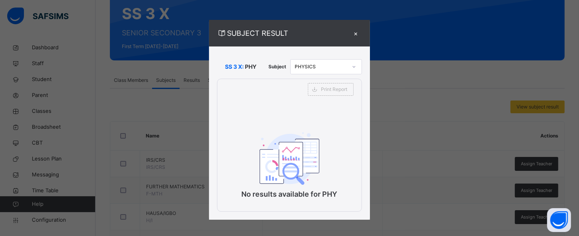
click at [352, 31] on div "×" at bounding box center [356, 33] width 12 height 11
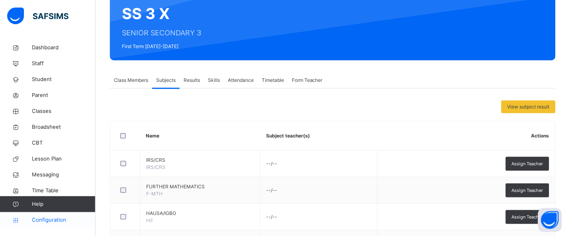
click at [63, 221] on span "Configuration" at bounding box center [63, 221] width 63 height 8
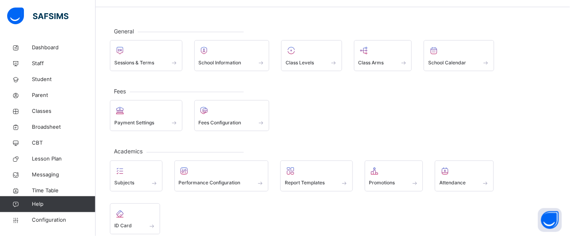
scroll to position [24, 0]
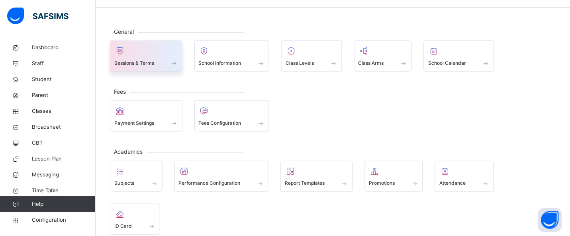
click at [128, 66] on span "Sessions & Terms" at bounding box center [134, 63] width 40 height 7
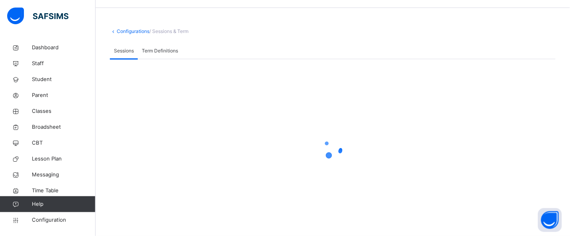
scroll to position [23, 0]
click at [164, 51] on span "Term Definitions" at bounding box center [160, 51] width 36 height 7
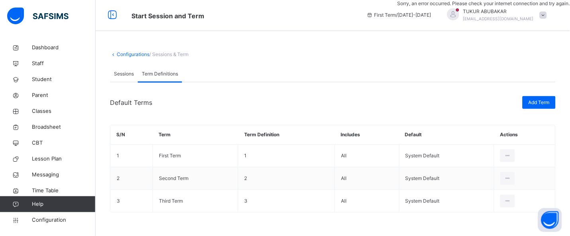
click at [125, 73] on span "Sessions" at bounding box center [124, 73] width 20 height 7
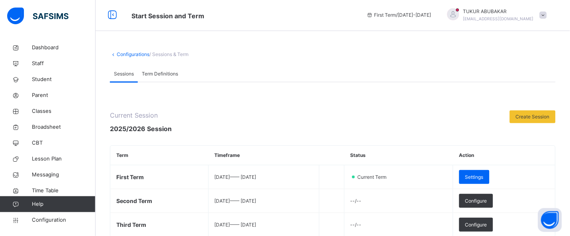
scroll to position [24, 0]
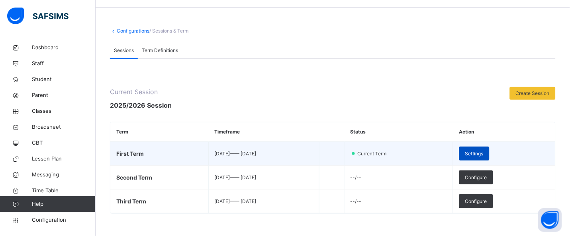
click at [483, 156] on span "Settings" at bounding box center [474, 153] width 18 height 7
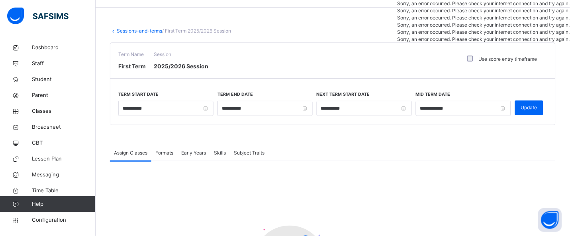
click at [168, 153] on span "Formats" at bounding box center [164, 153] width 18 height 7
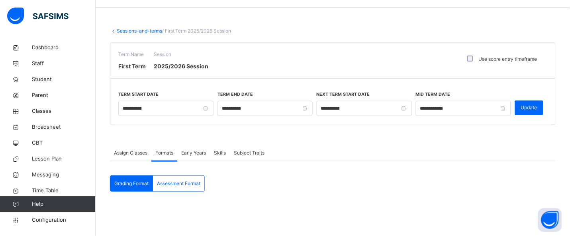
click at [191, 187] on span "Assessment Format" at bounding box center [178, 183] width 43 height 7
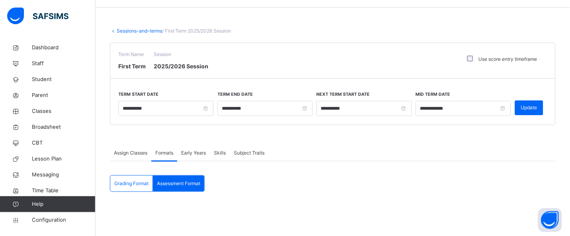
click at [142, 154] on span "Assign Classes" at bounding box center [130, 153] width 33 height 7
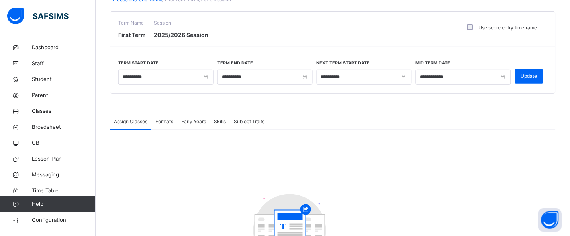
scroll to position [51, 0]
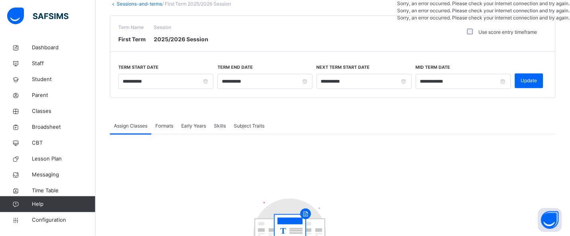
click at [417, 32] on div "Term Name First Term Session 2025/2026 Session Use score entry timeframe" at bounding box center [332, 34] width 445 height 36
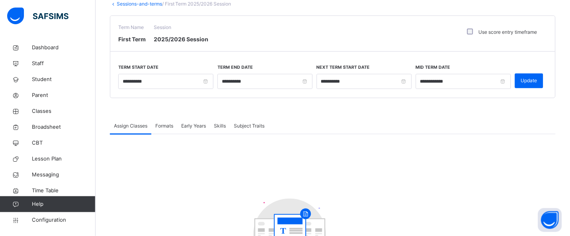
click at [480, 33] on div "Use score entry timeframe" at bounding box center [501, 32] width 72 height 7
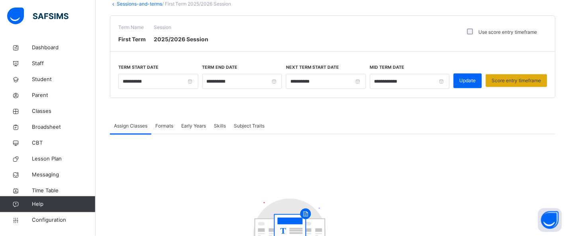
click at [535, 81] on span "Score entry timeframe" at bounding box center [516, 80] width 49 height 7
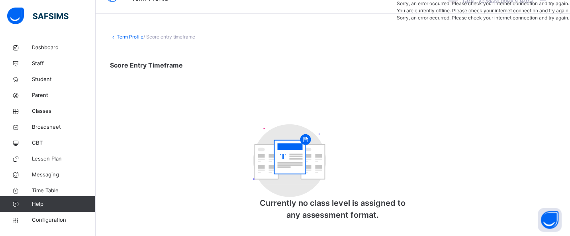
scroll to position [23, 0]
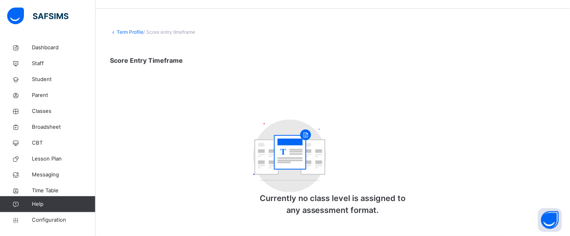
click at [268, 70] on div "Term Profile / Score entry timeframe Score Entry Timeframe T Currently no class…" at bounding box center [332, 127] width 445 height 196
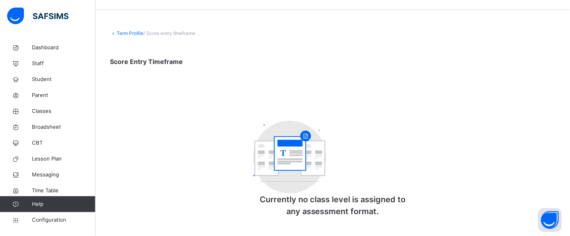
scroll to position [0, 0]
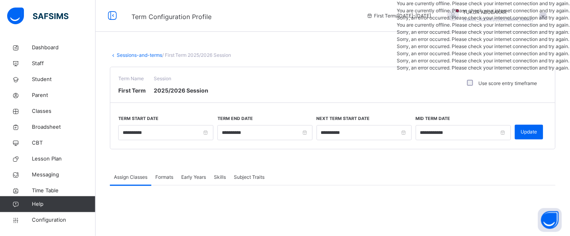
scroll to position [51, 0]
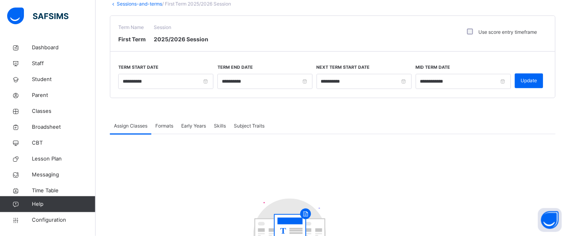
click at [165, 125] on span "Formats" at bounding box center [164, 126] width 18 height 7
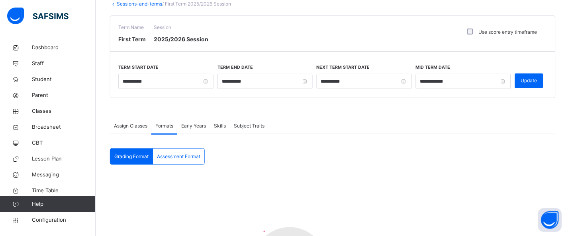
click at [175, 158] on span "Assessment Format" at bounding box center [178, 156] width 43 height 7
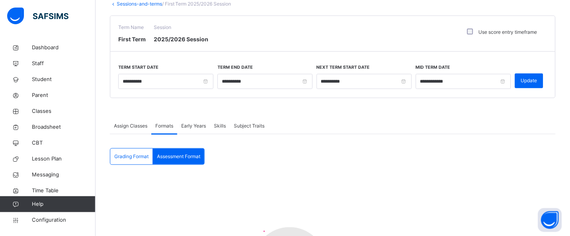
click at [175, 158] on span "Assessment Format" at bounding box center [178, 156] width 43 height 7
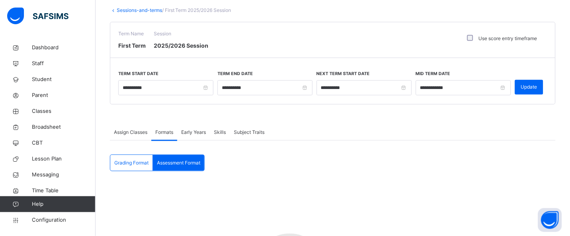
scroll to position [35, 0]
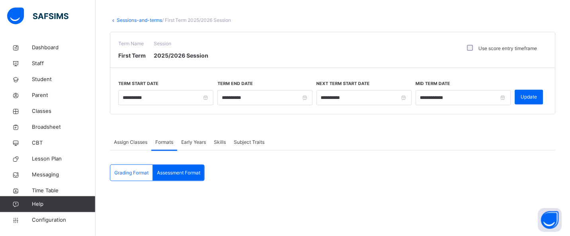
click at [199, 144] on span "Early Years" at bounding box center [193, 142] width 25 height 7
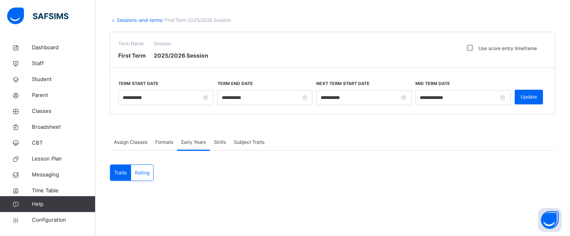
click at [141, 170] on span "Rating" at bounding box center [142, 173] width 14 height 7
click at [226, 143] on span "Skills" at bounding box center [220, 142] width 12 height 7
click at [251, 140] on span "Subject Traits" at bounding box center [249, 142] width 31 height 7
click at [125, 142] on span "Assign Classes" at bounding box center [130, 142] width 33 height 7
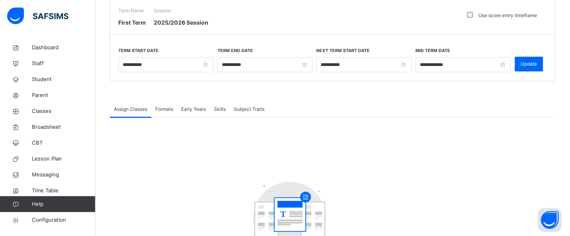
scroll to position [0, 0]
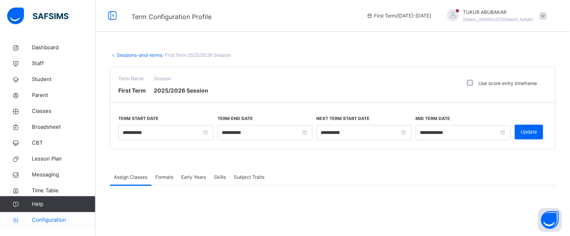
click at [55, 222] on span "Configuration" at bounding box center [63, 221] width 63 height 8
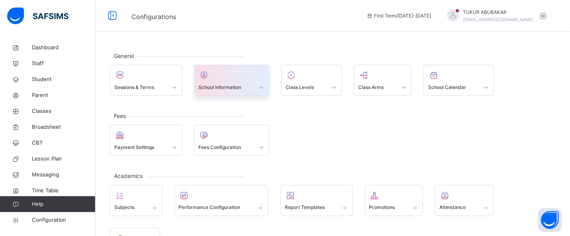
click at [206, 82] on span at bounding box center [232, 82] width 66 height 2
